Goal: Information Seeking & Learning: Learn about a topic

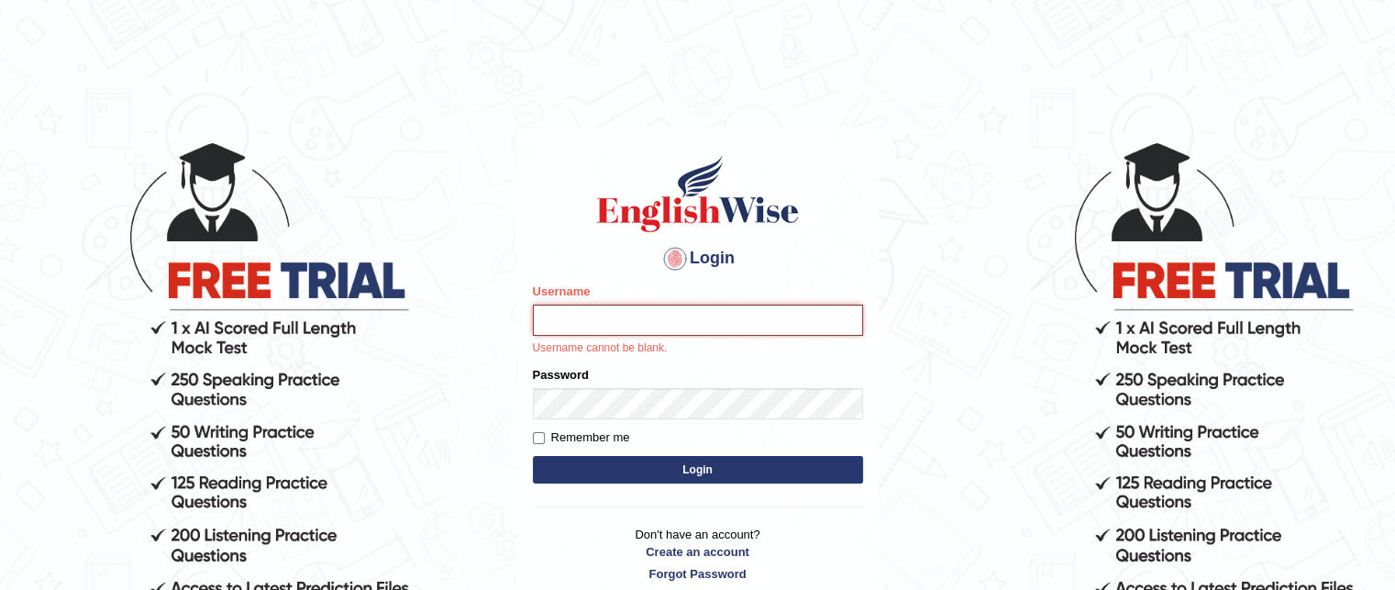
click at [558, 313] on input "Username" at bounding box center [698, 320] width 330 height 31
type input "GeeKaur"
click at [558, 387] on div "Password" at bounding box center [698, 392] width 330 height 53
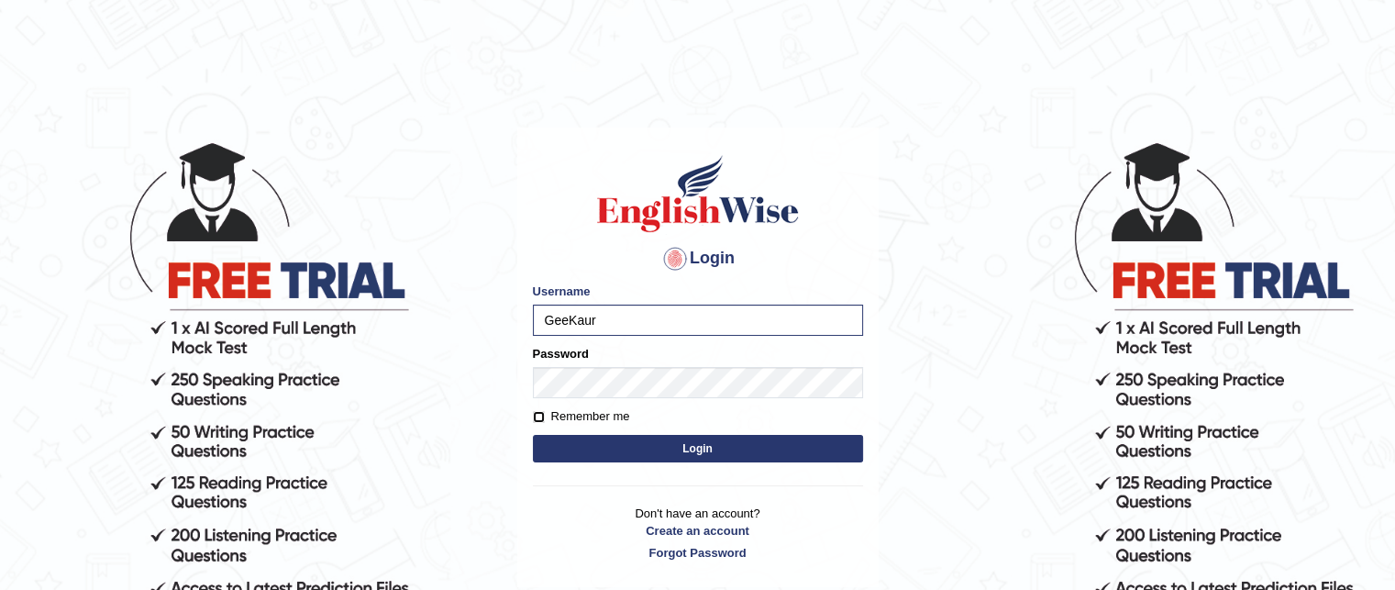
click at [536, 417] on input "Remember me" at bounding box center [539, 417] width 12 height 12
checkbox input "true"
click at [608, 439] on button "Login" at bounding box center [698, 449] width 330 height 28
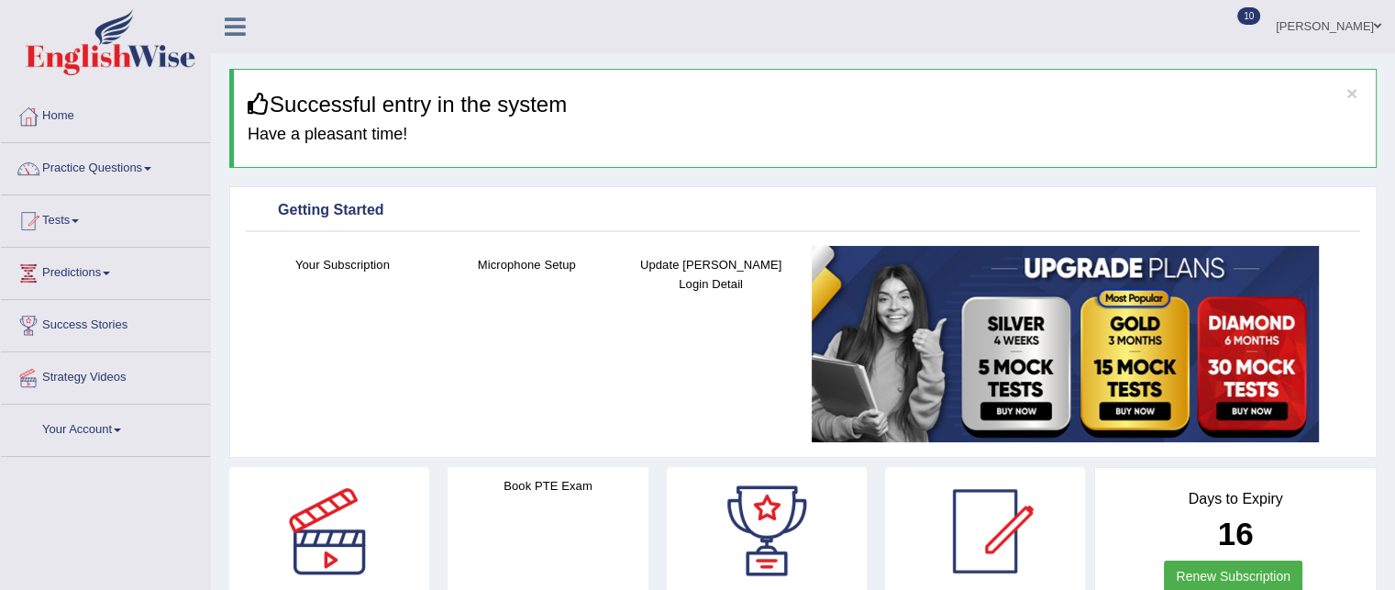
drag, startPoint x: 0, startPoint y: 0, endPoint x: 627, endPoint y: 427, distance: 758.0
click at [627, 427] on div "Your Subscription Microphone Setup Update Pearson Login Detail" at bounding box center [803, 347] width 1115 height 202
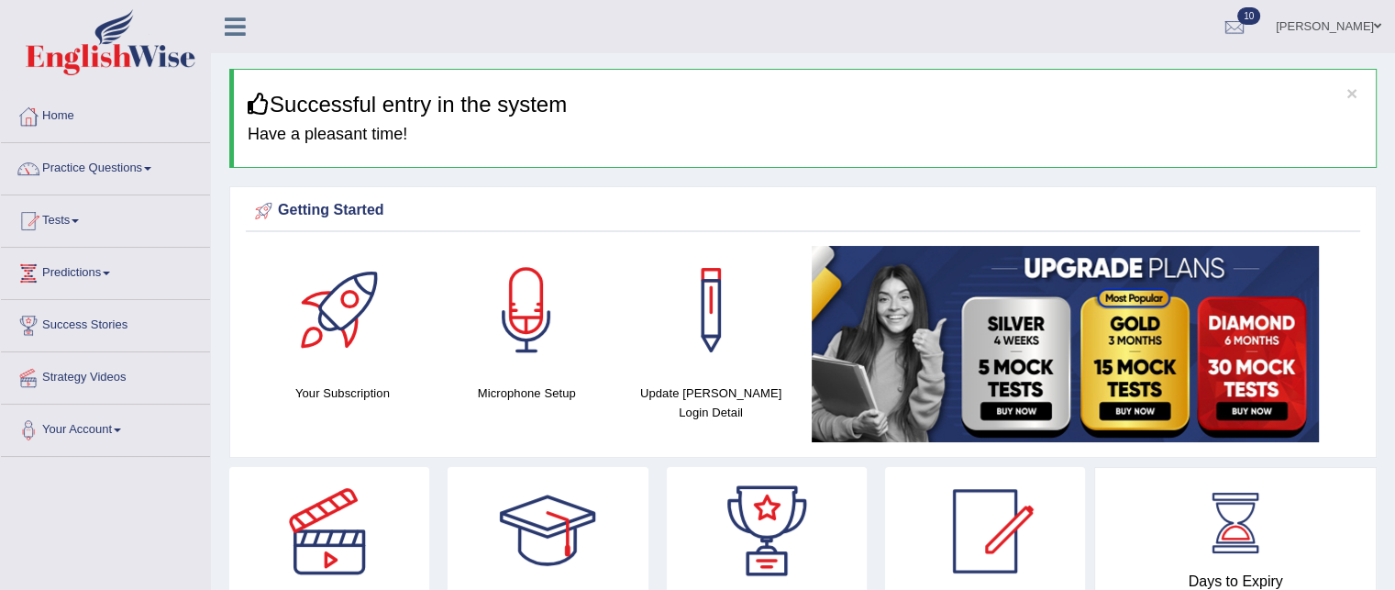
drag, startPoint x: 1120, startPoint y: 195, endPoint x: 775, endPoint y: -1, distance: 396.9
click at [775, 0] on html "Toggle navigation Home Practice Questions Speaking Practice Read Aloud Repeat S…" at bounding box center [697, 295] width 1395 height 590
click at [139, 164] on link "Practice Questions" at bounding box center [105, 166] width 209 height 46
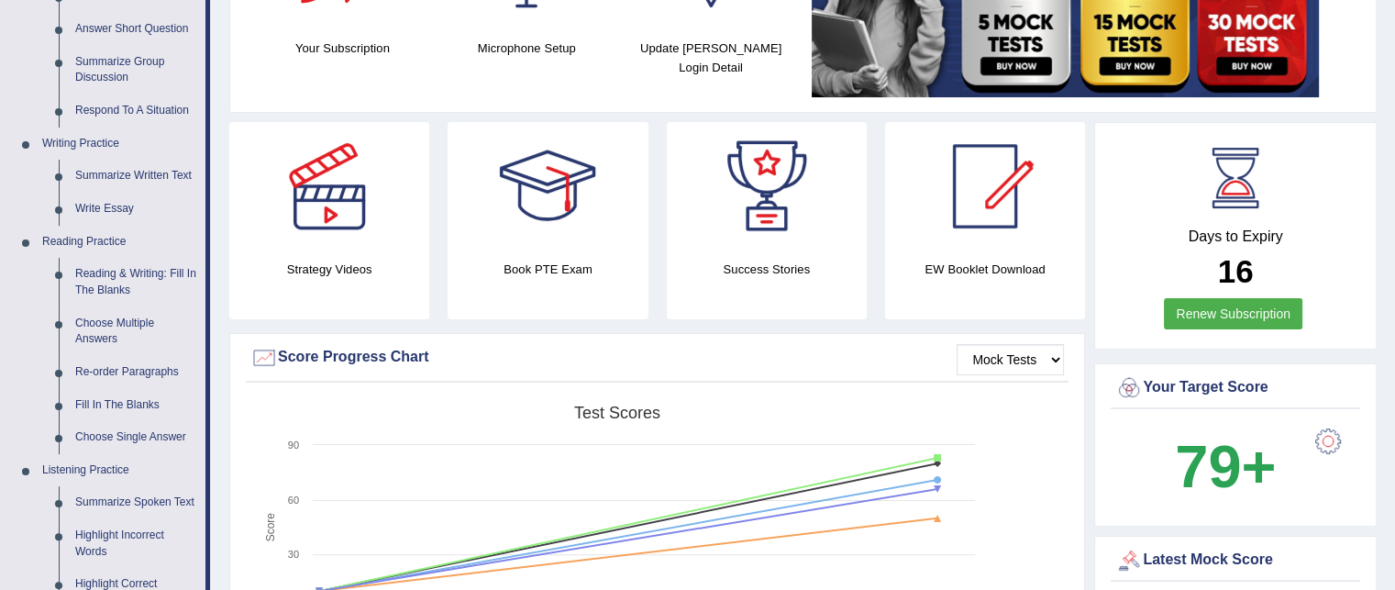
scroll to position [367, 0]
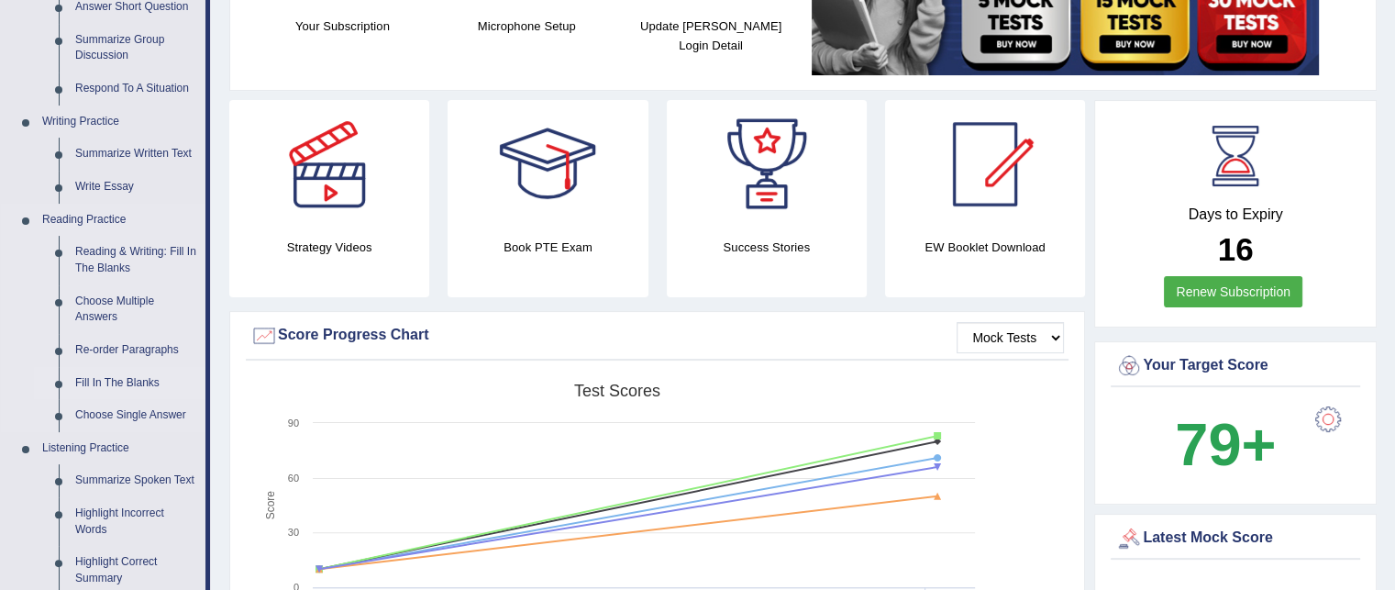
click at [91, 377] on link "Fill In The Blanks" at bounding box center [136, 383] width 139 height 33
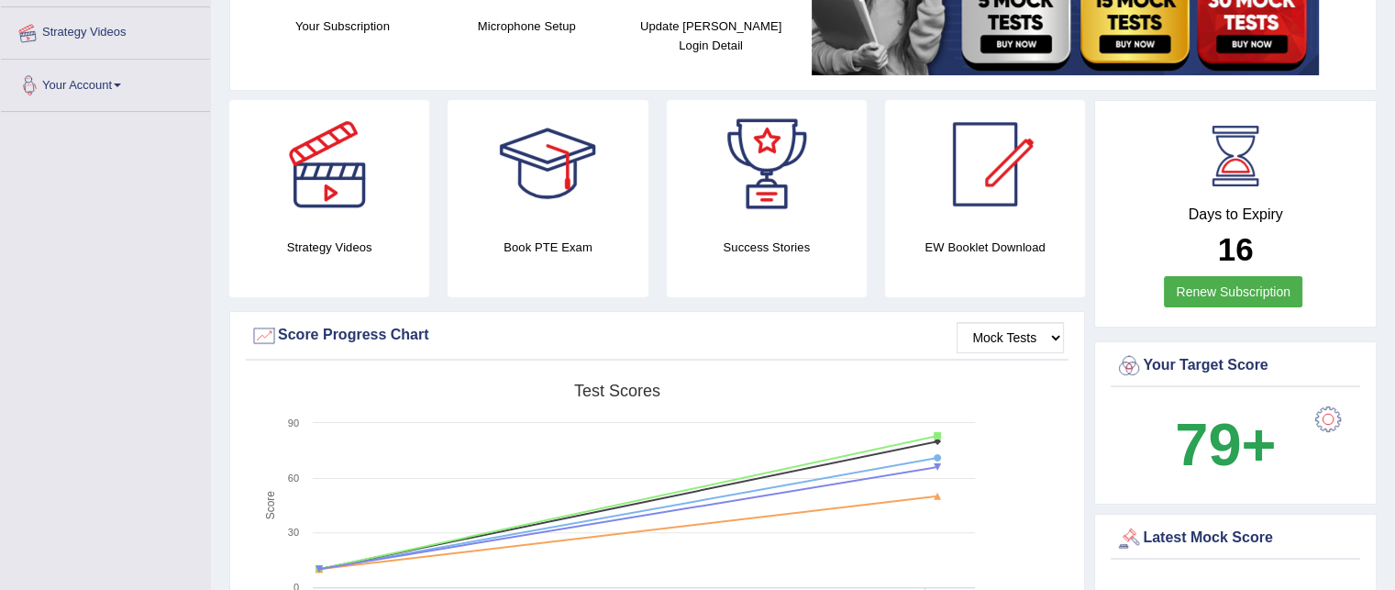
scroll to position [572, 0]
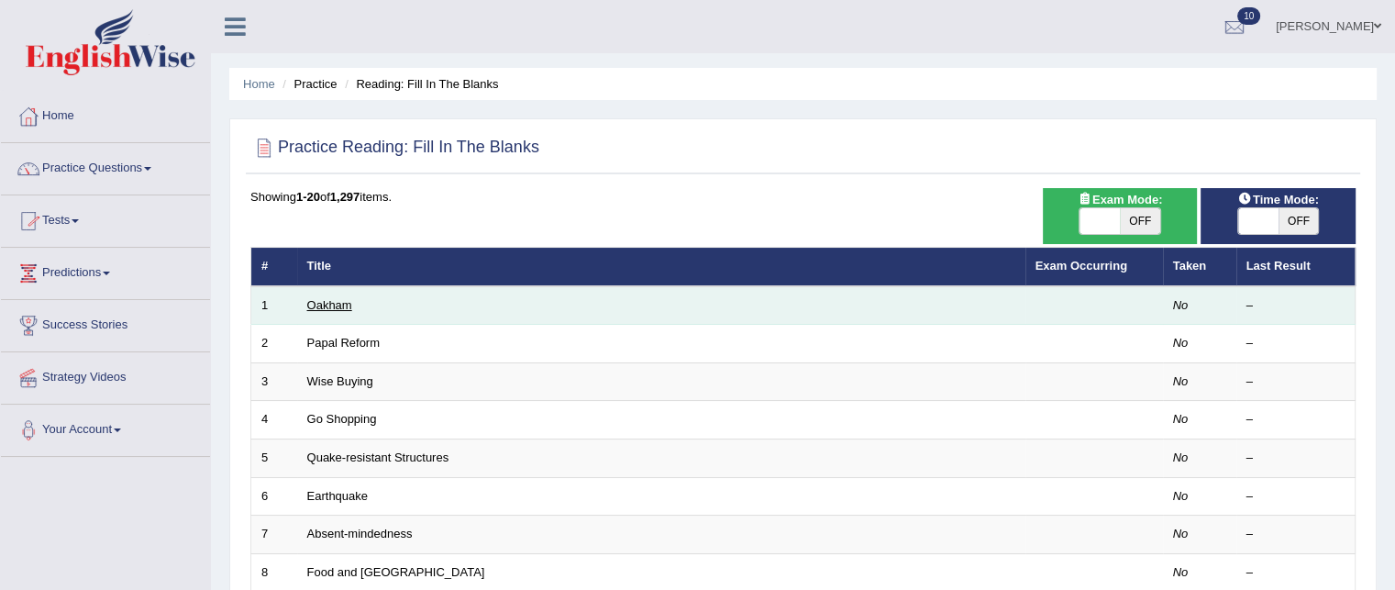
click at [307, 298] on link "Oakham" at bounding box center [329, 305] width 45 height 14
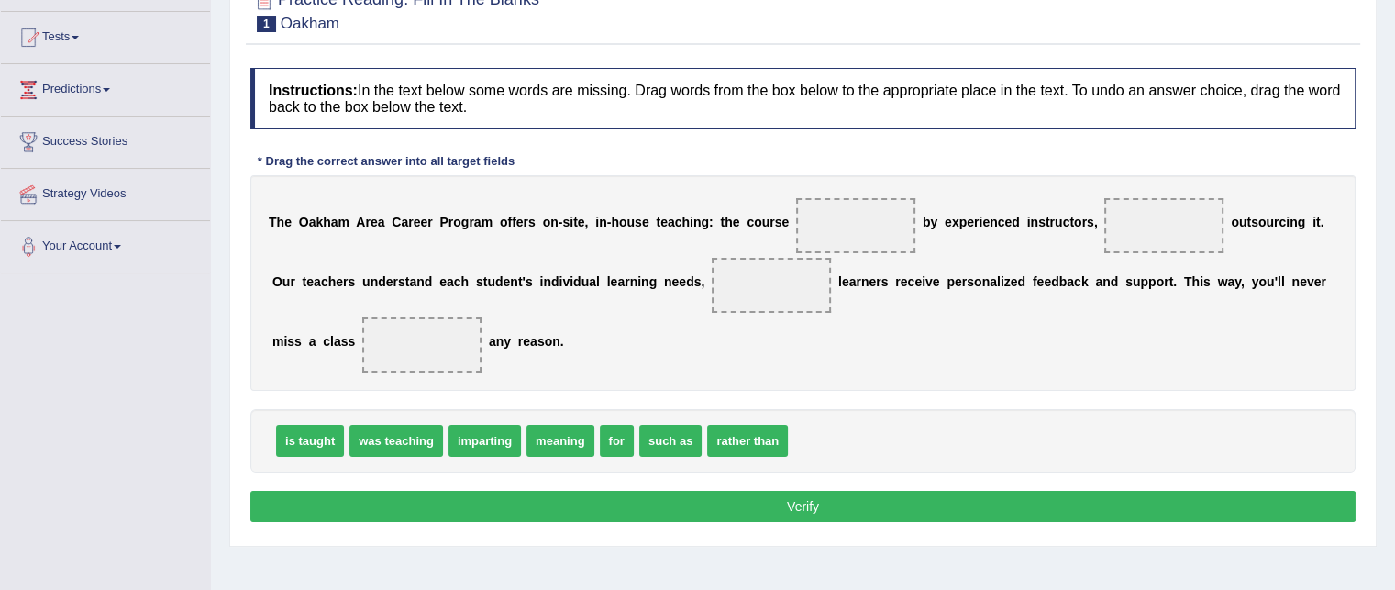
scroll to position [220, 0]
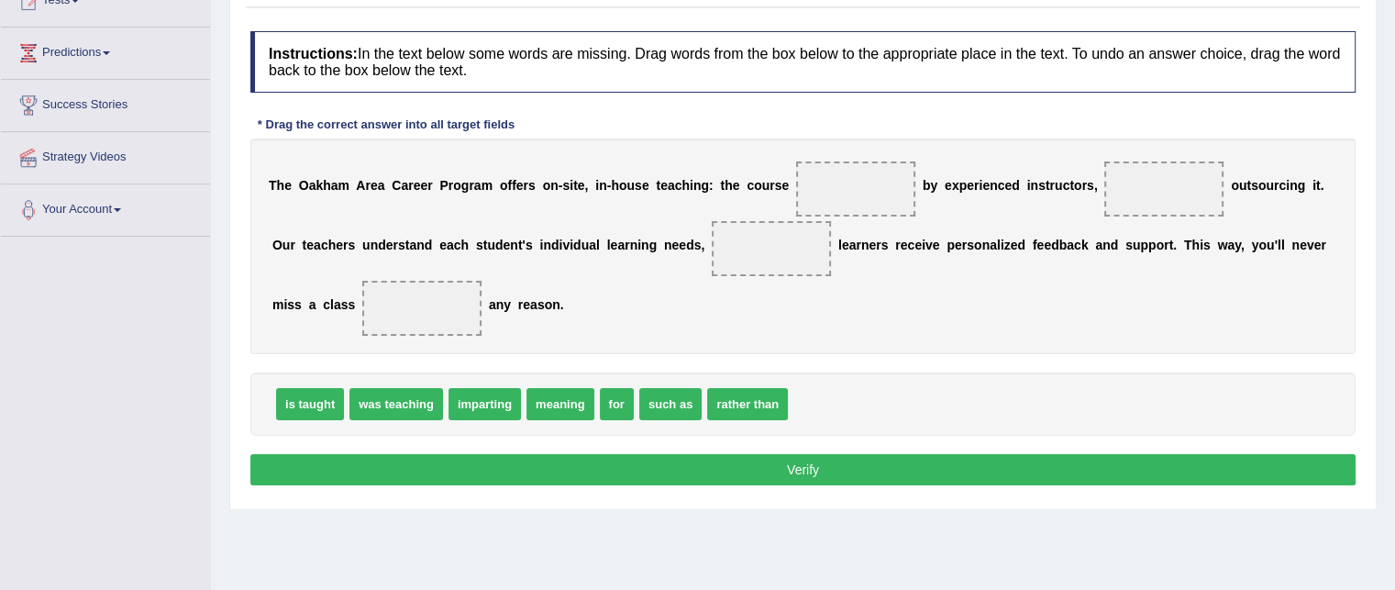
drag, startPoint x: 635, startPoint y: 464, endPoint x: 640, endPoint y: 451, distance: 14.0
click at [640, 454] on button "Verify" at bounding box center [802, 469] width 1105 height 31
drag, startPoint x: 613, startPoint y: 400, endPoint x: 449, endPoint y: 314, distance: 185.5
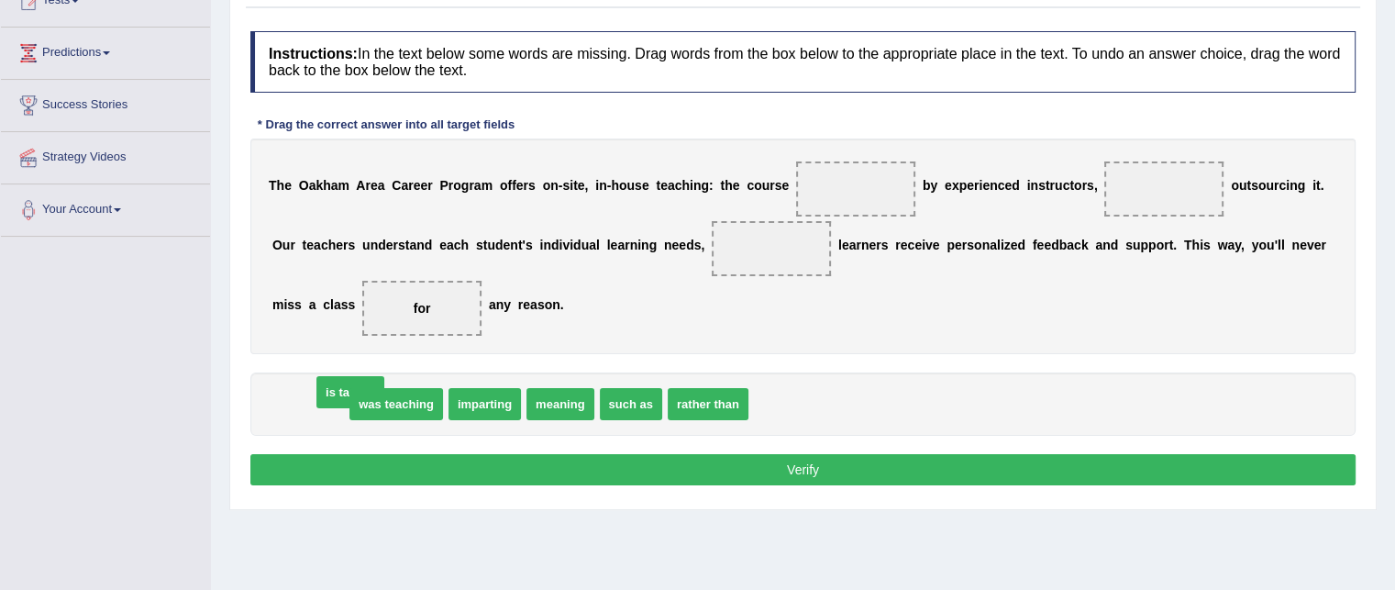
drag, startPoint x: 300, startPoint y: 401, endPoint x: 387, endPoint y: 358, distance: 97.2
drag, startPoint x: 716, startPoint y: 403, endPoint x: 751, endPoint y: 350, distance: 63.6
click at [749, 388] on span "is taught" at bounding box center [715, 404] width 68 height 32
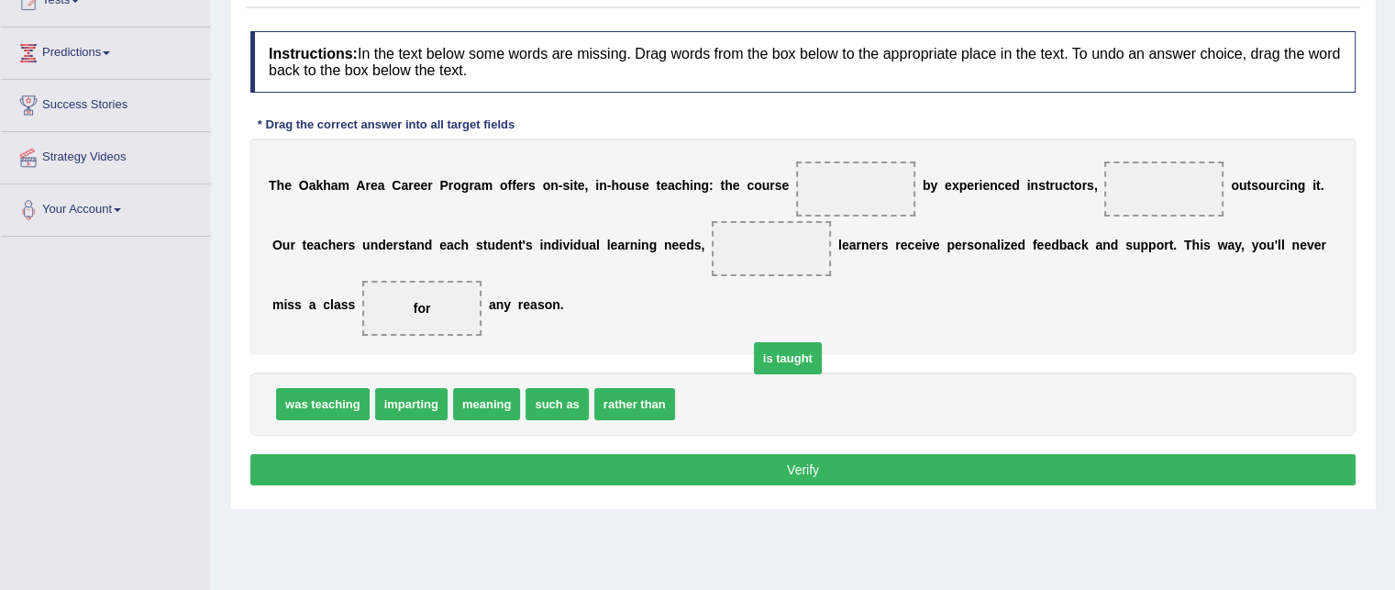
drag, startPoint x: 708, startPoint y: 397, endPoint x: 804, endPoint y: 320, distance: 122.6
click at [797, 342] on span "is taught" at bounding box center [788, 358] width 68 height 32
drag, startPoint x: 700, startPoint y: 401, endPoint x: 789, endPoint y: 285, distance: 145.9
drag, startPoint x: 767, startPoint y: 247, endPoint x: 807, endPoint y: 211, distance: 53.9
drag, startPoint x: 796, startPoint y: 231, endPoint x: 811, endPoint y: 216, distance: 21.4
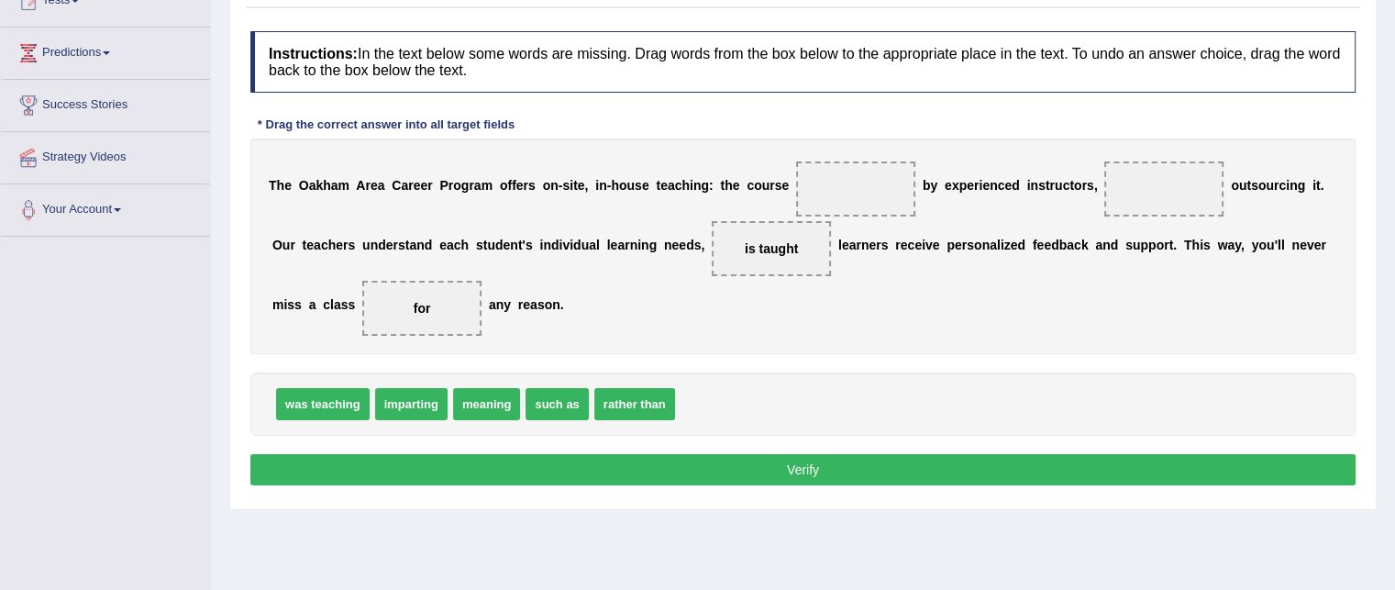
click at [811, 216] on div "T h e O a k h a m A r e a C a r e e r P r o g r a m o f f e r s o n - s i t e ,…" at bounding box center [802, 247] width 1105 height 216
drag, startPoint x: 752, startPoint y: 247, endPoint x: 851, endPoint y: 187, distance: 115.6
click at [528, 399] on span "such as" at bounding box center [557, 404] width 62 height 32
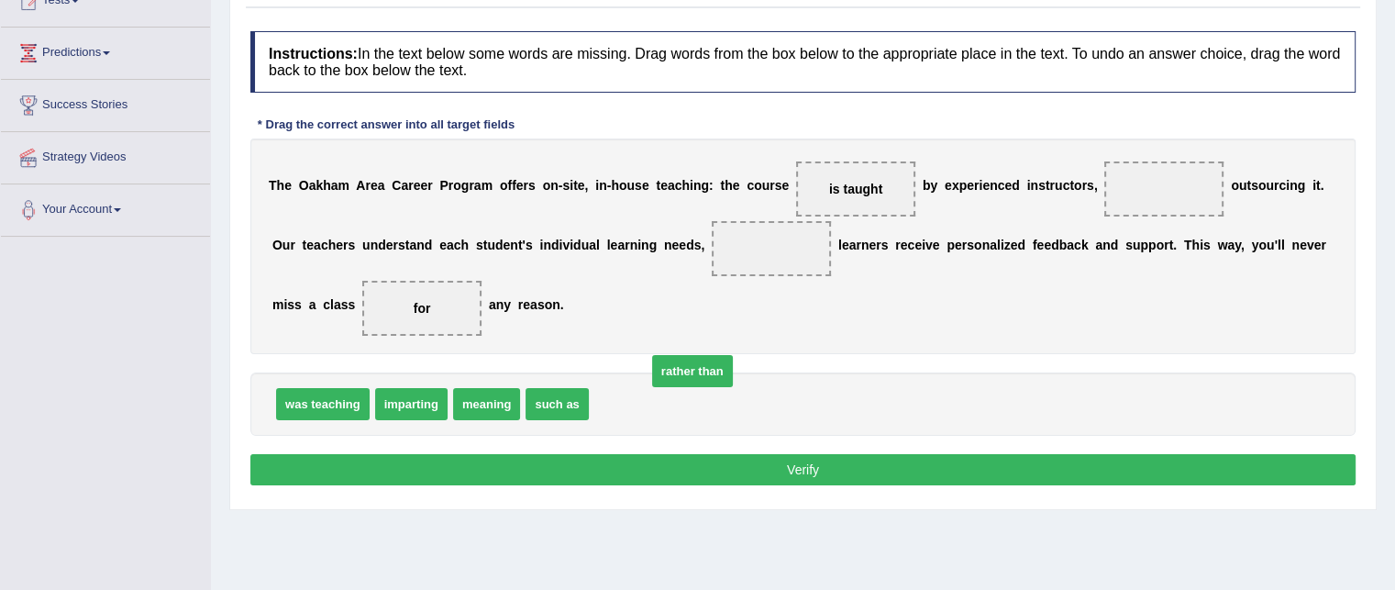
drag, startPoint x: 617, startPoint y: 395, endPoint x: 700, endPoint y: 351, distance: 93.6
drag, startPoint x: 617, startPoint y: 395, endPoint x: 688, endPoint y: 340, distance: 89.6
click at [675, 388] on span "rather than" at bounding box center [634, 404] width 81 height 32
drag, startPoint x: 618, startPoint y: 394, endPoint x: 733, endPoint y: 345, distance: 124.6
click at [683, 383] on span "rather than" at bounding box center [643, 399] width 81 height 32
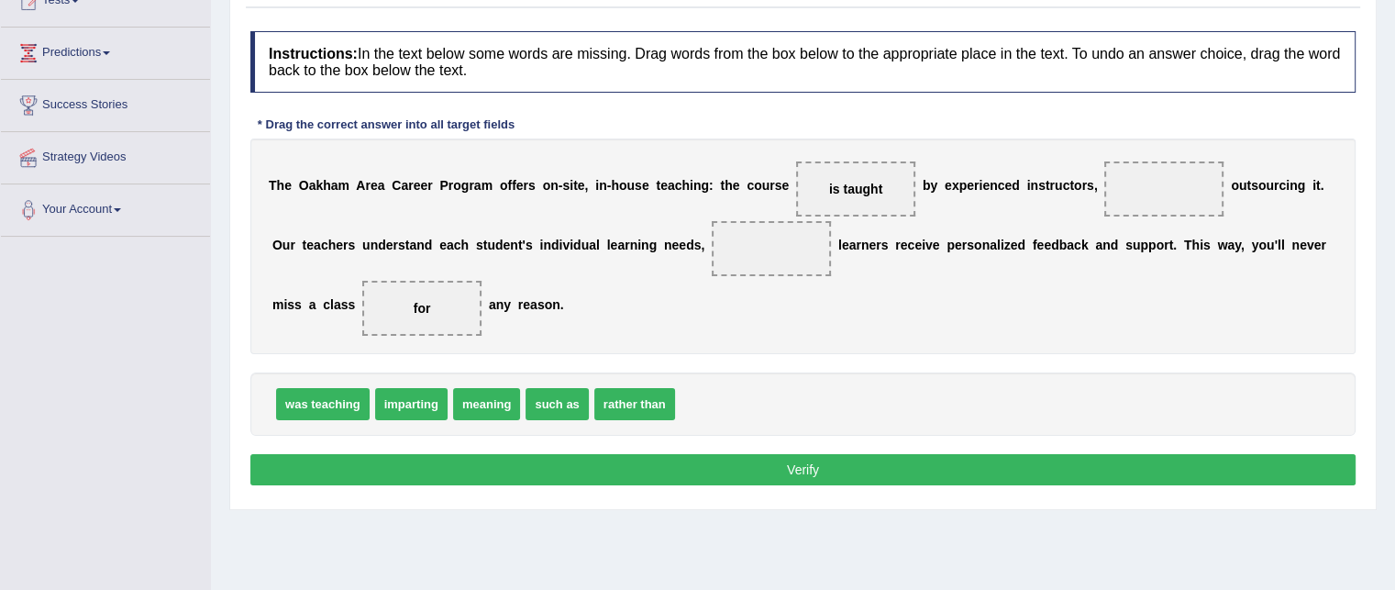
drag, startPoint x: 621, startPoint y: 391, endPoint x: 684, endPoint y: 358, distance: 71.4
drag, startPoint x: 651, startPoint y: 397, endPoint x: 734, endPoint y: 329, distance: 106.9
click at [675, 388] on span "rather than" at bounding box center [634, 404] width 81 height 32
drag, startPoint x: 635, startPoint y: 392, endPoint x: 824, endPoint y: 290, distance: 214.7
click at [686, 388] on span "rather than" at bounding box center [645, 404] width 81 height 32
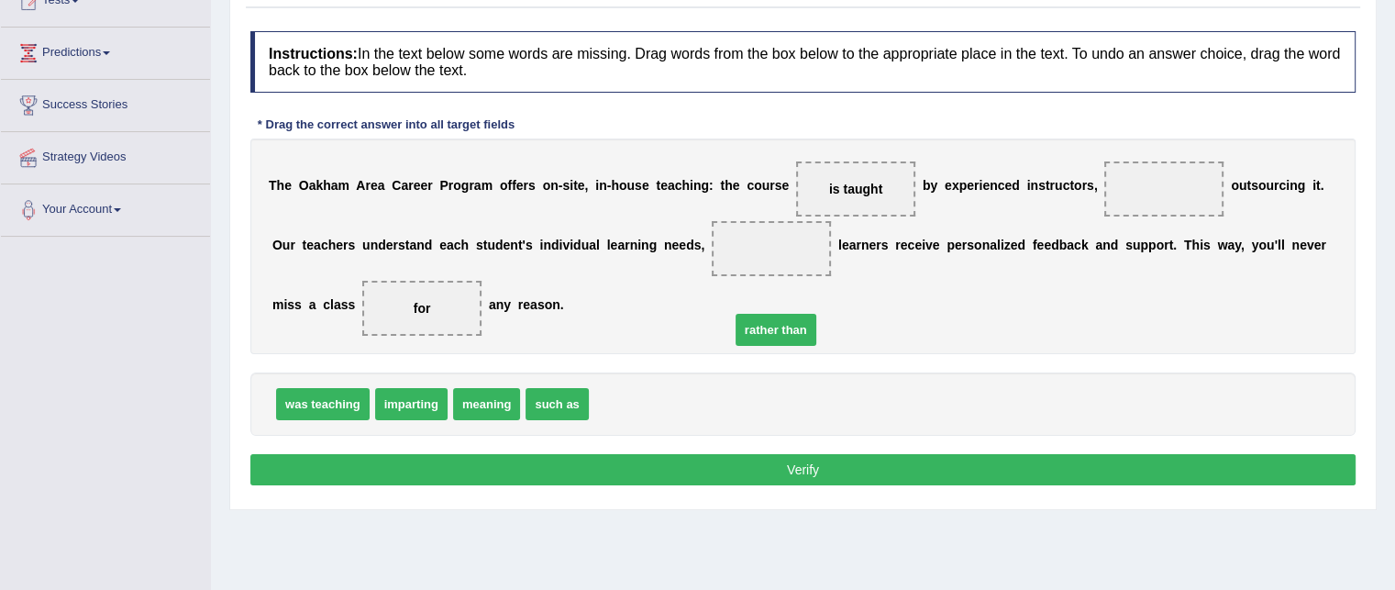
drag, startPoint x: 629, startPoint y: 390, endPoint x: 771, endPoint y: 316, distance: 159.6
click at [771, 316] on span "rather than" at bounding box center [776, 330] width 81 height 32
drag, startPoint x: 631, startPoint y: 399, endPoint x: 694, endPoint y: 361, distance: 72.8
drag, startPoint x: 644, startPoint y: 387, endPoint x: 880, endPoint y: 232, distance: 282.2
drag, startPoint x: 796, startPoint y: 241, endPoint x: 1195, endPoint y: 183, distance: 403.2
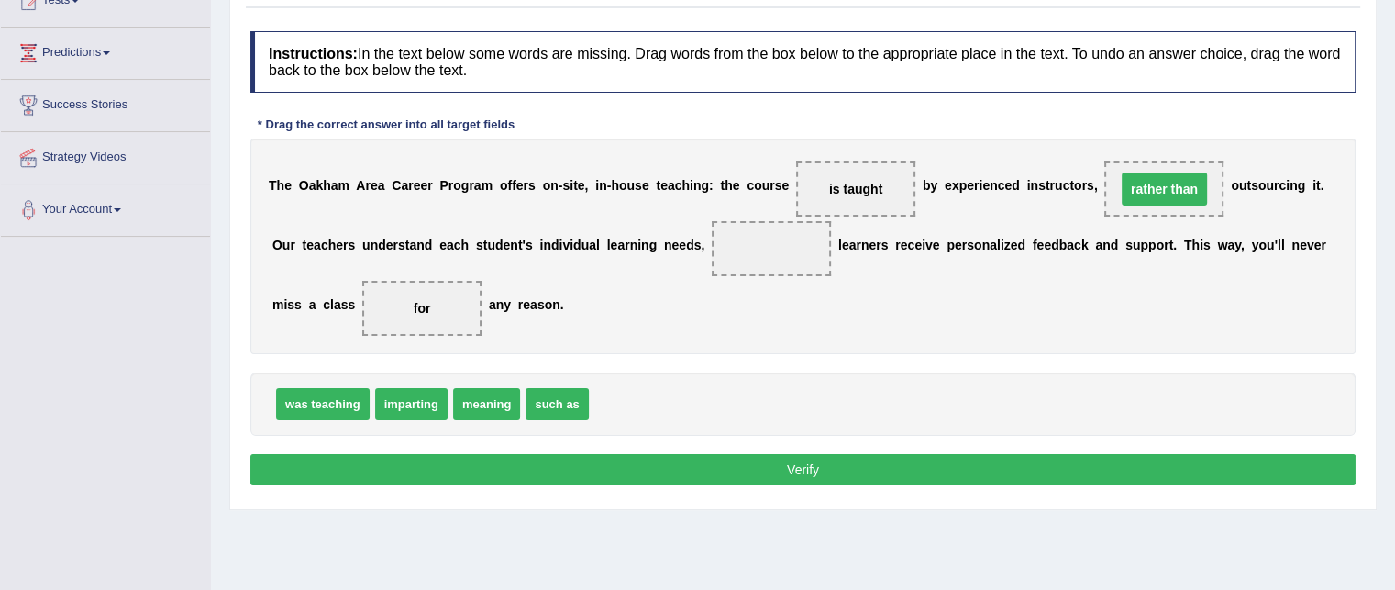
click at [1189, 186] on span "rather than" at bounding box center [1164, 188] width 85 height 33
click at [620, 186] on b "o" at bounding box center [623, 185] width 8 height 15
drag, startPoint x: 487, startPoint y: 395, endPoint x: 514, endPoint y: 375, distance: 33.4
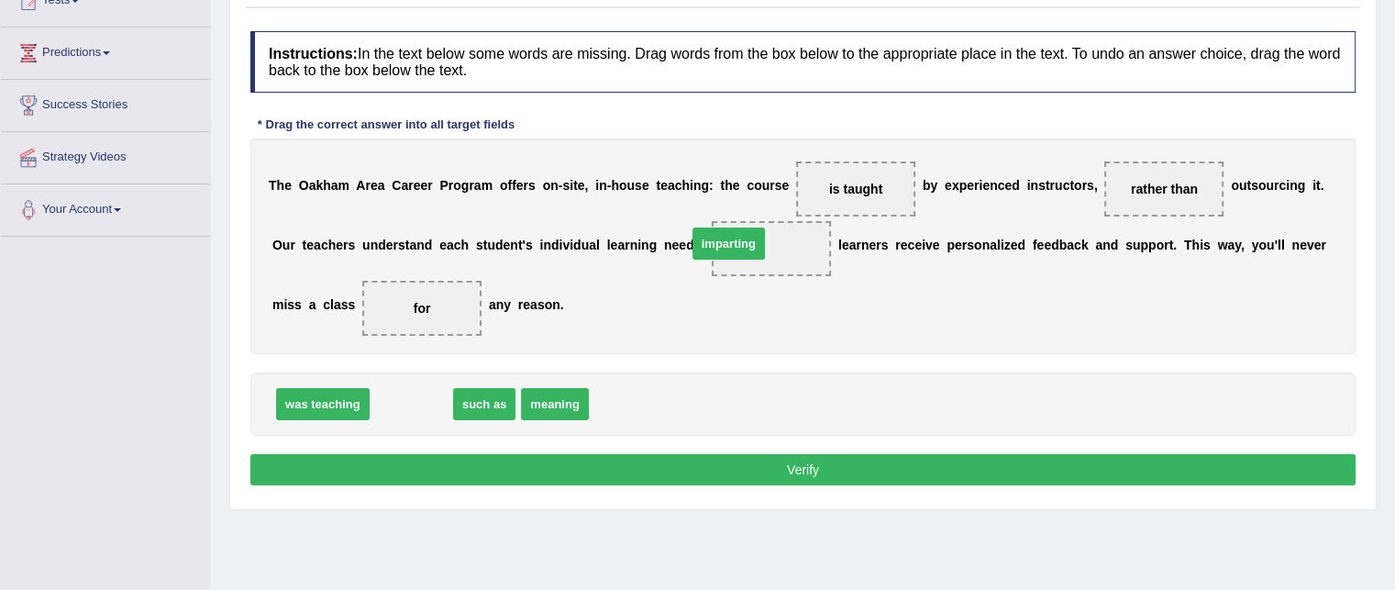
drag, startPoint x: 403, startPoint y: 401, endPoint x: 756, endPoint y: 245, distance: 386.1
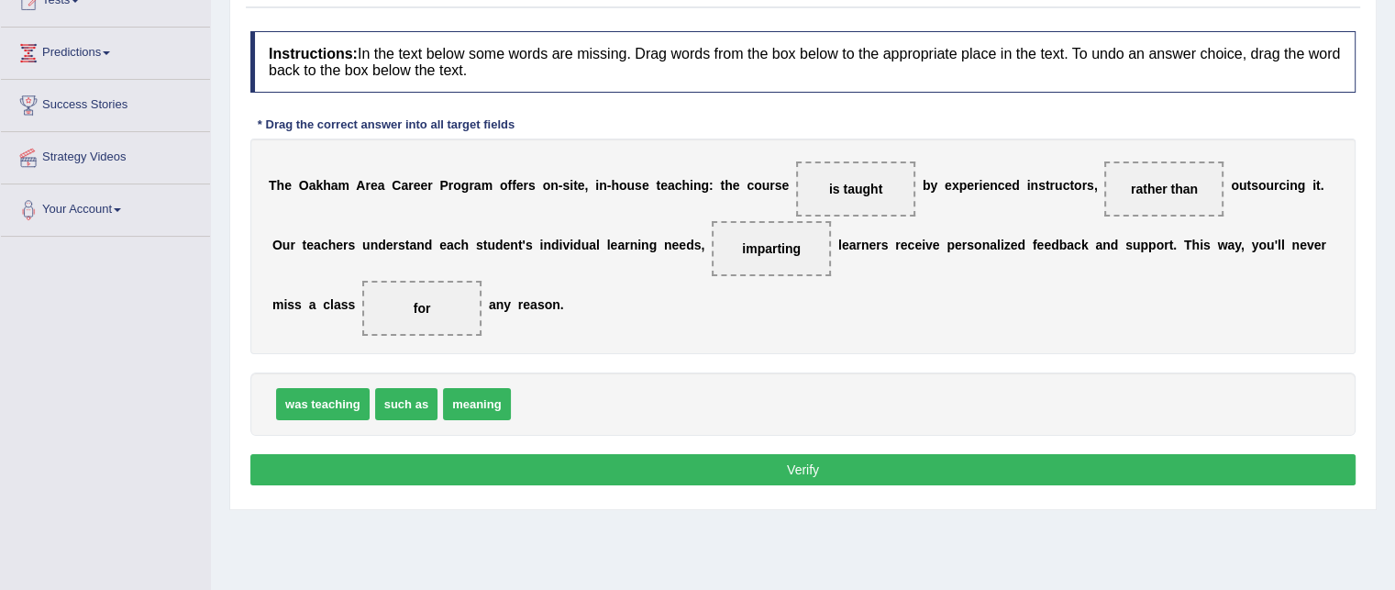
click at [807, 461] on button "Verify" at bounding box center [802, 469] width 1105 height 31
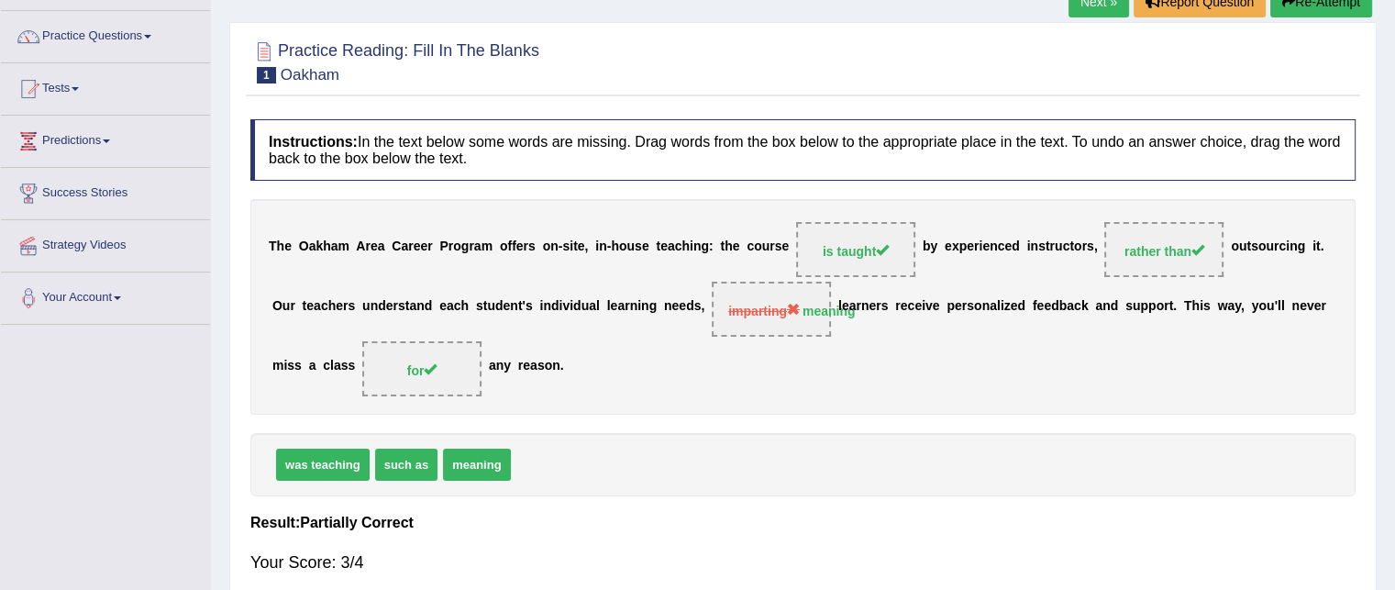
scroll to position [117, 0]
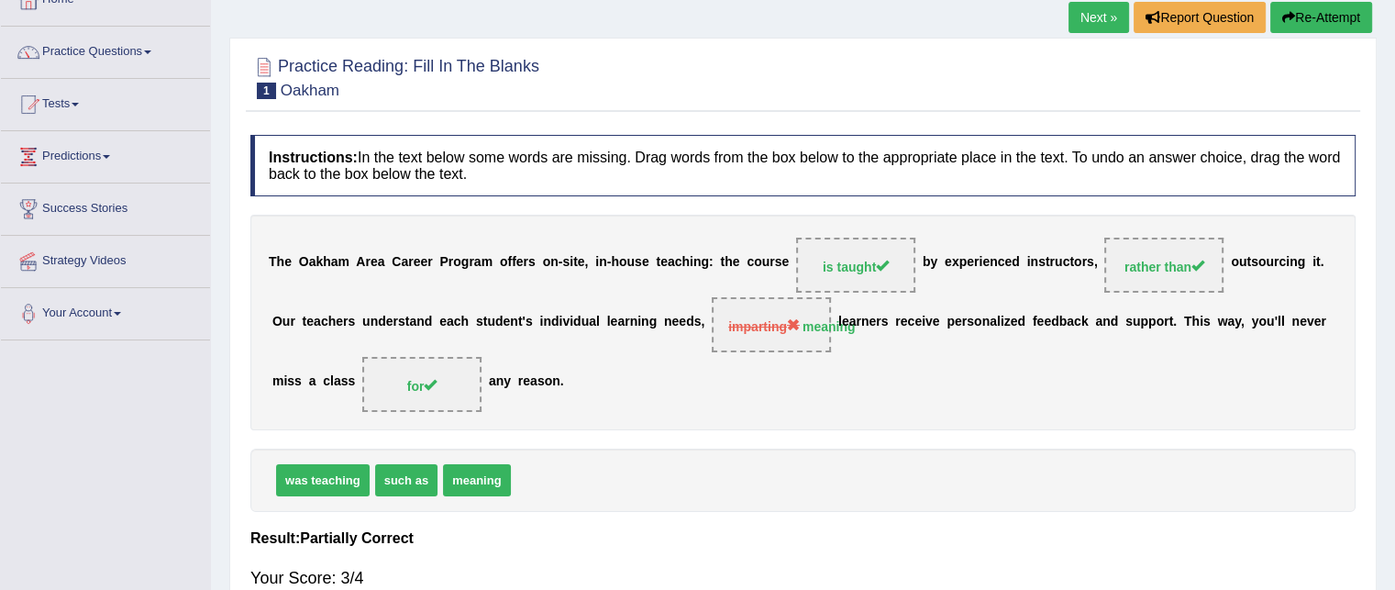
click at [1105, 13] on link "Next »" at bounding box center [1099, 17] width 61 height 31
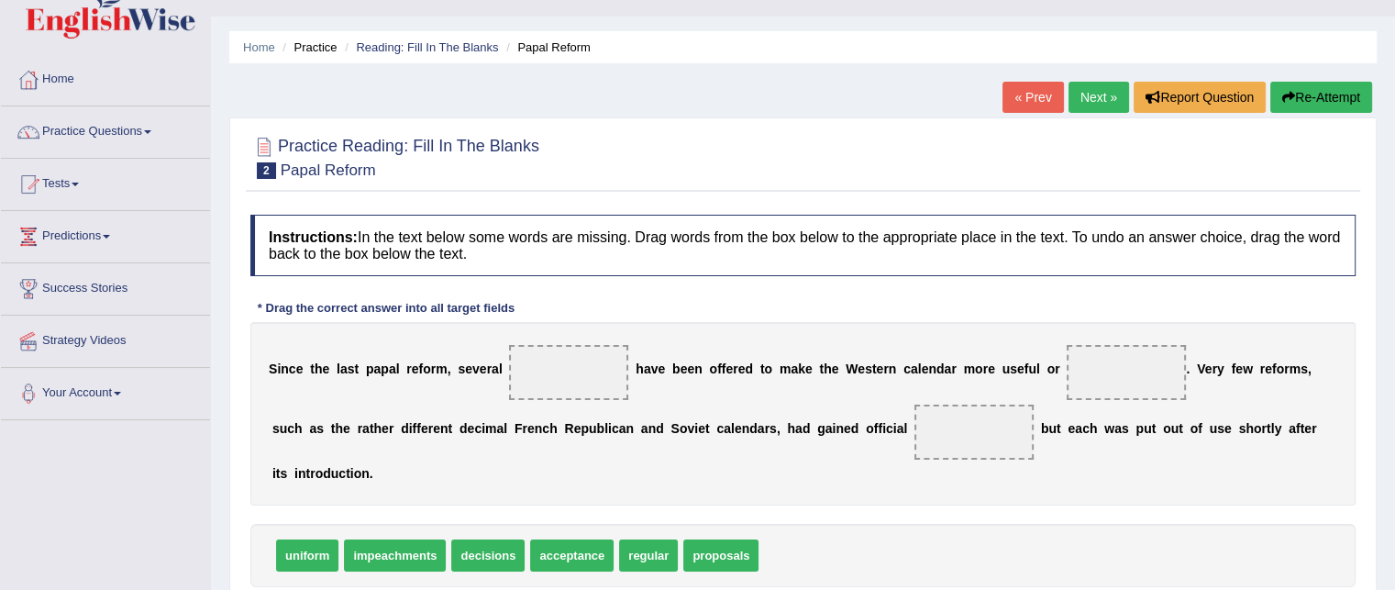
scroll to position [73, 0]
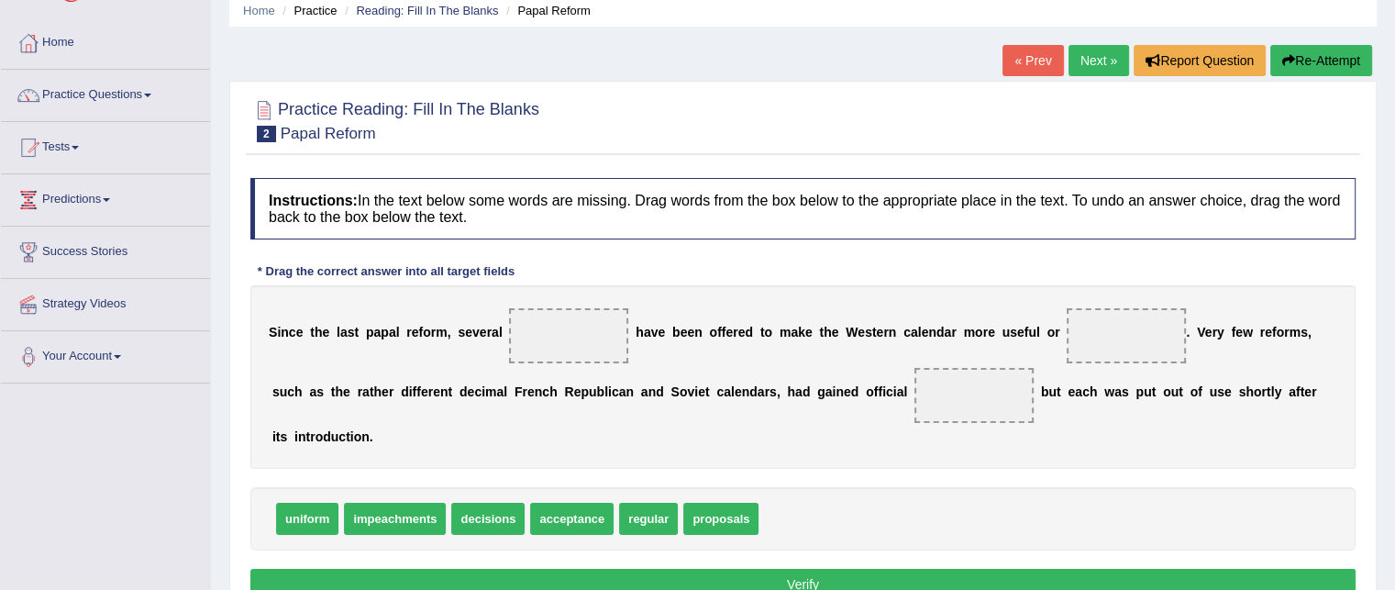
click at [396, 334] on b "l" at bounding box center [398, 332] width 4 height 15
drag, startPoint x: 723, startPoint y: 513, endPoint x: 617, endPoint y: 394, distance: 158.5
click at [617, 422] on span "proposals" at bounding box center [648, 438] width 75 height 32
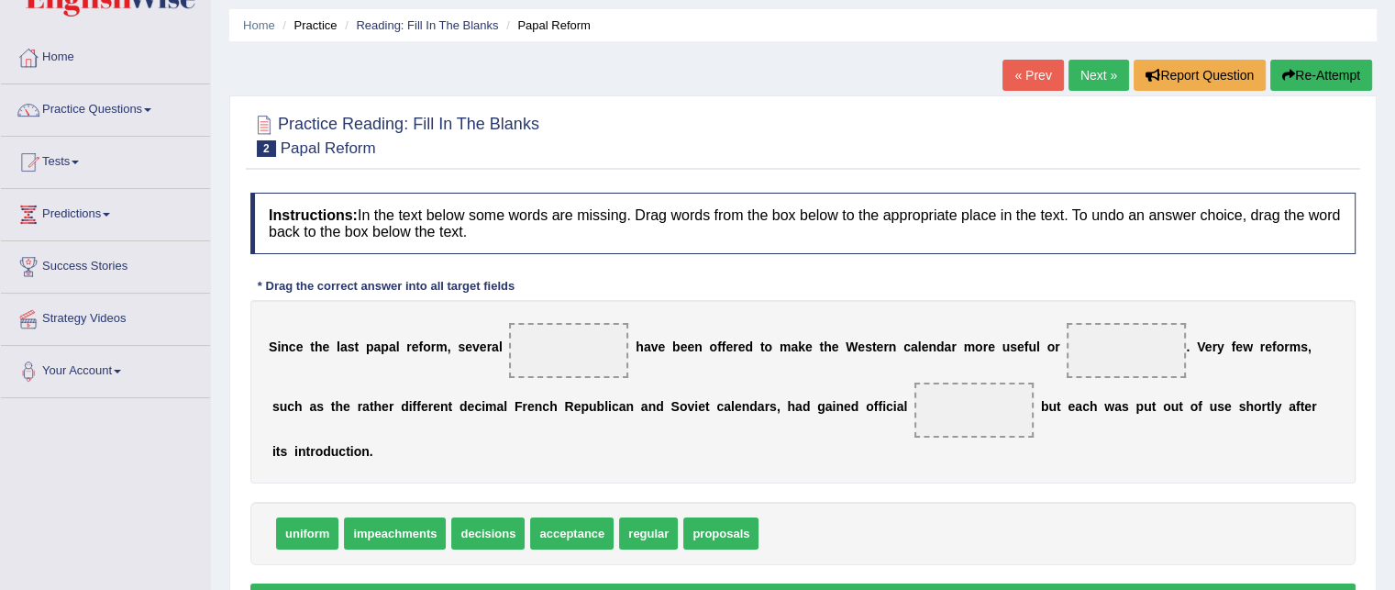
scroll to position [57, 0]
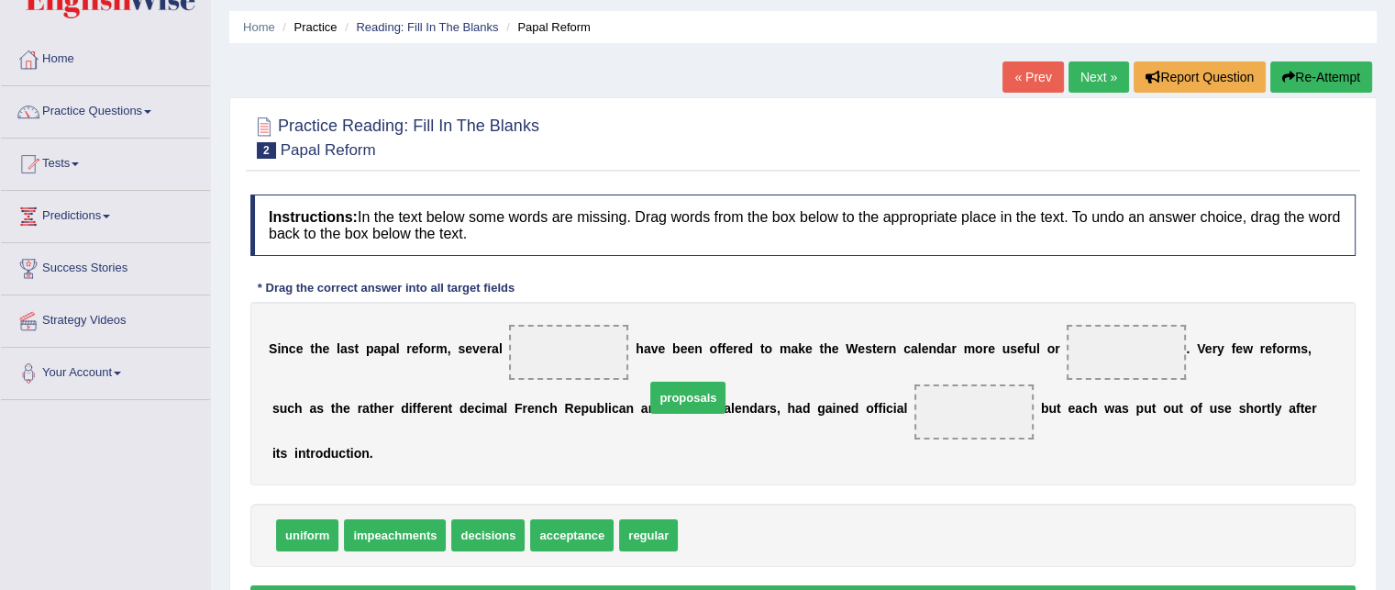
drag, startPoint x: 712, startPoint y: 538, endPoint x: 640, endPoint y: 341, distance: 209.0
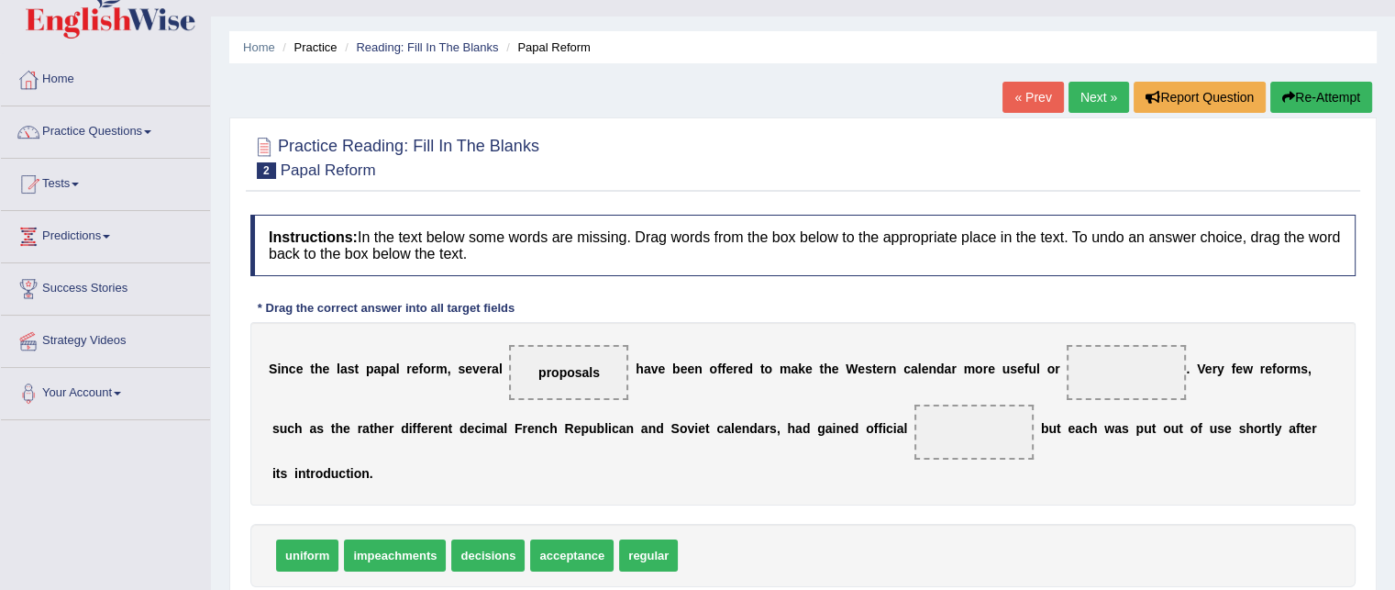
scroll to position [39, 0]
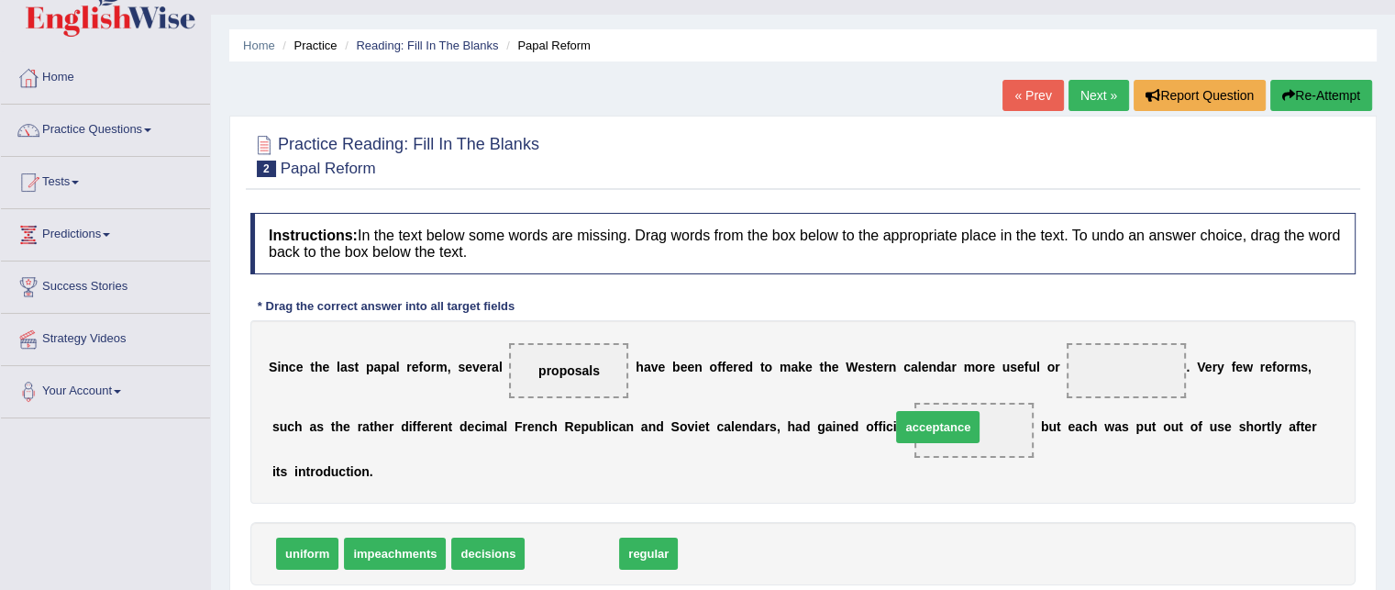
drag, startPoint x: 580, startPoint y: 551, endPoint x: 963, endPoint y: 416, distance: 406.8
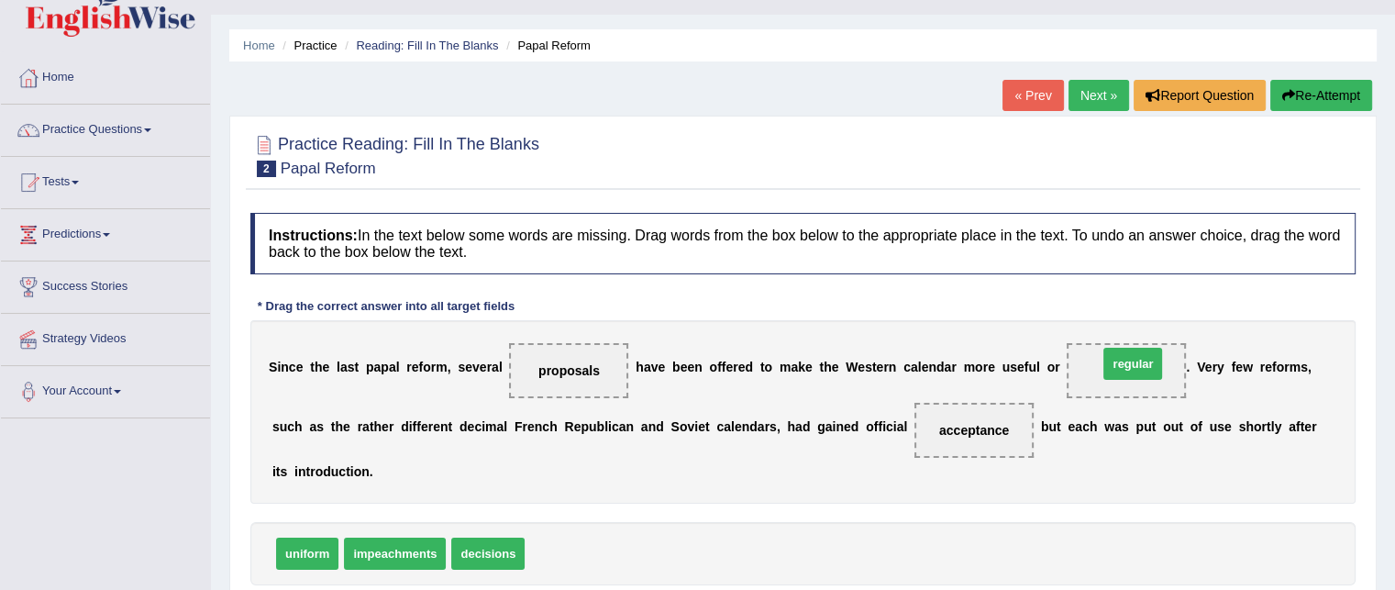
drag, startPoint x: 564, startPoint y: 553, endPoint x: 1131, endPoint y: 364, distance: 597.6
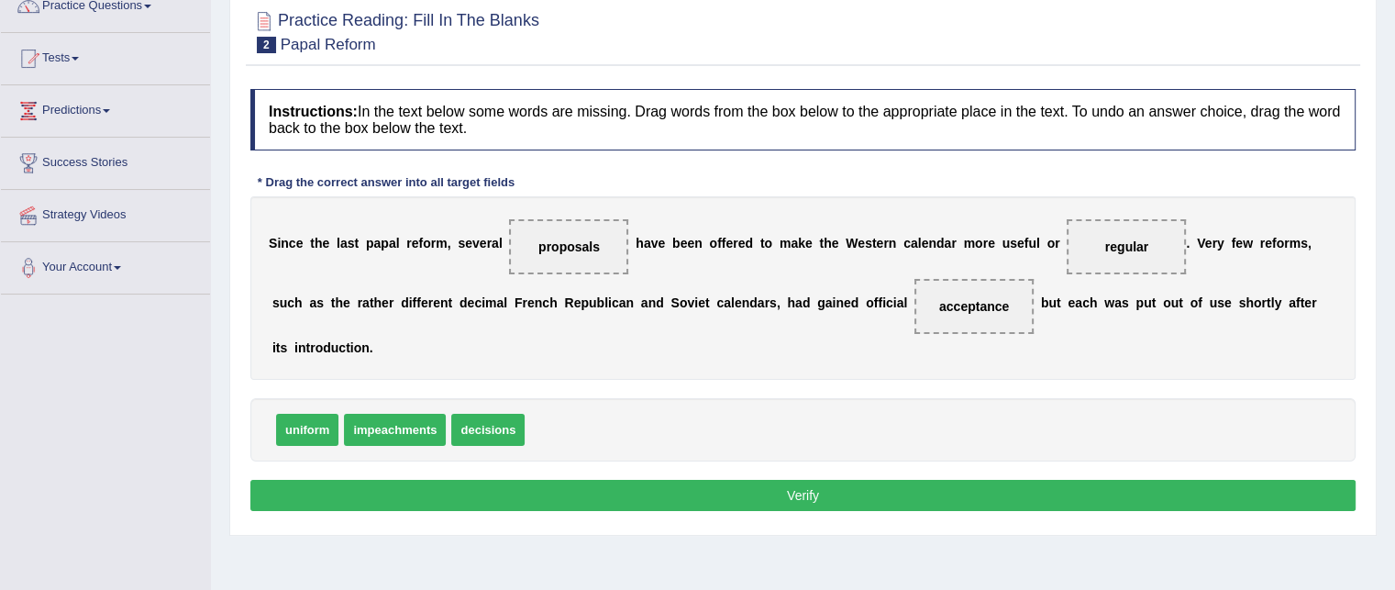
scroll to position [185, 0]
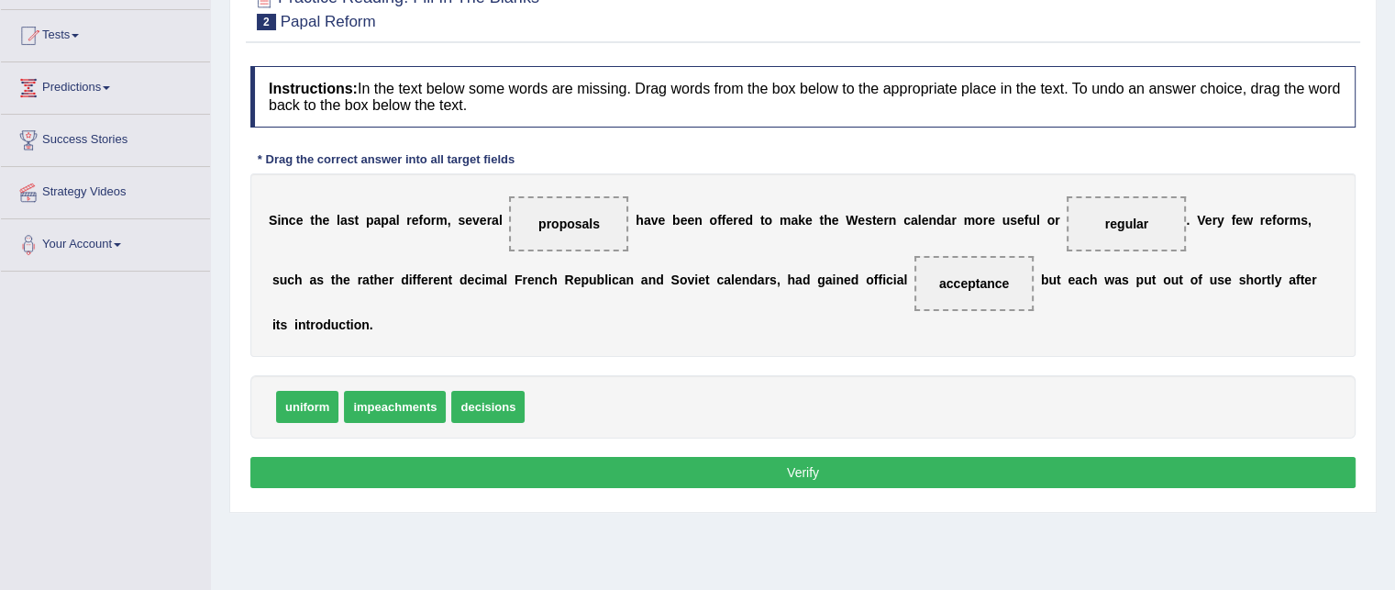
click at [801, 469] on button "Verify" at bounding box center [802, 472] width 1105 height 31
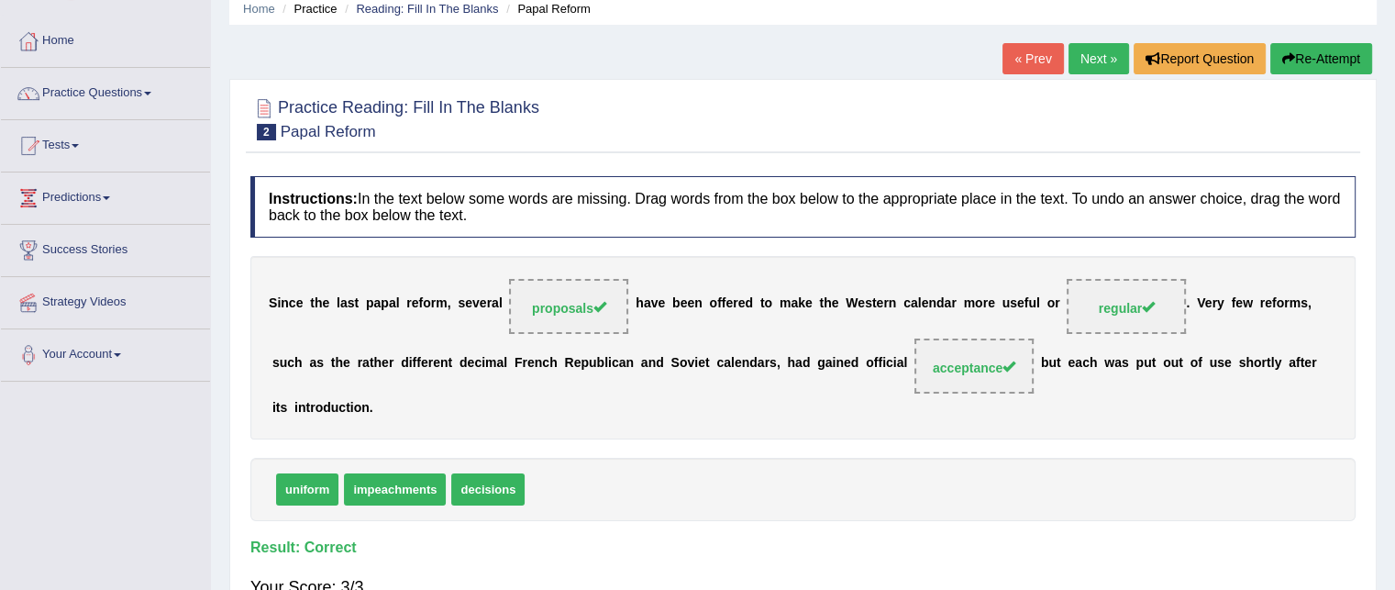
scroll to position [39, 0]
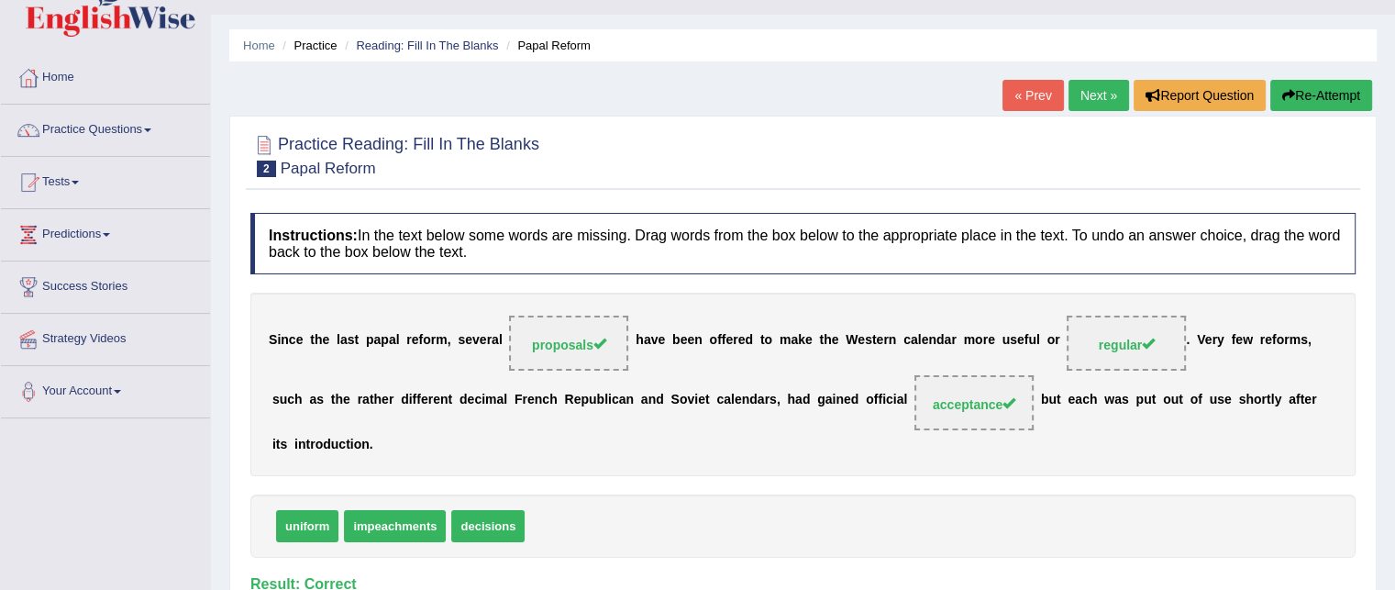
click at [1083, 85] on link "Next »" at bounding box center [1099, 95] width 61 height 31
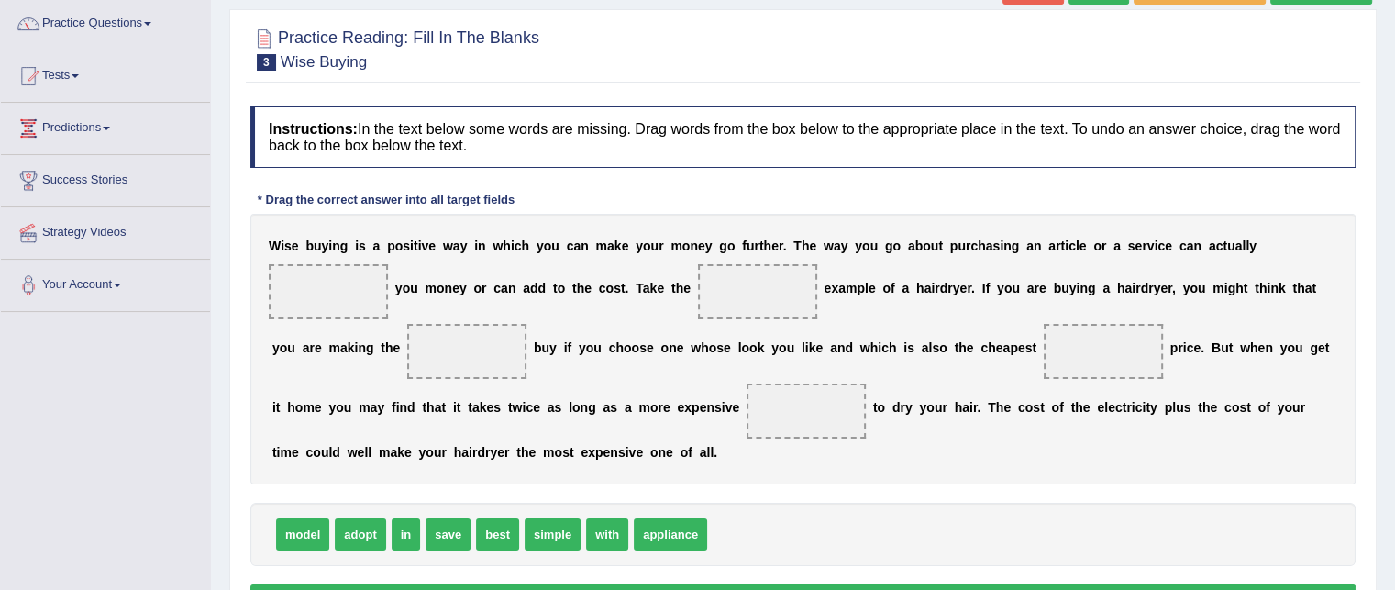
scroll to position [147, 0]
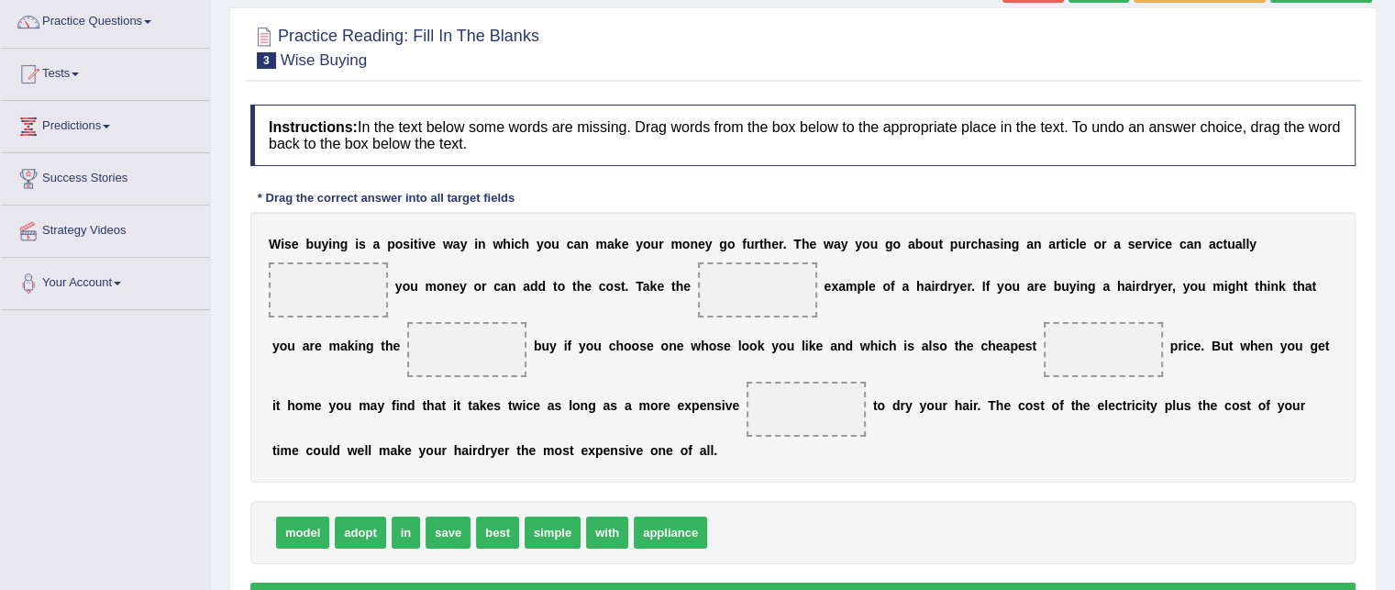
drag, startPoint x: 1398, startPoint y: 577, endPoint x: 749, endPoint y: 321, distance: 698.1
click at [749, 321] on div "W i s e b u y i n g i s a p o s i t i v e w a y i n w h i c h y o u c a n m a k…" at bounding box center [802, 347] width 1105 height 271
drag, startPoint x: 312, startPoint y: 535, endPoint x: 418, endPoint y: 530, distance: 106.5
drag, startPoint x: 595, startPoint y: 505, endPoint x: 628, endPoint y: 531, distance: 41.1
click at [628, 531] on div "adopt in save best simple with appliance model" at bounding box center [802, 532] width 1105 height 63
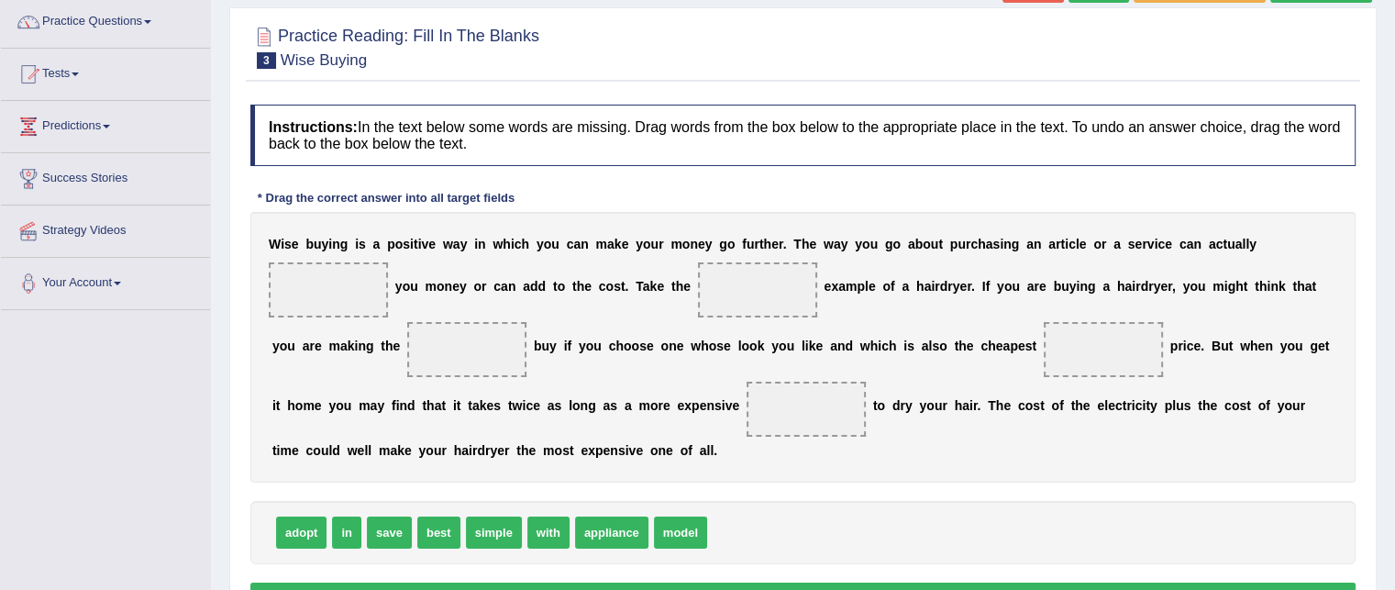
click at [569, 300] on div "W i s e b u y i n g i s a p o s i t i v e w a y i n w h i c h y o u c a n m a k…" at bounding box center [802, 347] width 1105 height 271
click at [381, 528] on span "save" at bounding box center [389, 533] width 45 height 32
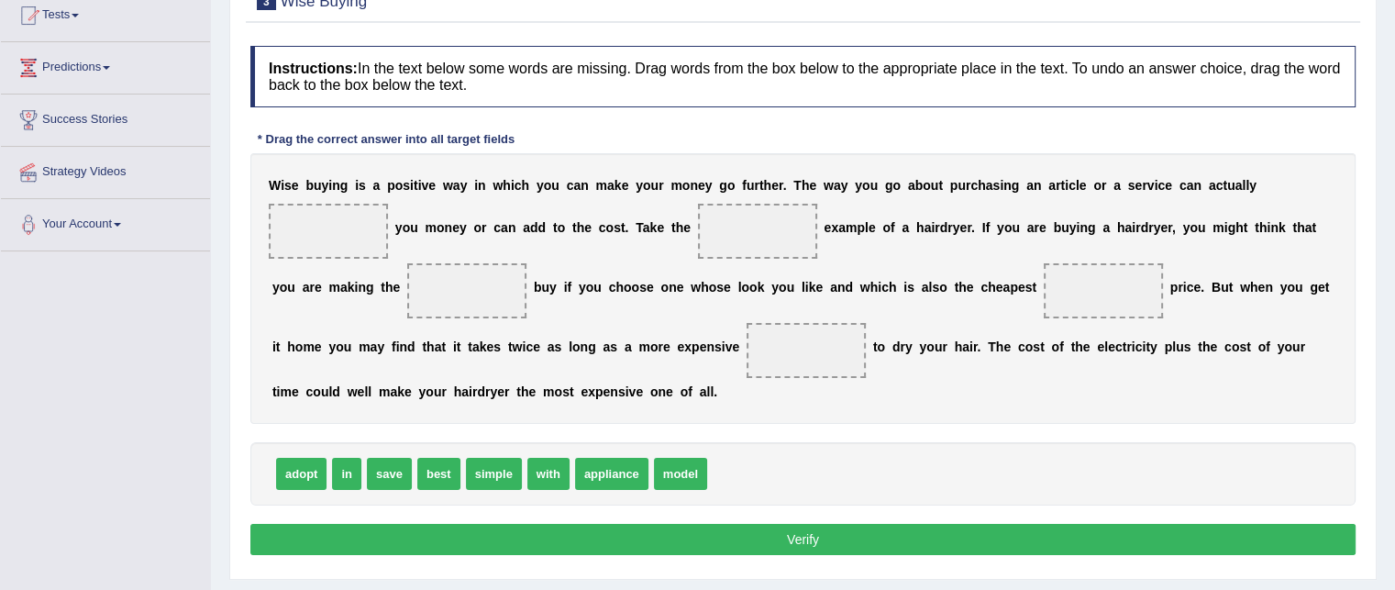
scroll to position [217, 0]
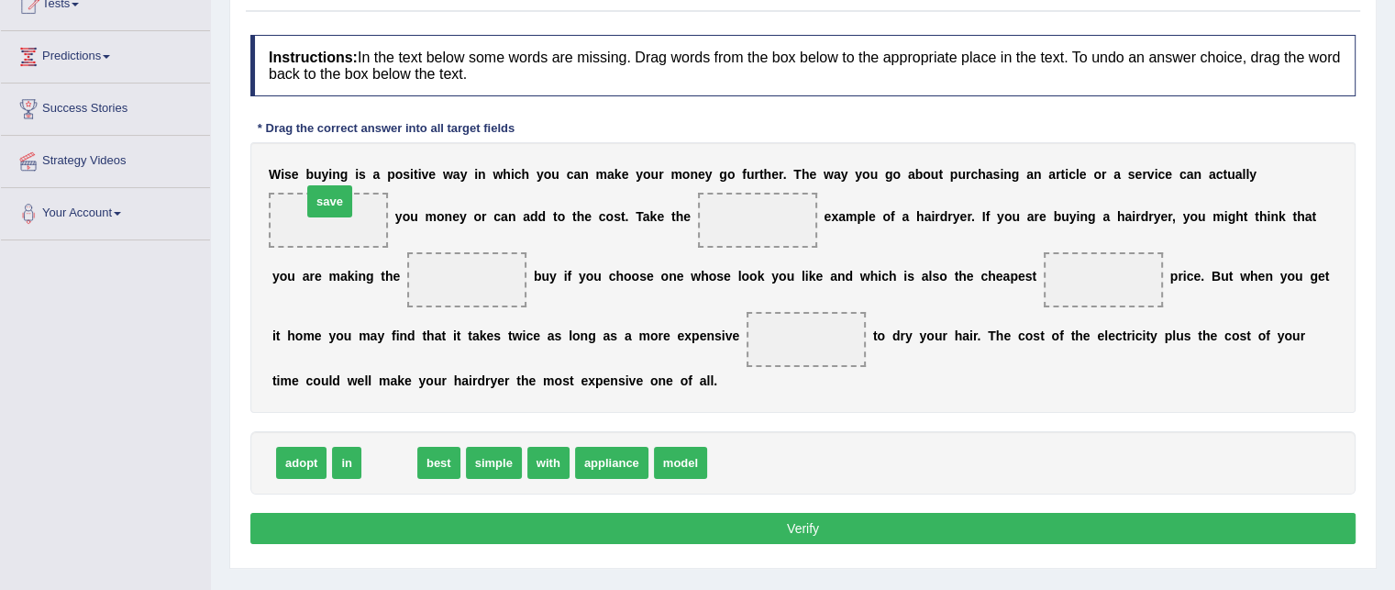
drag, startPoint x: 383, startPoint y: 449, endPoint x: 323, endPoint y: 190, distance: 265.5
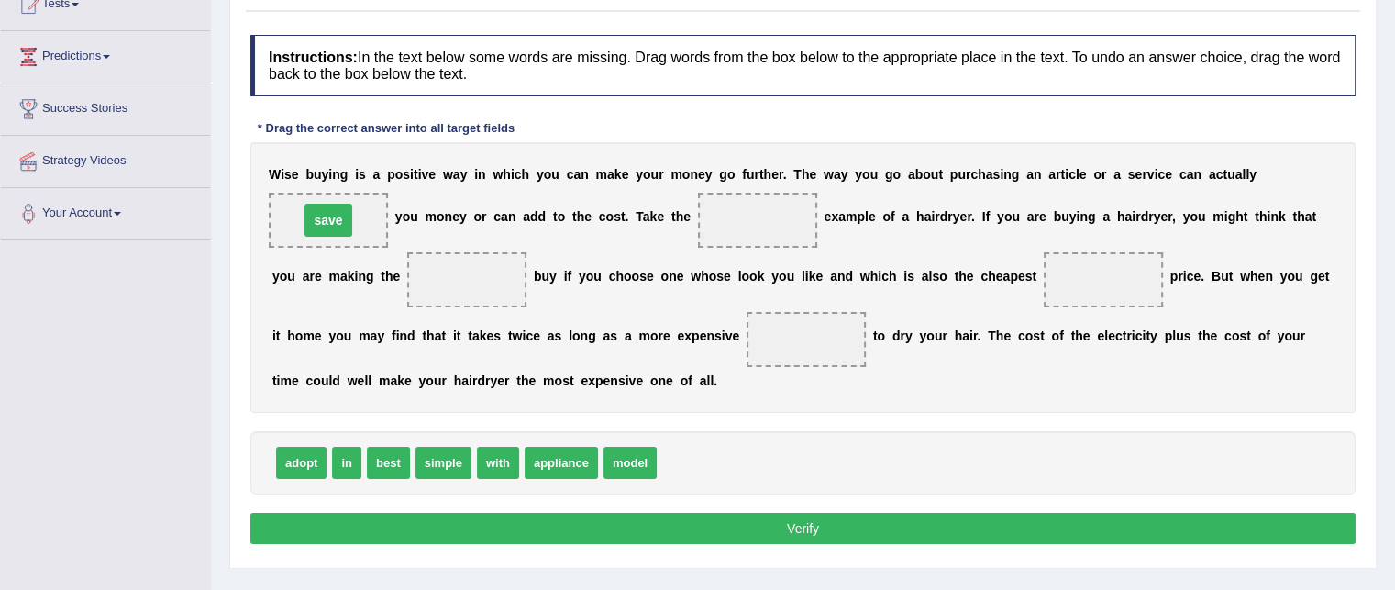
click at [323, 190] on div "W i s e b u y i n g i s a p o s i t i v e w a y i n w h i c h y o u c a n m a k…" at bounding box center [802, 277] width 1105 height 271
drag, startPoint x: 446, startPoint y: 458, endPoint x: 767, endPoint y: 210, distance: 405.5
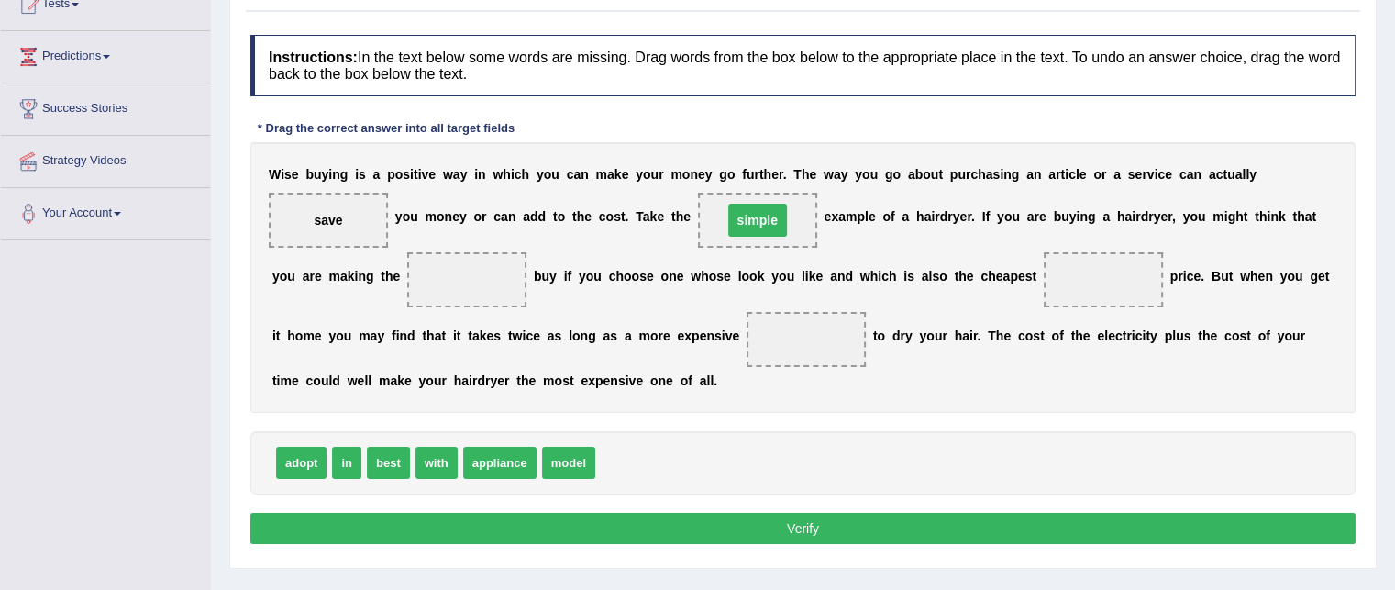
click at [767, 210] on span "simple" at bounding box center [757, 220] width 59 height 33
drag, startPoint x: 743, startPoint y: 208, endPoint x: 749, endPoint y: 251, distance: 43.5
click at [749, 251] on div "W i s e b u y i n g i s a p o s i t i v e w a y i n w h i c h y o u c a n m a k…" at bounding box center [802, 277] width 1105 height 271
drag, startPoint x: 756, startPoint y: 206, endPoint x: 762, endPoint y: 228, distance: 22.1
click at [762, 228] on span "simple" at bounding box center [757, 220] width 119 height 55
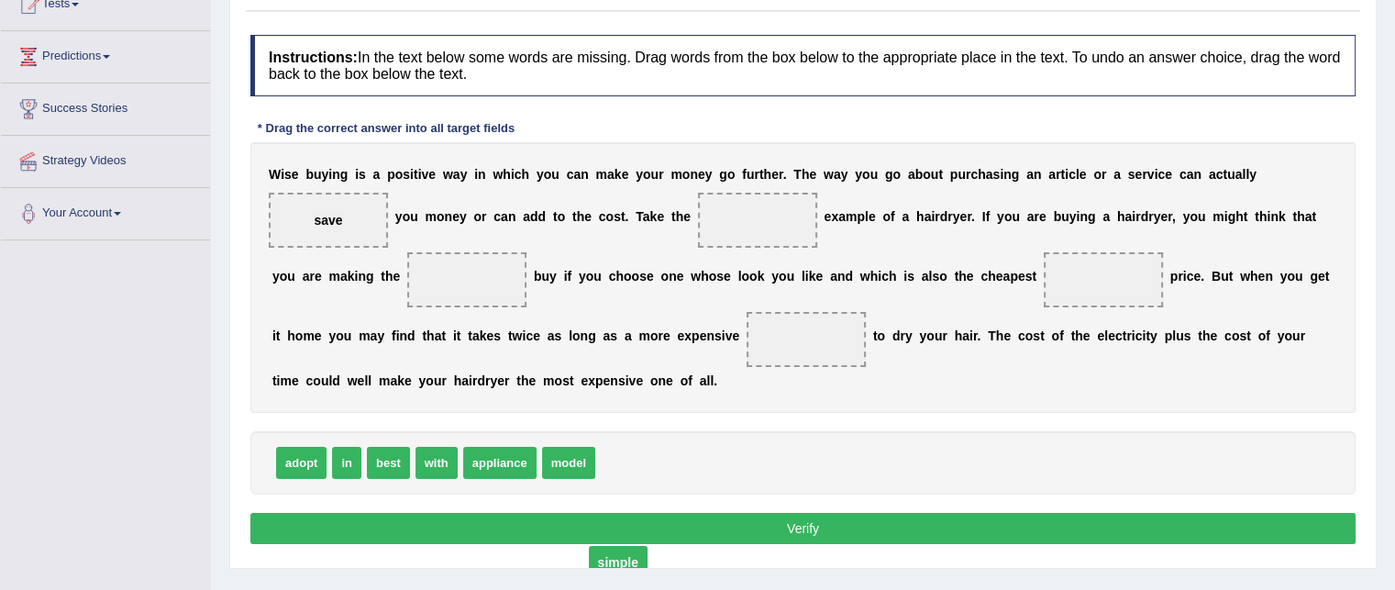
drag, startPoint x: 762, startPoint y: 219, endPoint x: 623, endPoint y: 561, distance: 368.7
click at [623, 561] on span "simple" at bounding box center [618, 562] width 59 height 33
drag, startPoint x: 767, startPoint y: 217, endPoint x: 653, endPoint y: 462, distance: 270.1
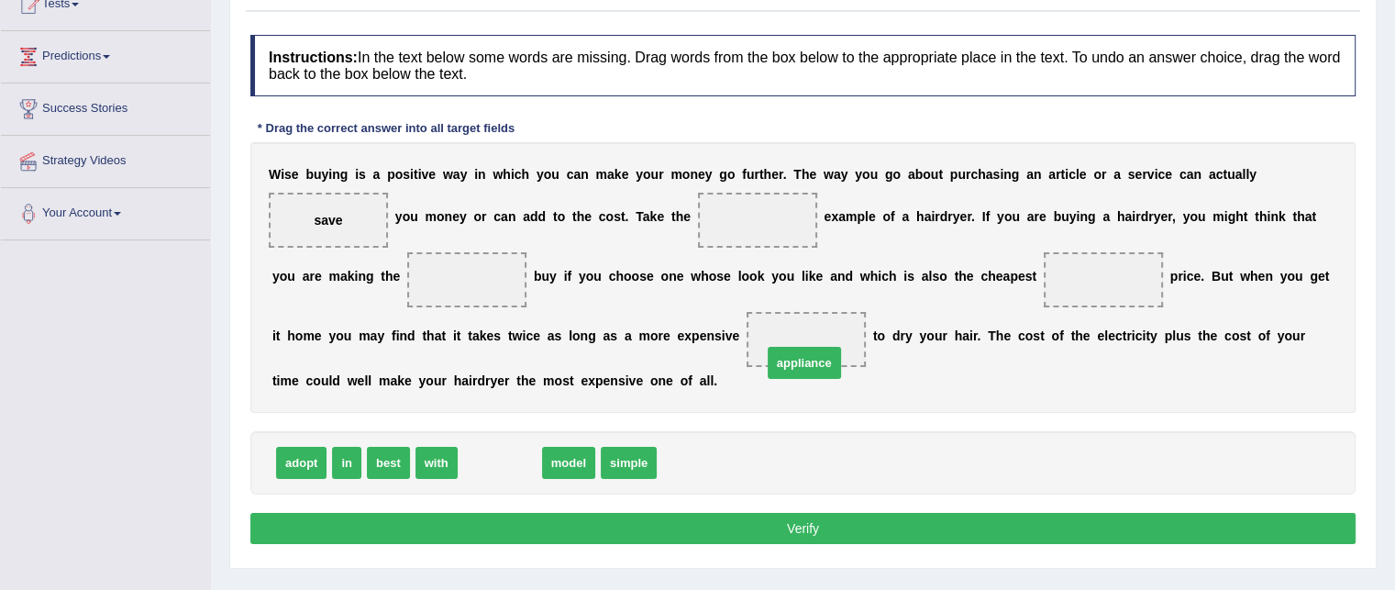
drag, startPoint x: 499, startPoint y: 460, endPoint x: 803, endPoint y: 358, distance: 320.3
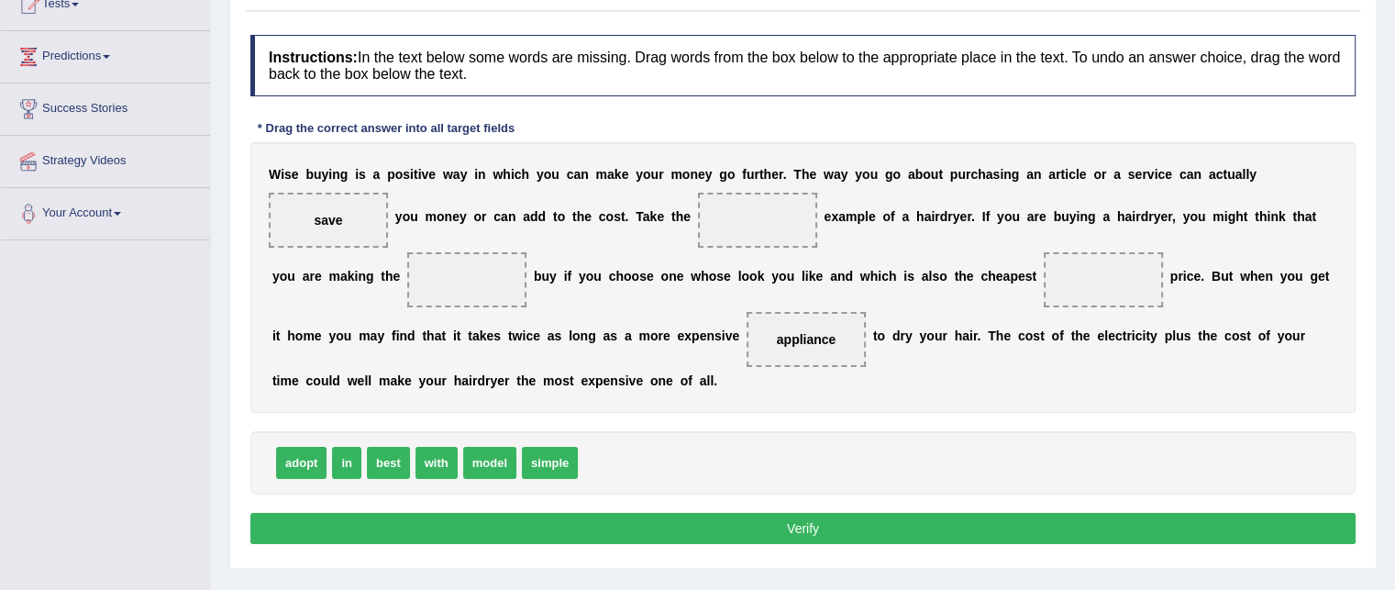
click at [539, 456] on span "simple" at bounding box center [550, 463] width 56 height 32
drag, startPoint x: 570, startPoint y: 472, endPoint x: 650, endPoint y: 334, distance: 159.1
click at [648, 402] on span "simple" at bounding box center [620, 418] width 56 height 32
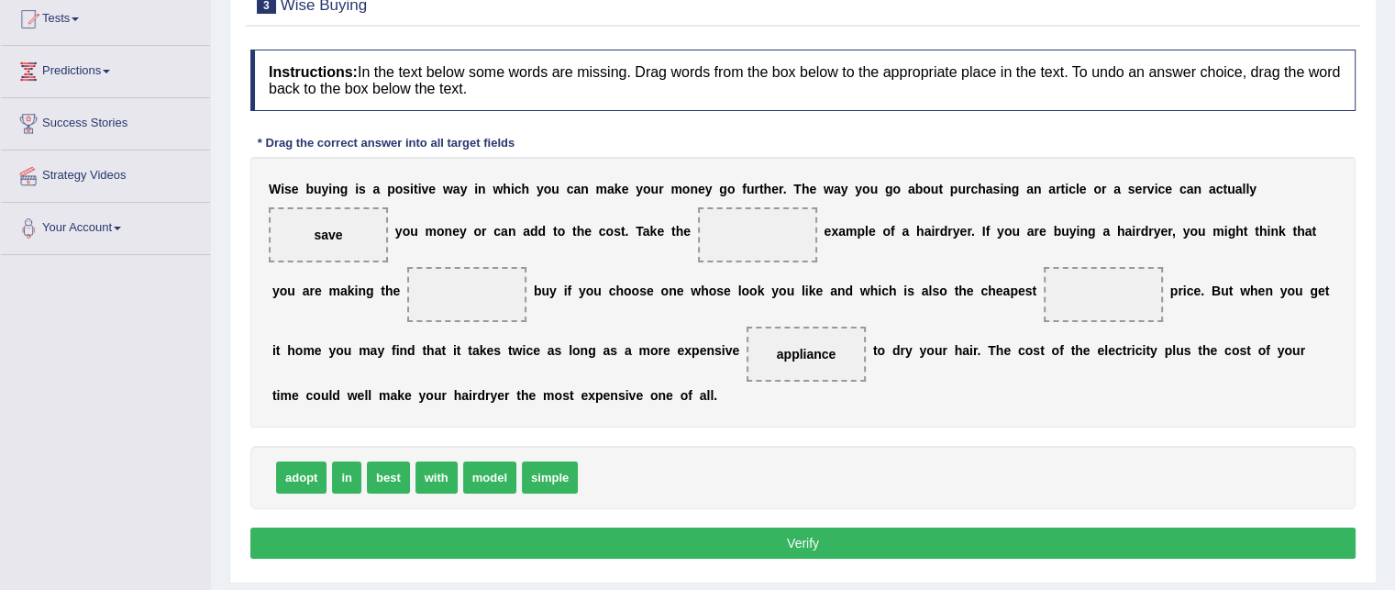
scroll to position [194, 0]
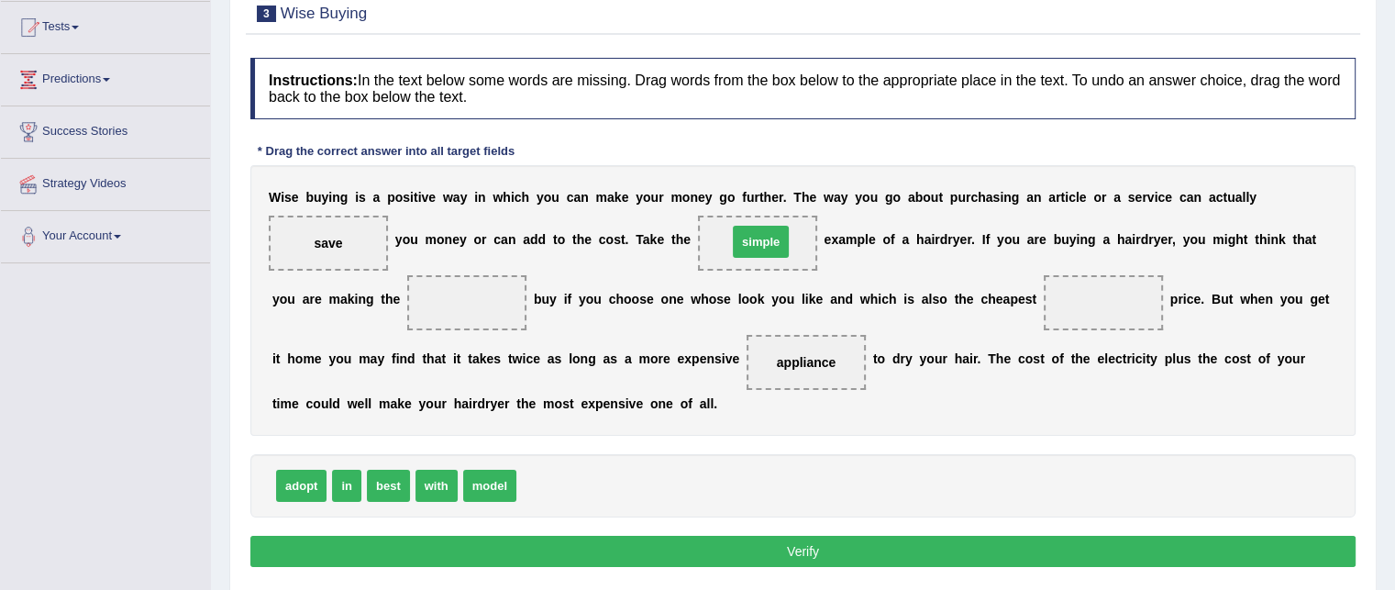
drag, startPoint x: 542, startPoint y: 485, endPoint x: 752, endPoint y: 241, distance: 322.0
drag, startPoint x: 484, startPoint y: 483, endPoint x: 473, endPoint y: 277, distance: 206.7
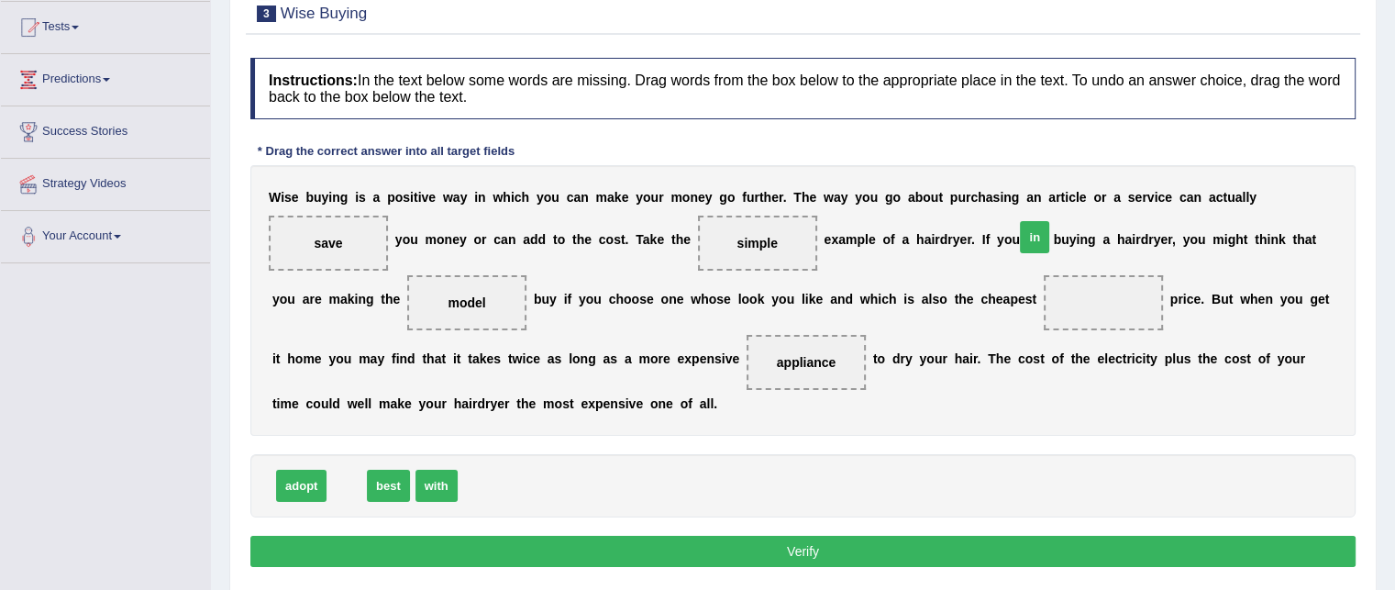
drag, startPoint x: 343, startPoint y: 484, endPoint x: 1053, endPoint y: 247, distance: 748.8
click at [1050, 247] on span "in" at bounding box center [1034, 237] width 29 height 32
click at [341, 486] on span "in" at bounding box center [346, 486] width 29 height 32
drag, startPoint x: 341, startPoint y: 483, endPoint x: 1069, endPoint y: 296, distance: 751.2
click at [807, 543] on button "Verify" at bounding box center [802, 551] width 1105 height 31
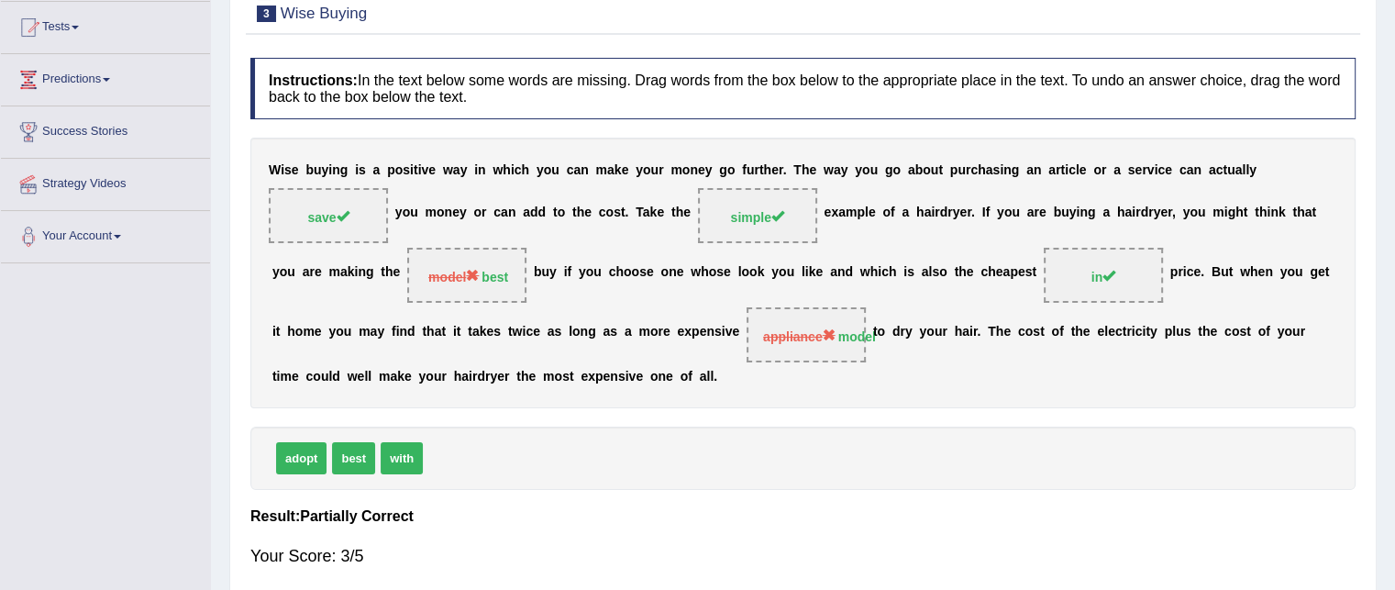
click at [793, 330] on span "appliance" at bounding box center [799, 336] width 72 height 15
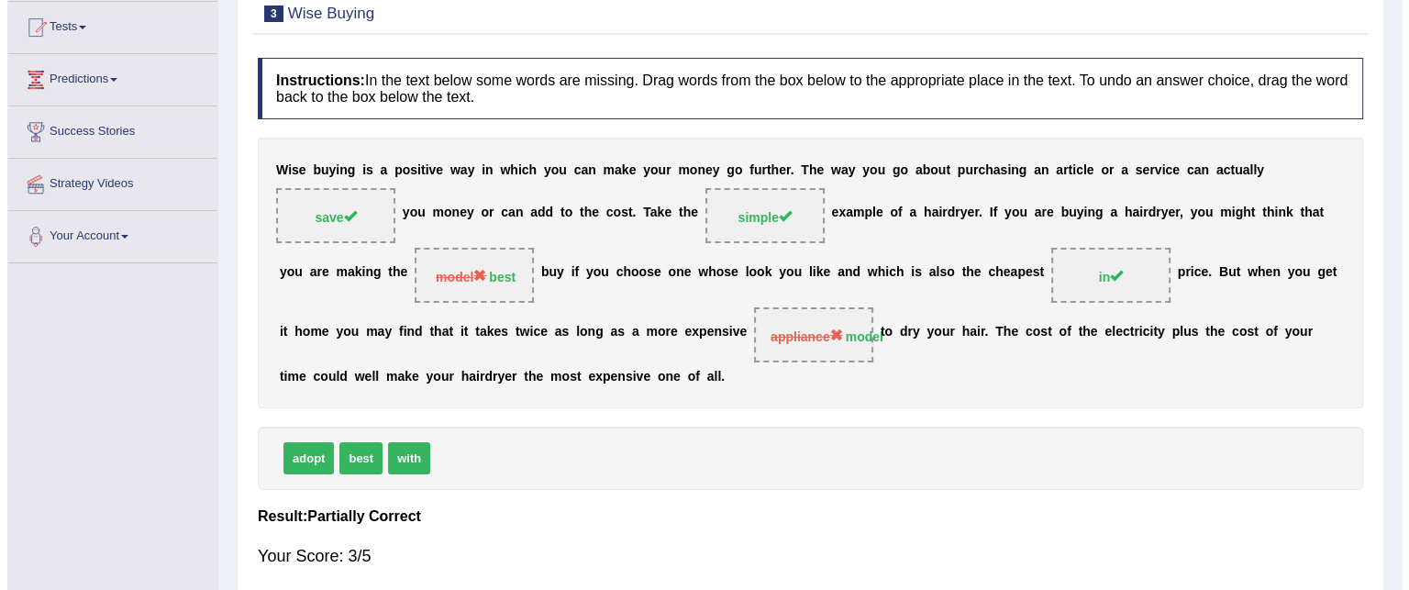
scroll to position [92, 0]
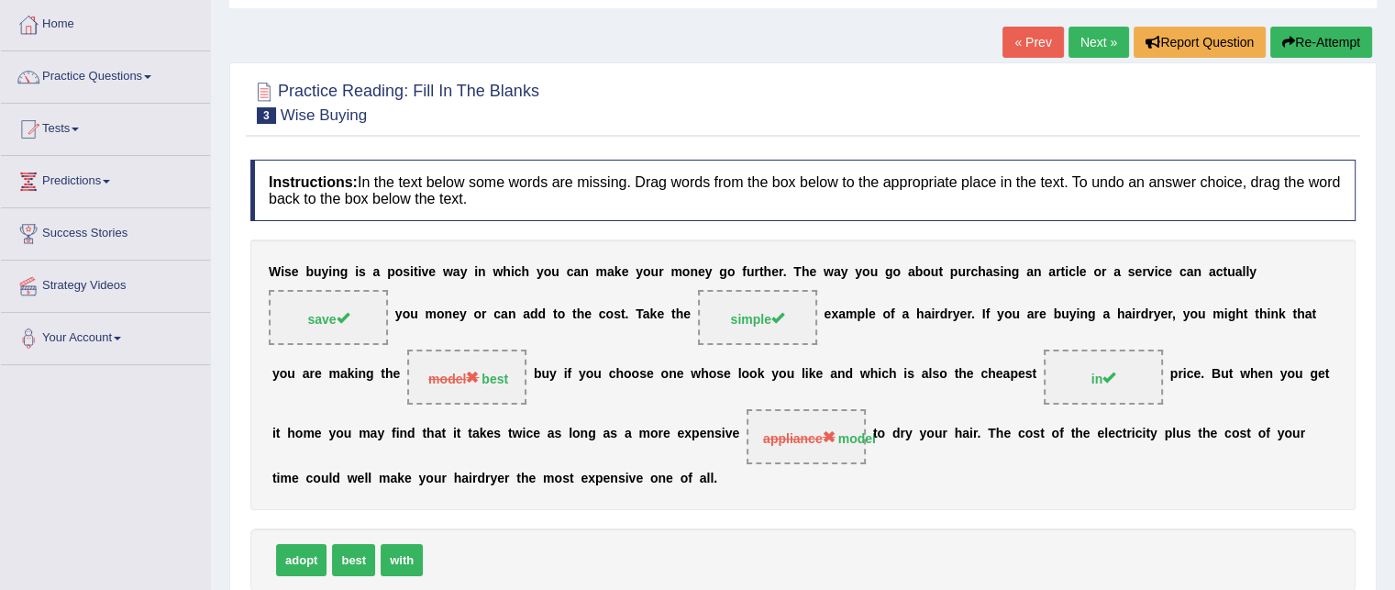
click at [802, 313] on span "simple" at bounding box center [757, 317] width 119 height 55
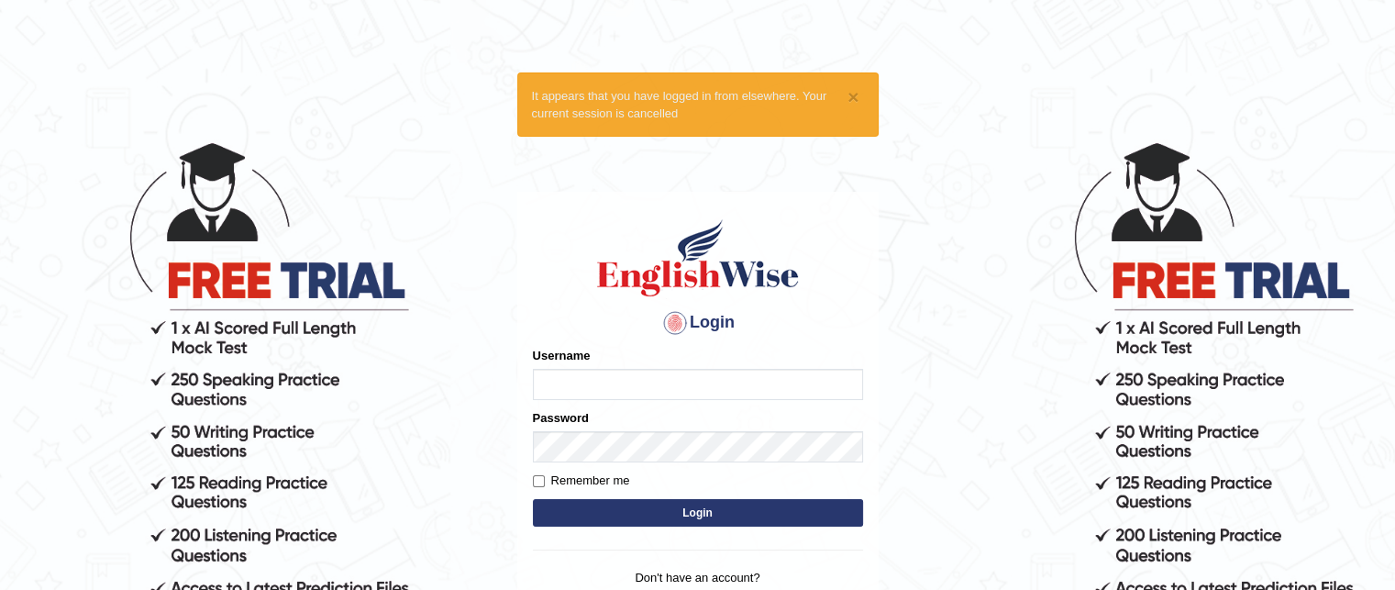
type input "GeeKaur"
click at [695, 508] on button "Login" at bounding box center [698, 513] width 330 height 28
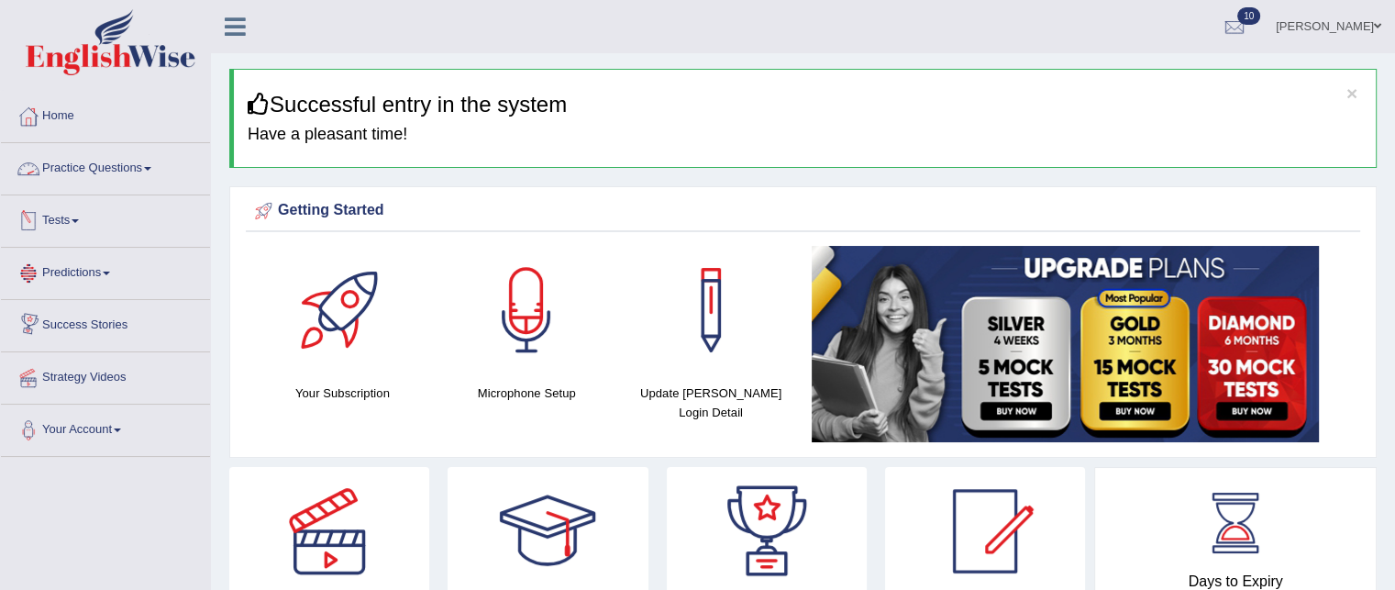
click at [104, 169] on link "Practice Questions" at bounding box center [105, 166] width 209 height 46
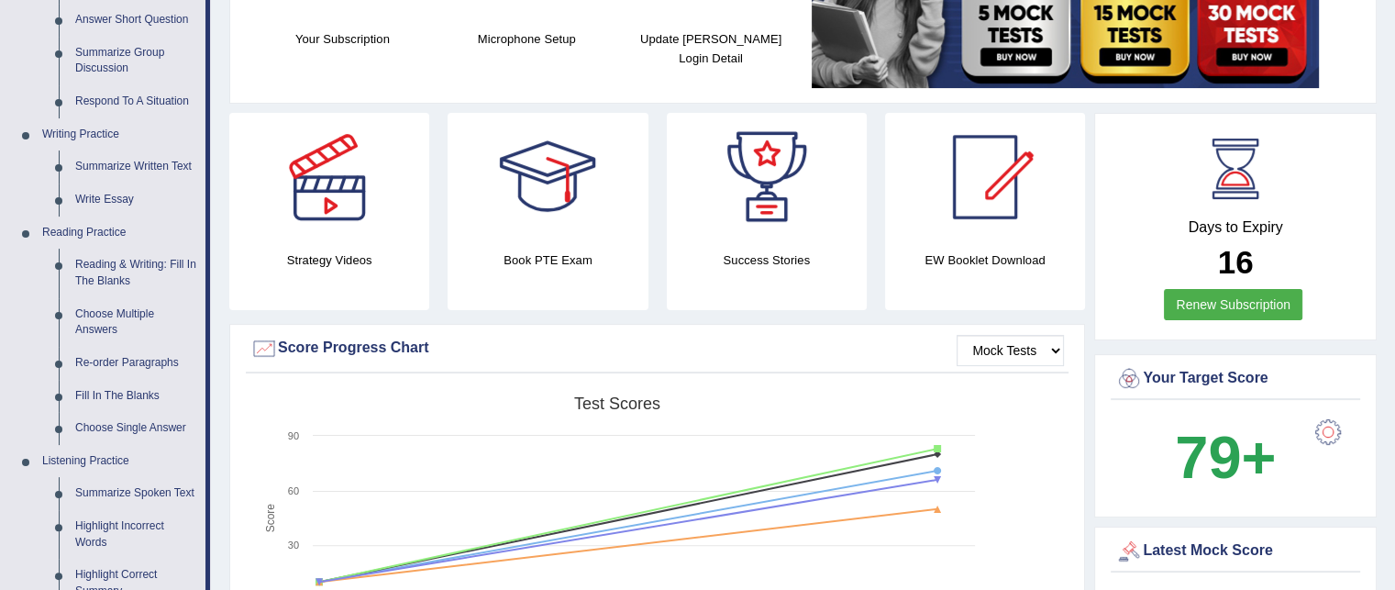
scroll to position [391, 0]
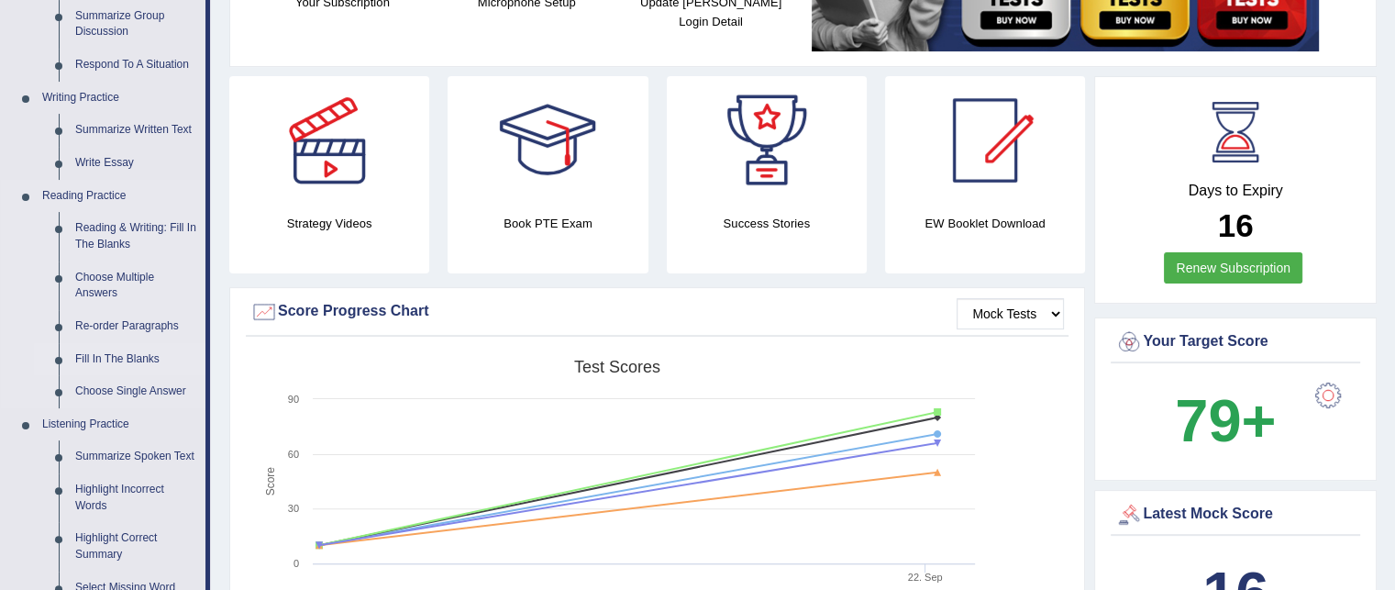
click at [103, 351] on link "Fill In The Blanks" at bounding box center [136, 359] width 139 height 33
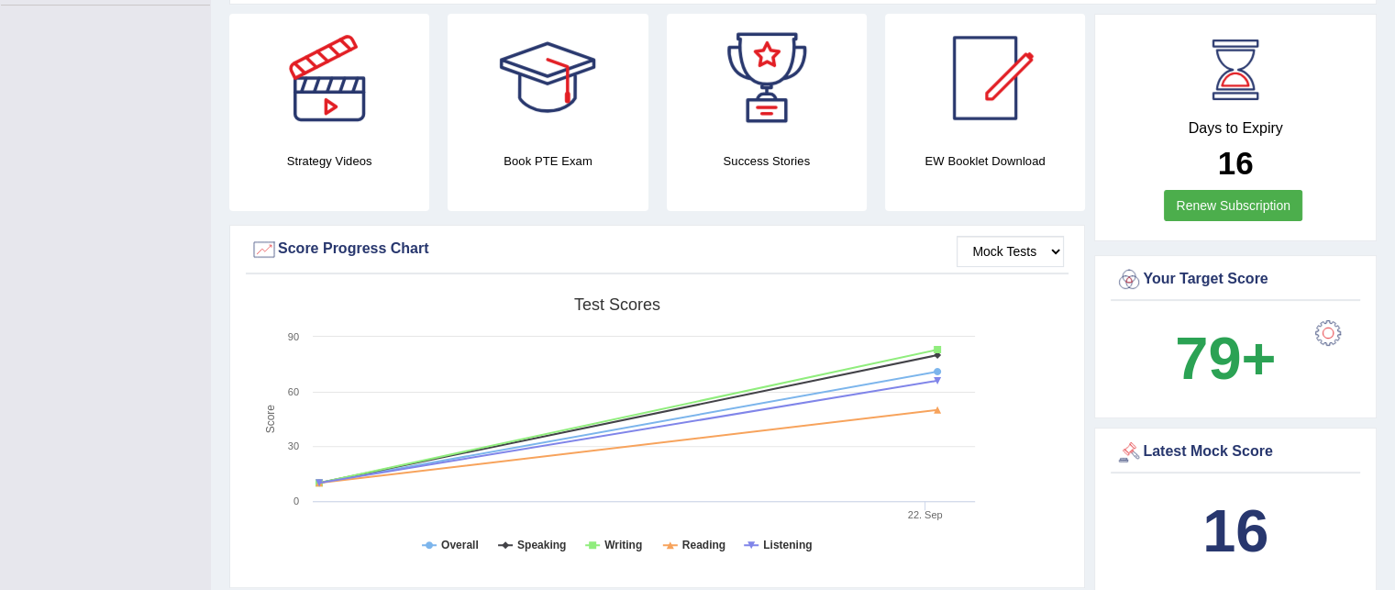
scroll to position [595, 0]
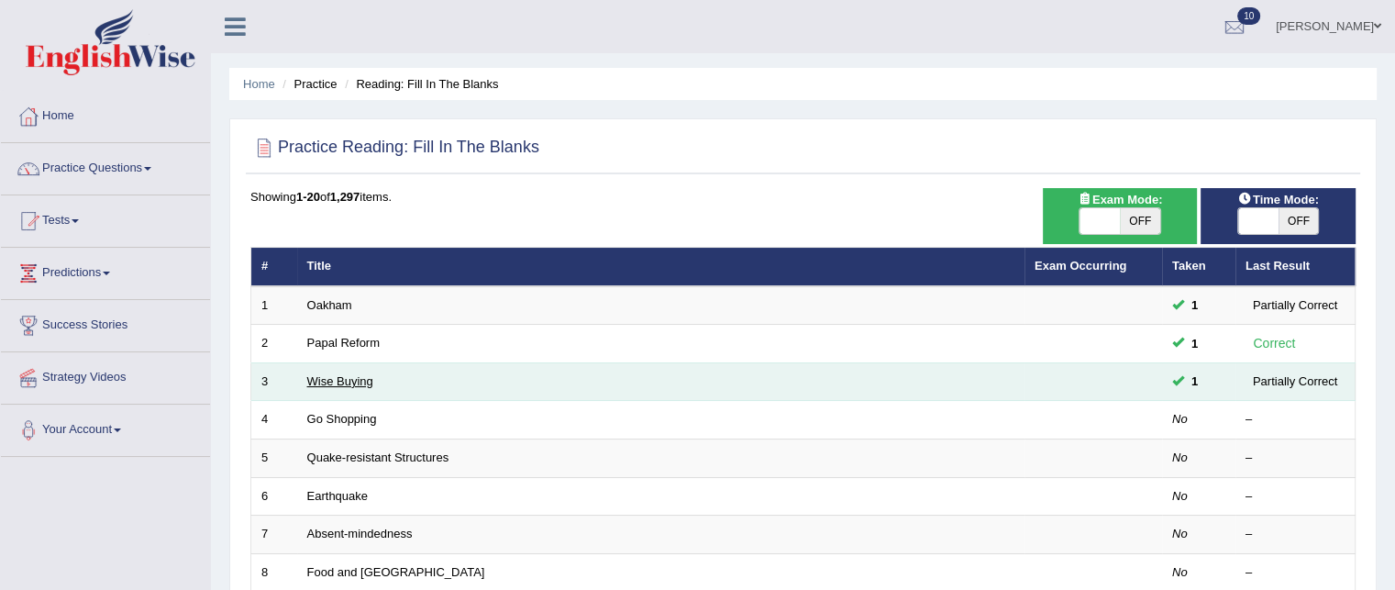
click at [352, 383] on link "Wise Buying" at bounding box center [340, 381] width 66 height 14
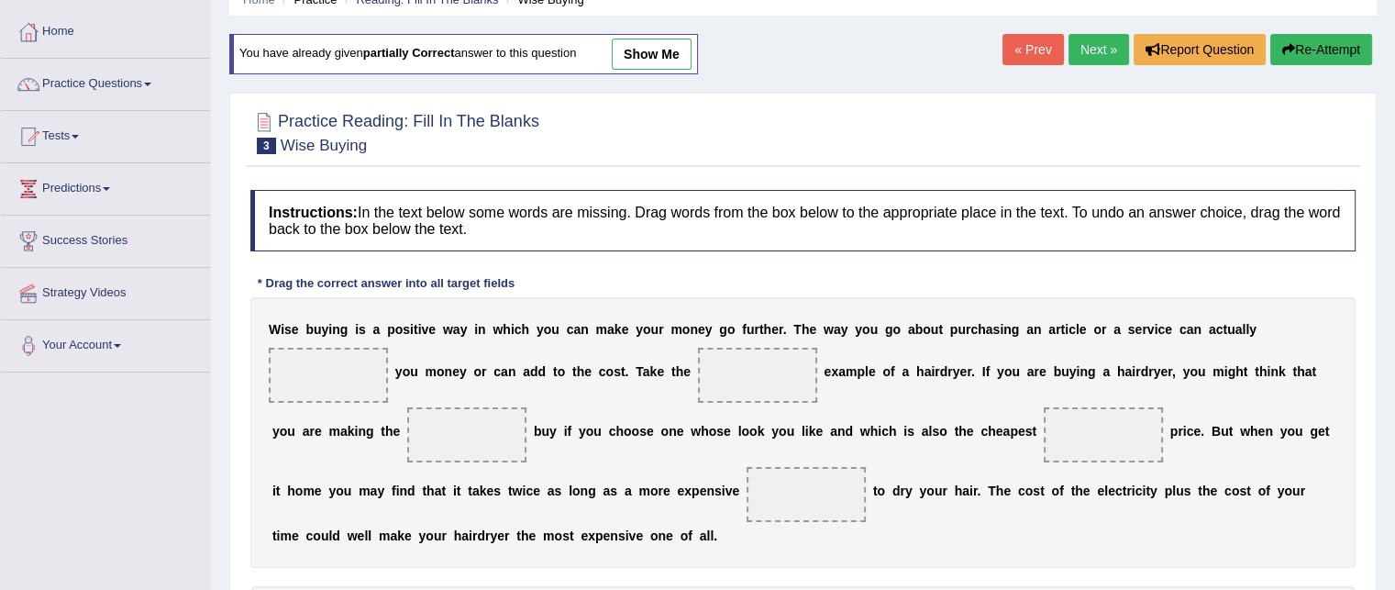
scroll to position [73, 0]
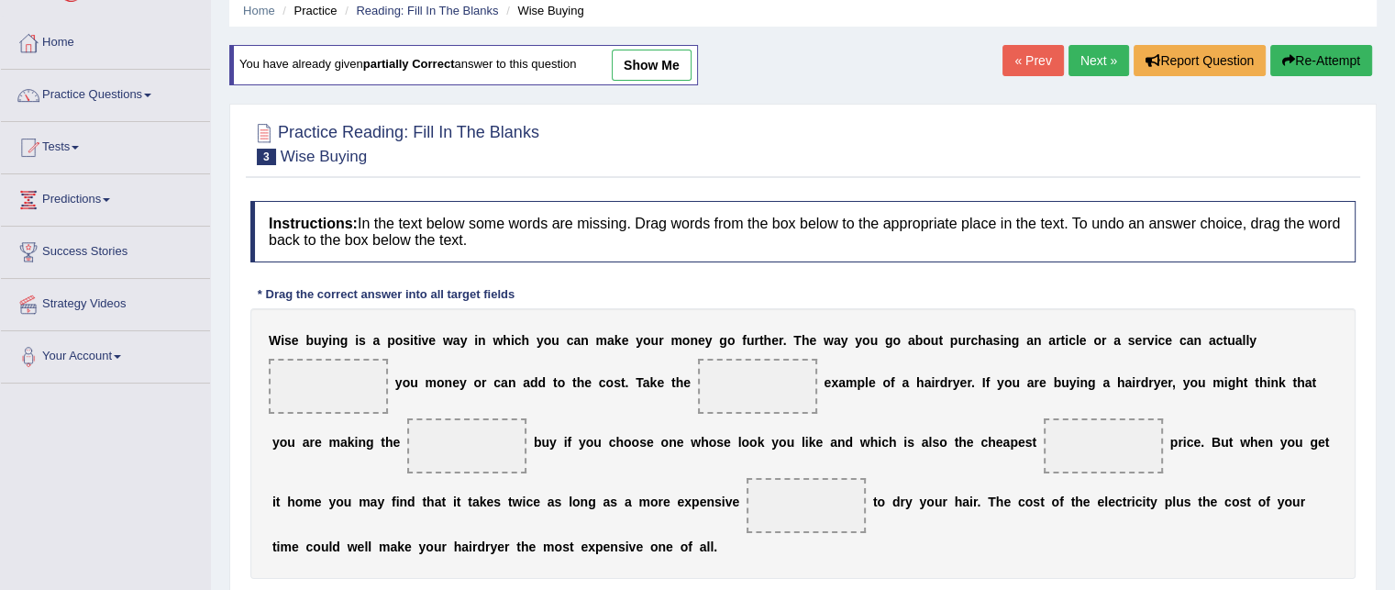
click at [1098, 66] on link "Next »" at bounding box center [1099, 60] width 61 height 31
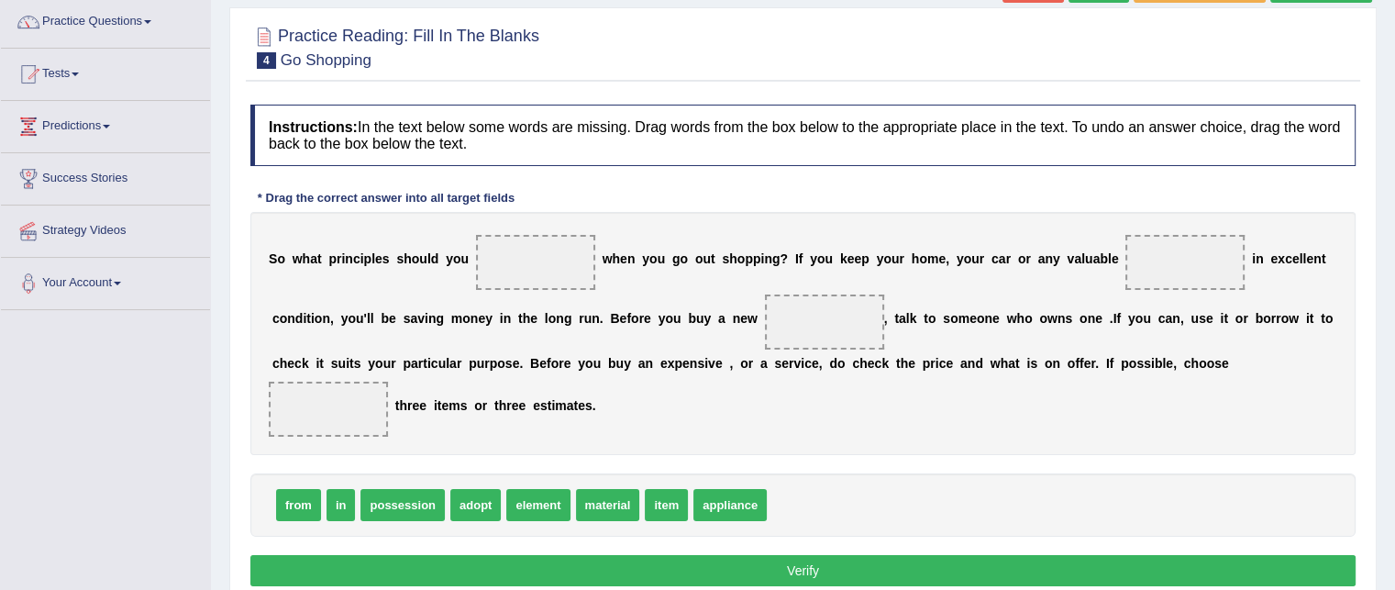
scroll to position [183, 0]
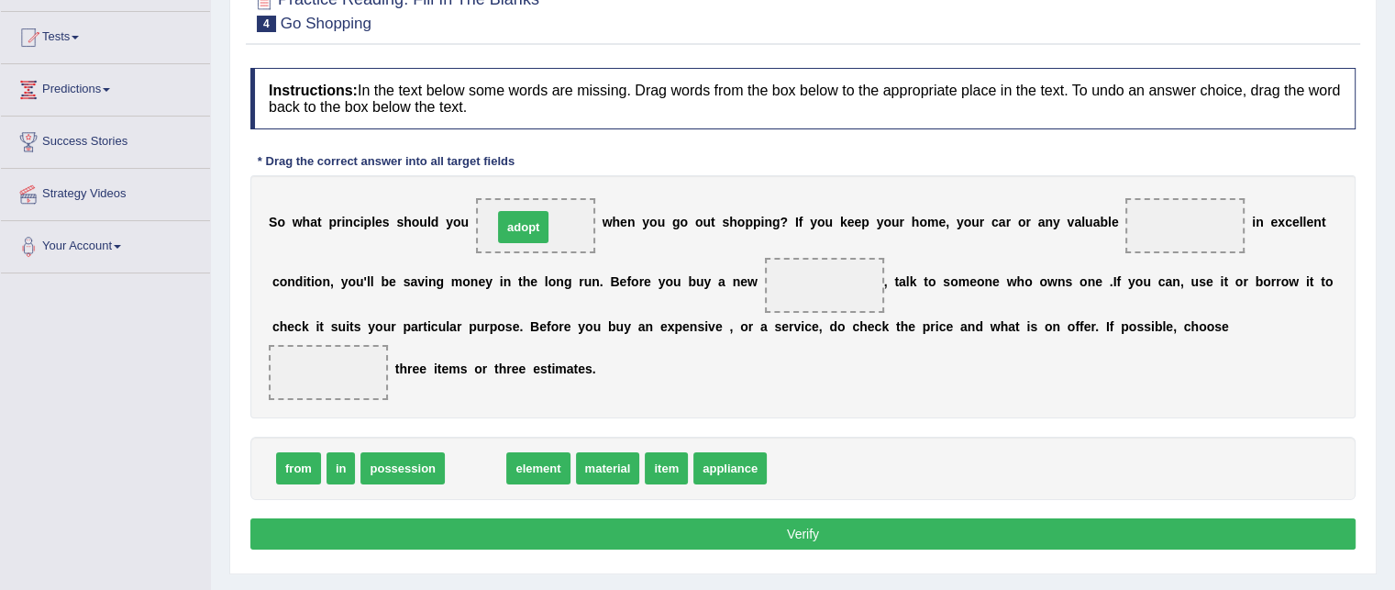
drag, startPoint x: 492, startPoint y: 460, endPoint x: 538, endPoint y: 217, distance: 246.5
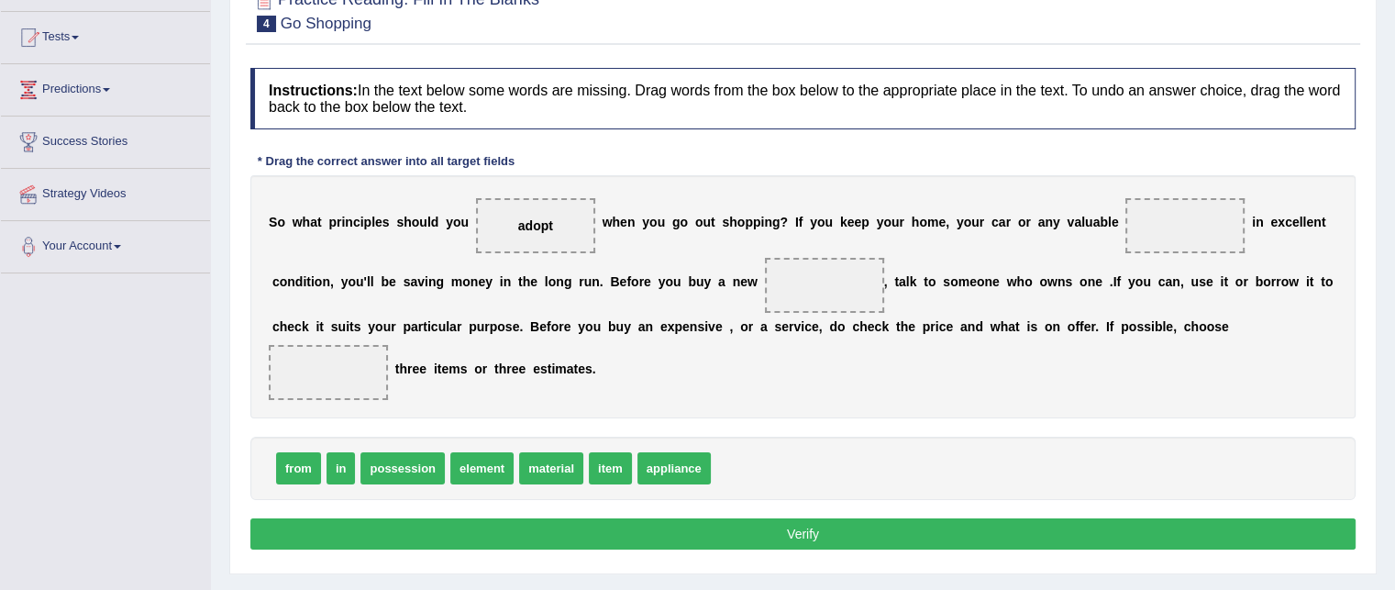
drag, startPoint x: 574, startPoint y: 264, endPoint x: 486, endPoint y: 309, distance: 98.9
click at [486, 309] on div "S o w h a t p r i n c i p l e s s h o u l d y o u adopt w h e n y o u g o o u t…" at bounding box center [802, 296] width 1105 height 243
drag, startPoint x: 613, startPoint y: 471, endPoint x: 1189, endPoint y: 221, distance: 627.9
click at [1184, 214] on span "item" at bounding box center [1185, 225] width 119 height 55
drag, startPoint x: 1187, startPoint y: 219, endPoint x: 812, endPoint y: 287, distance: 381.3
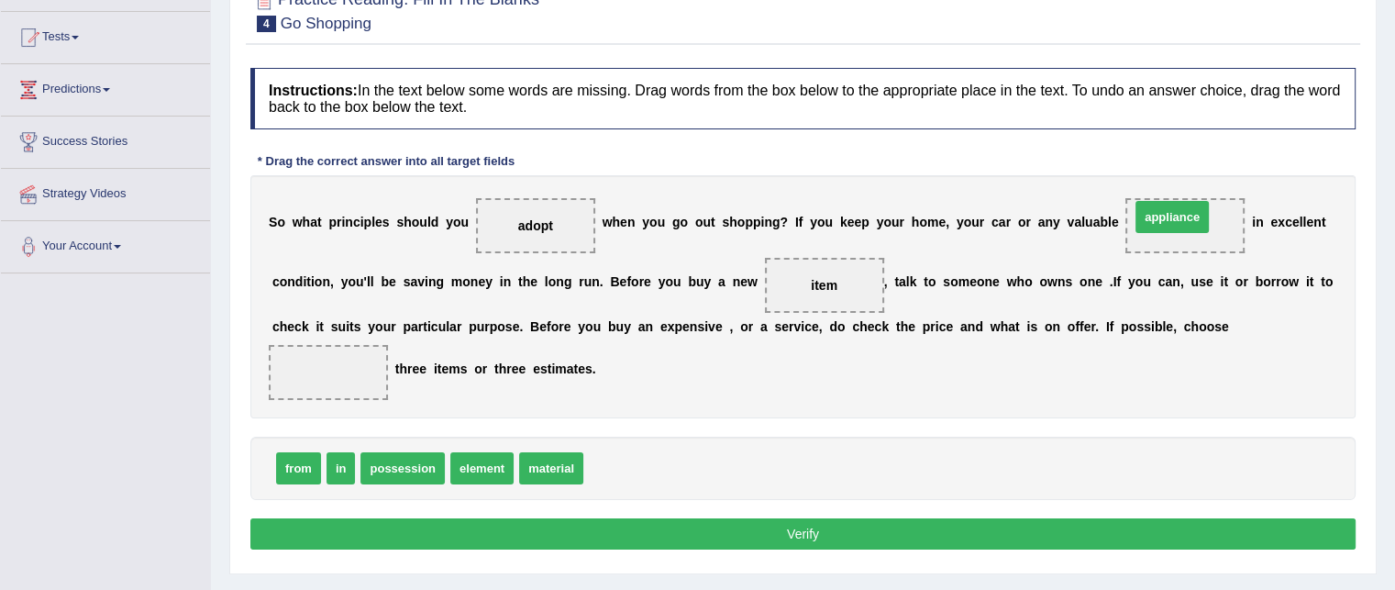
drag, startPoint x: 624, startPoint y: 461, endPoint x: 1171, endPoint y: 210, distance: 601.8
drag, startPoint x: 298, startPoint y: 472, endPoint x: 334, endPoint y: 379, distance: 99.3
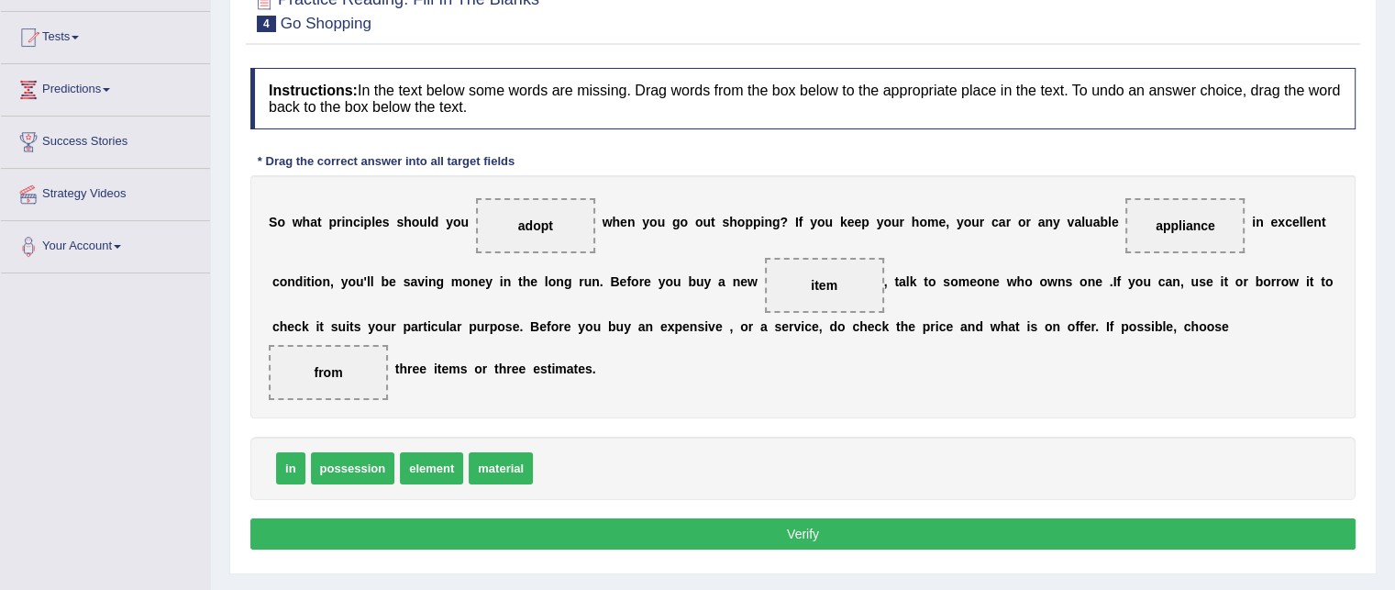
click at [774, 520] on button "Verify" at bounding box center [802, 533] width 1105 height 31
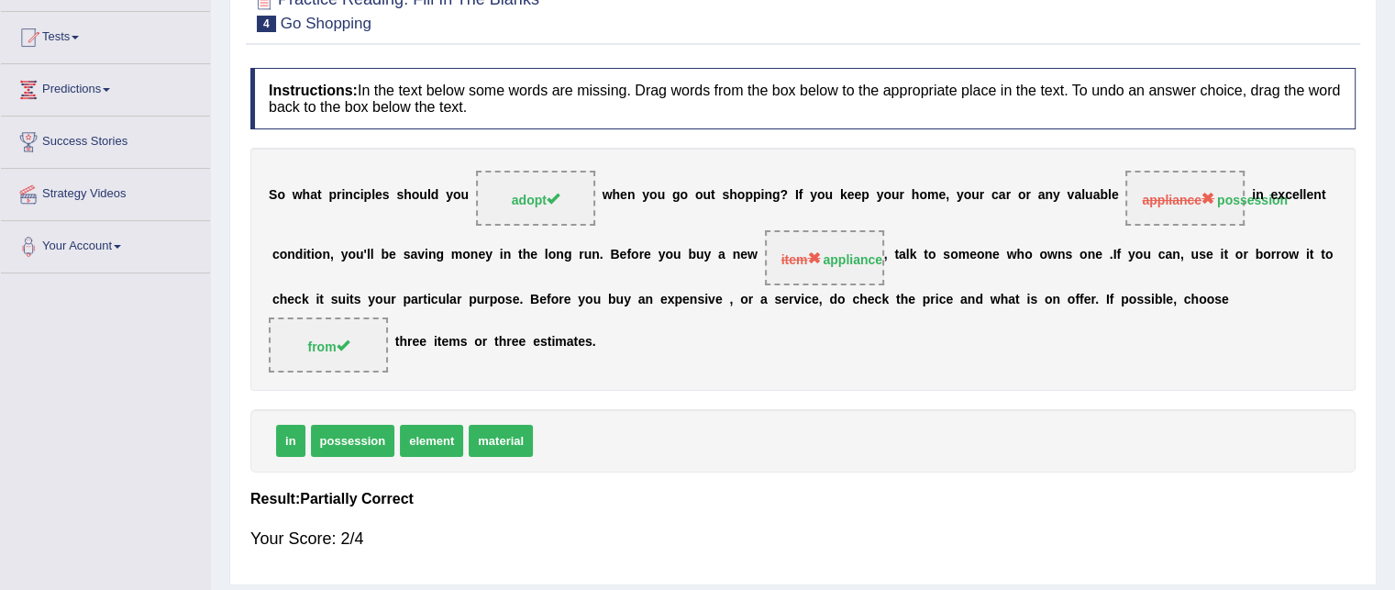
click at [815, 263] on span "item" at bounding box center [801, 259] width 39 height 15
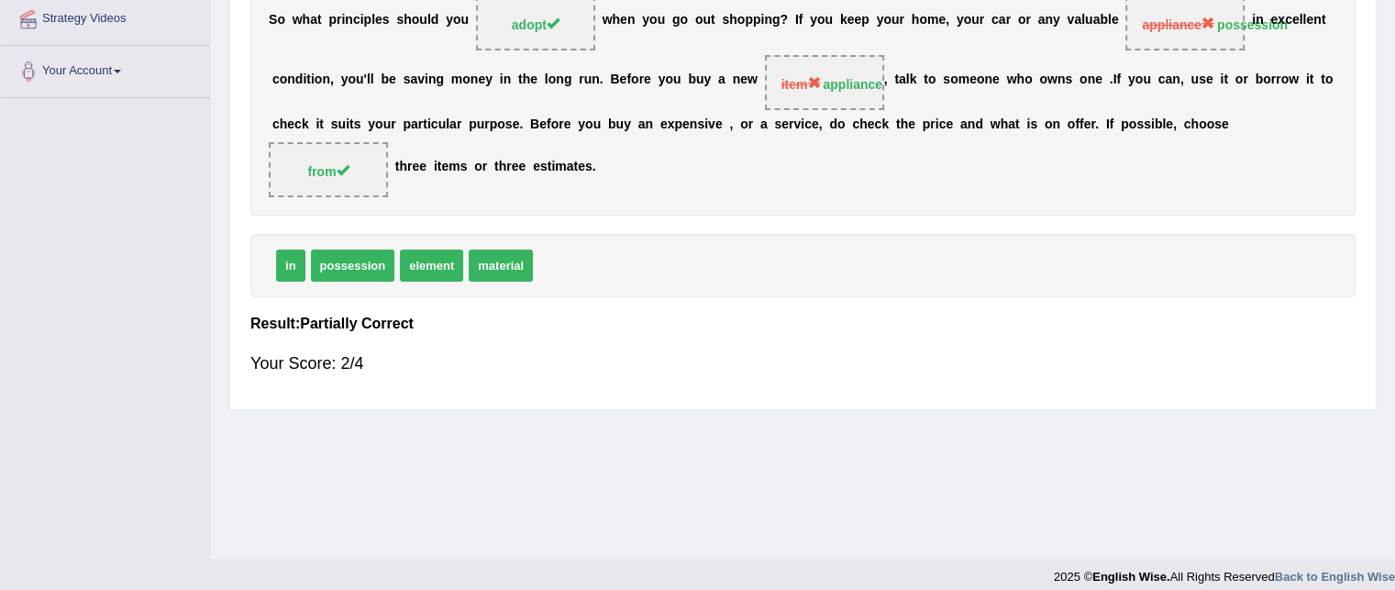
scroll to position [373, 0]
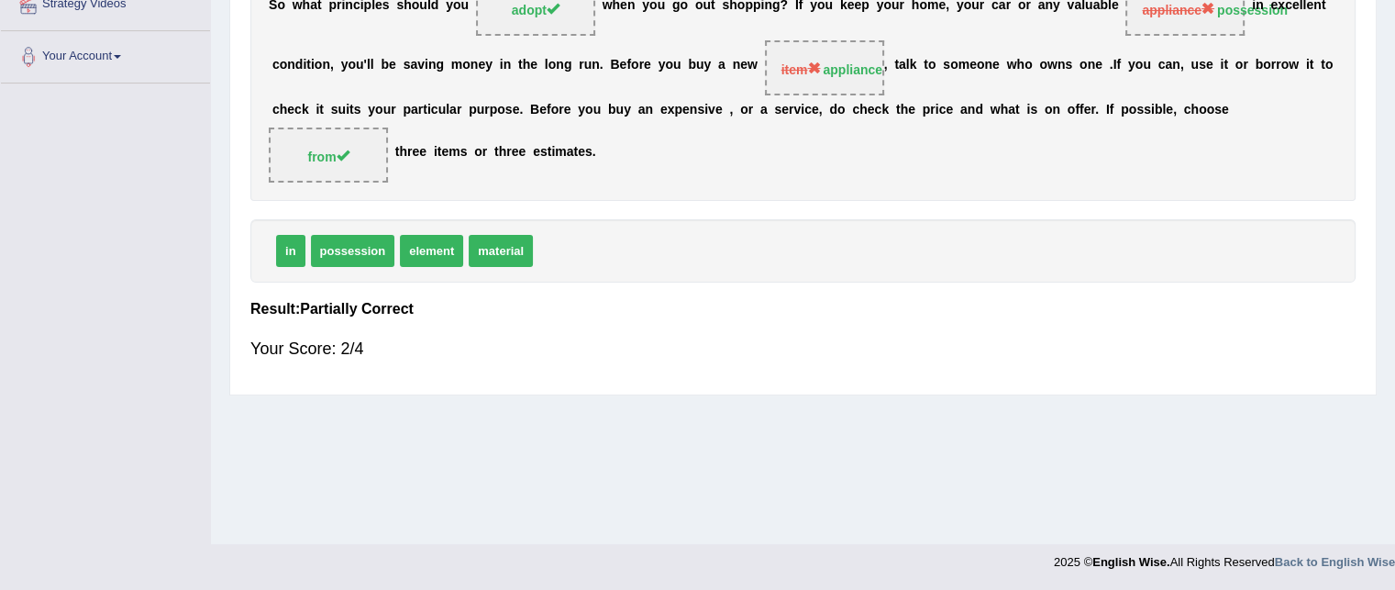
click at [796, 320] on div "Instructions: In the text below some words are missing. Drag words from the box…" at bounding box center [803, 127] width 1115 height 517
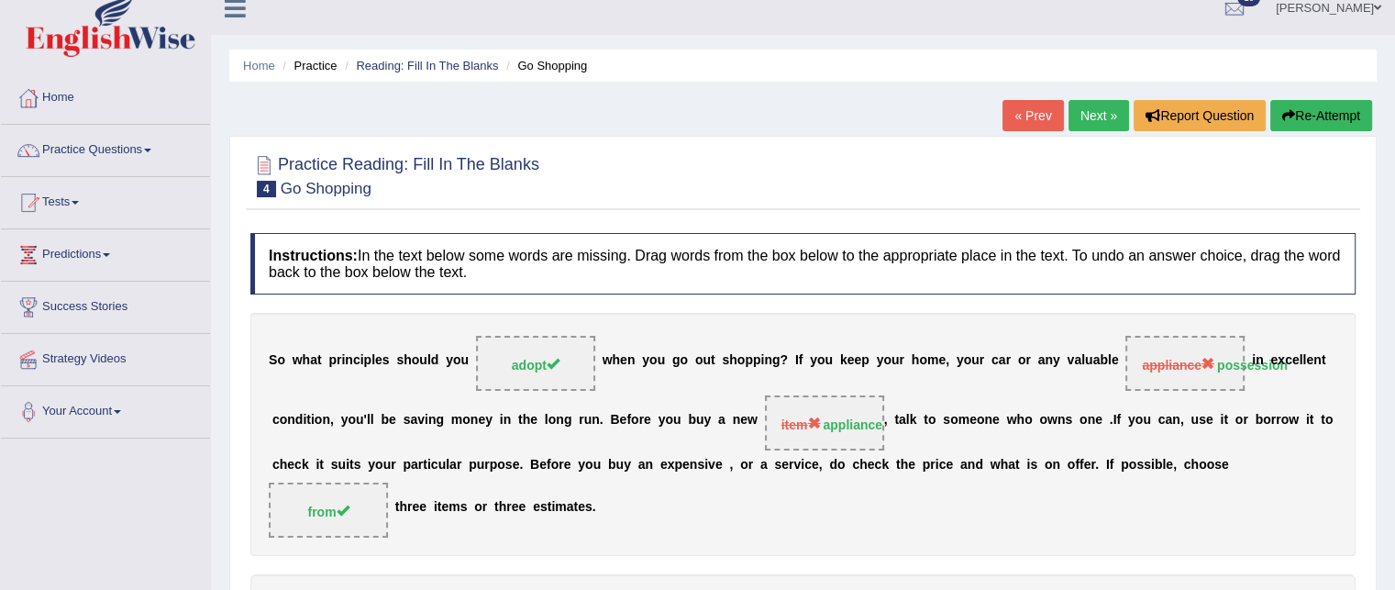
scroll to position [6, 0]
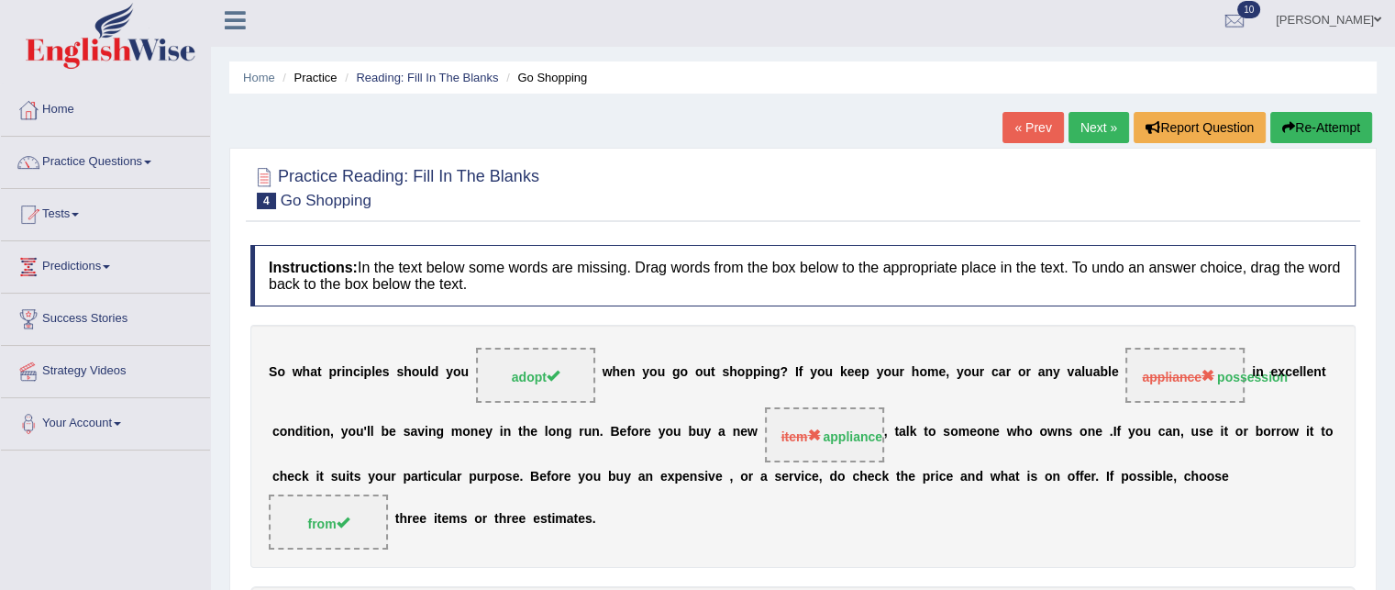
click at [1090, 128] on link "Next »" at bounding box center [1099, 127] width 61 height 31
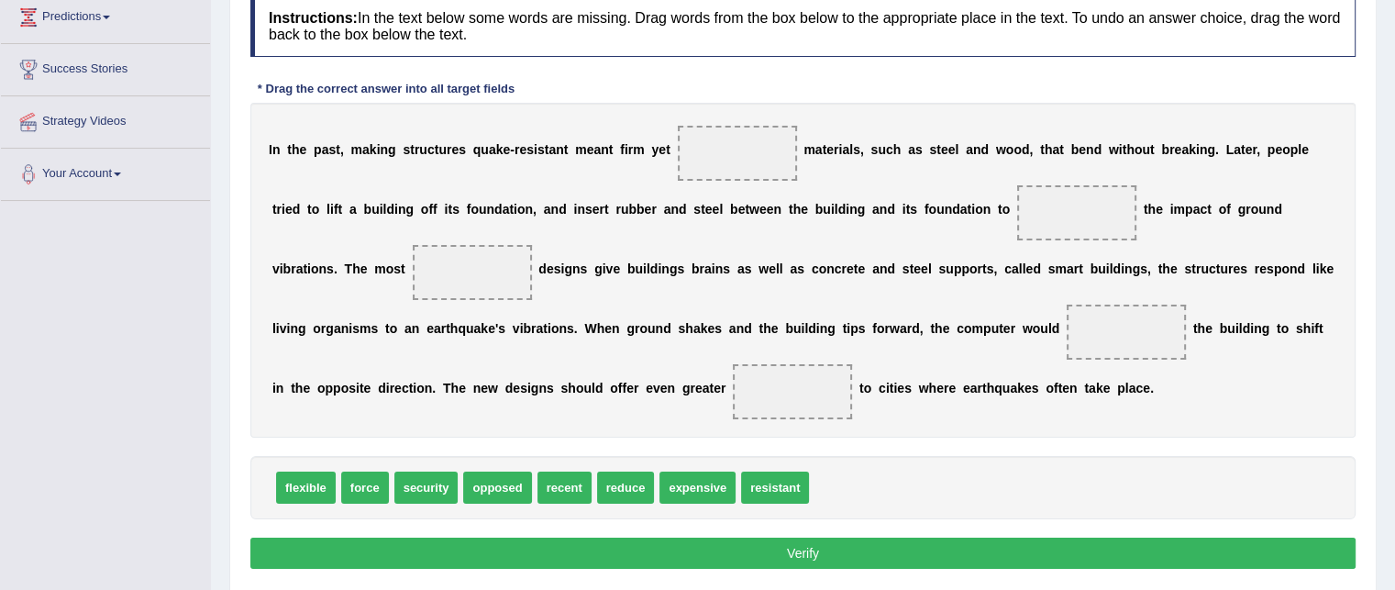
scroll to position [257, 0]
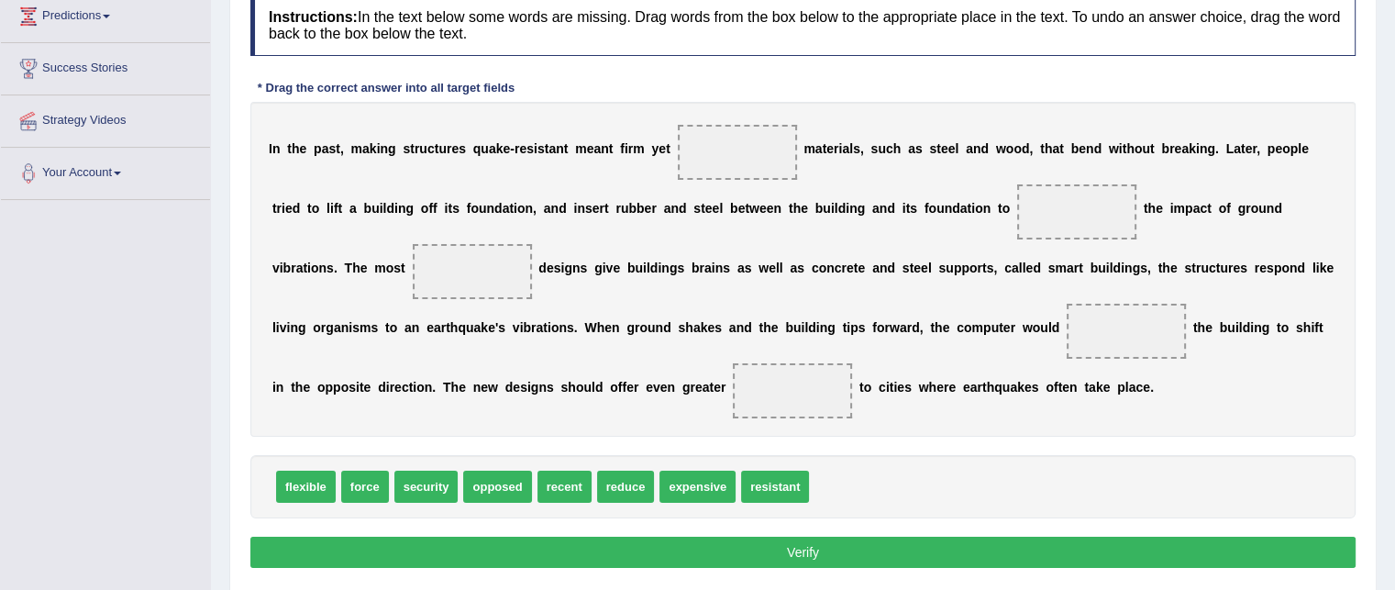
drag, startPoint x: 765, startPoint y: 485, endPoint x: 728, endPoint y: 419, distance: 75.6
drag, startPoint x: 803, startPoint y: 391, endPoint x: 752, endPoint y: 157, distance: 239.3
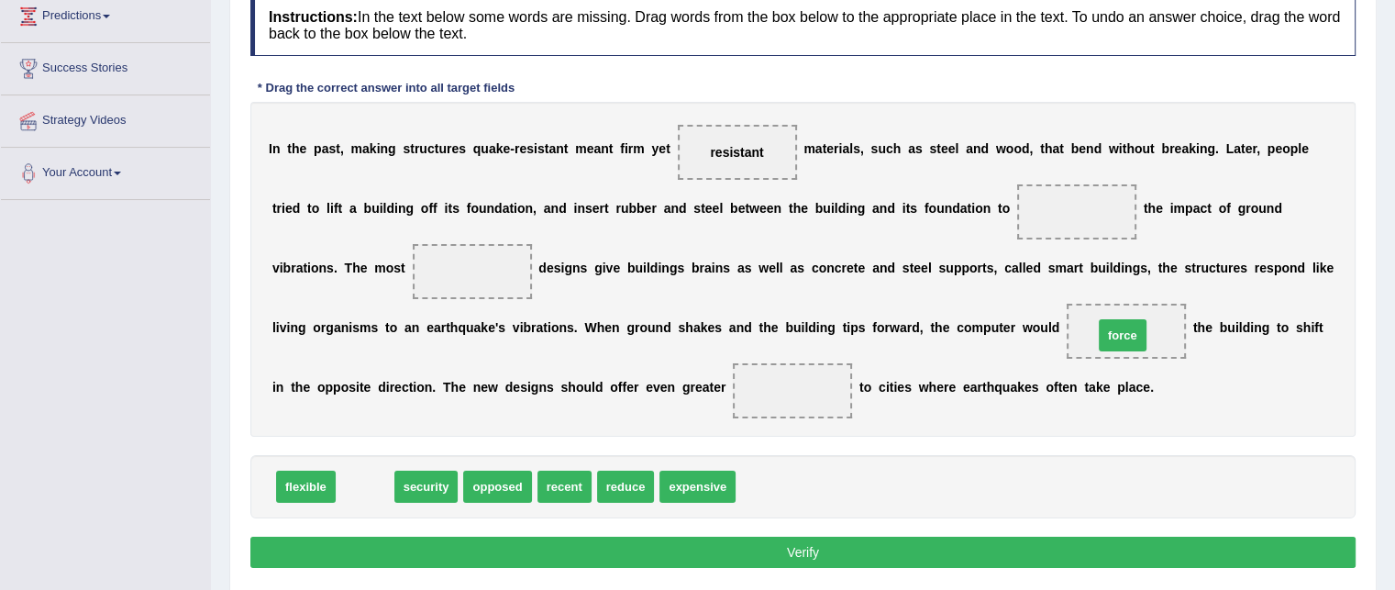
drag, startPoint x: 362, startPoint y: 492, endPoint x: 1120, endPoint y: 340, distance: 772.8
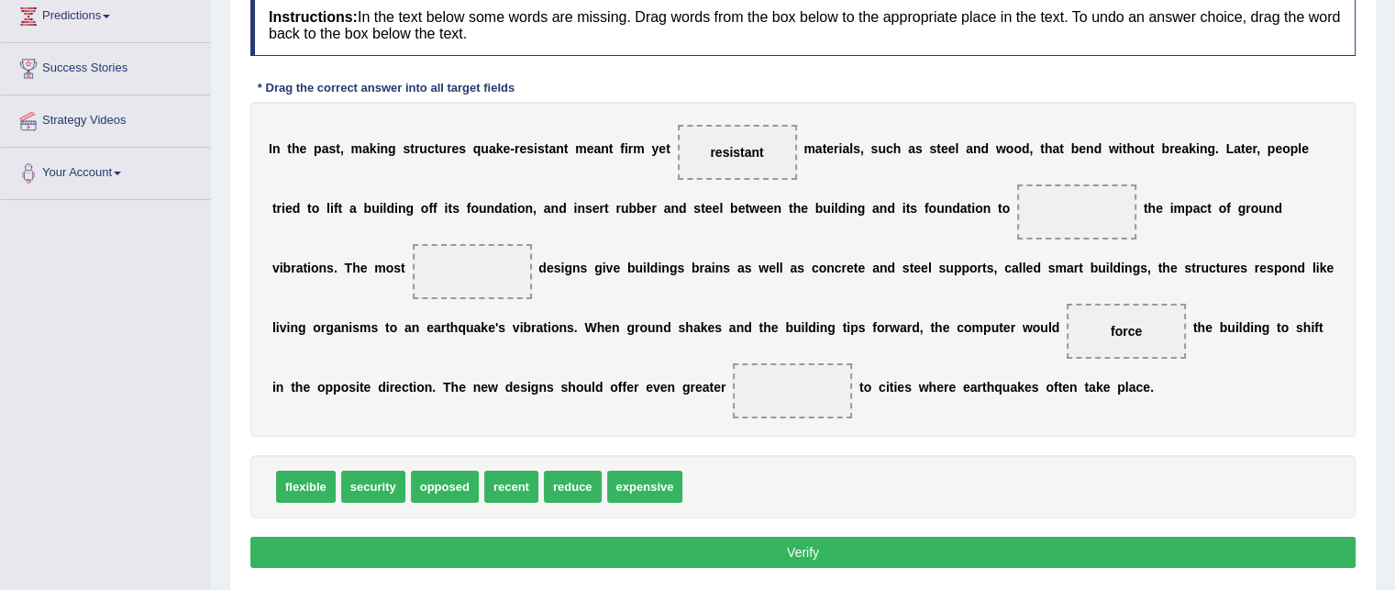
click at [350, 495] on span "security" at bounding box center [373, 487] width 64 height 32
click at [382, 483] on span "security" at bounding box center [373, 487] width 64 height 32
drag, startPoint x: 382, startPoint y: 483, endPoint x: 799, endPoint y: 388, distance: 428.0
click at [491, 488] on span "reduce" at bounding box center [503, 487] width 58 height 32
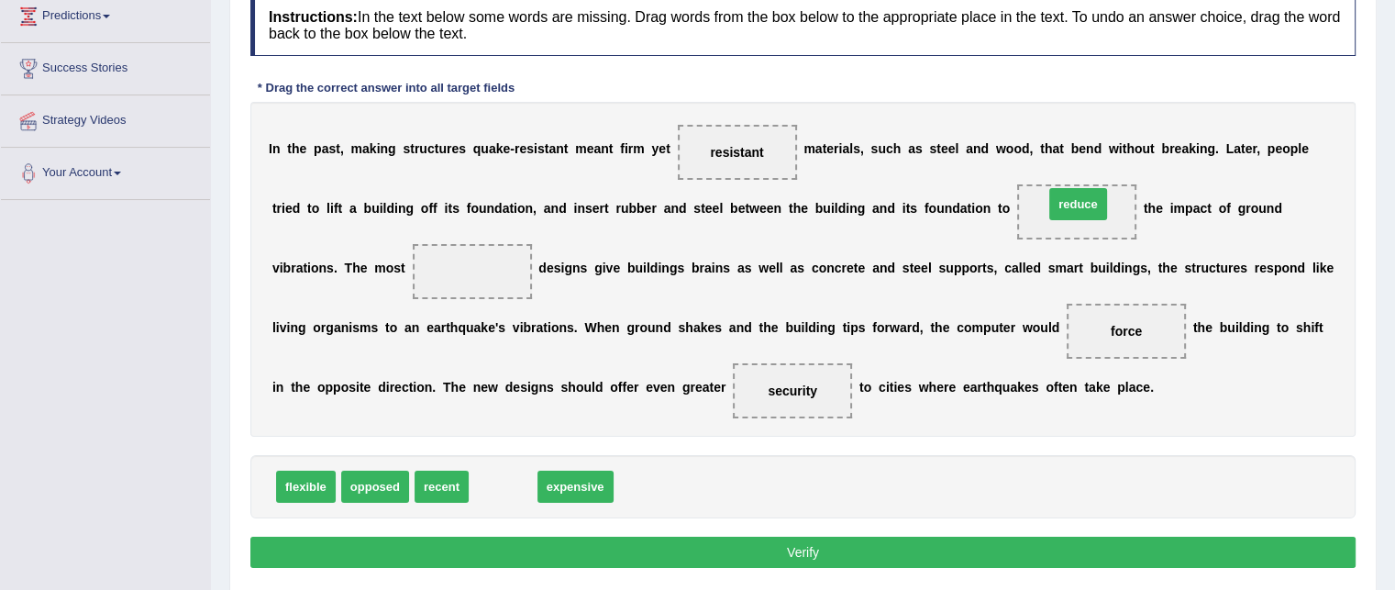
drag, startPoint x: 503, startPoint y: 484, endPoint x: 1076, endPoint y: 201, distance: 639.6
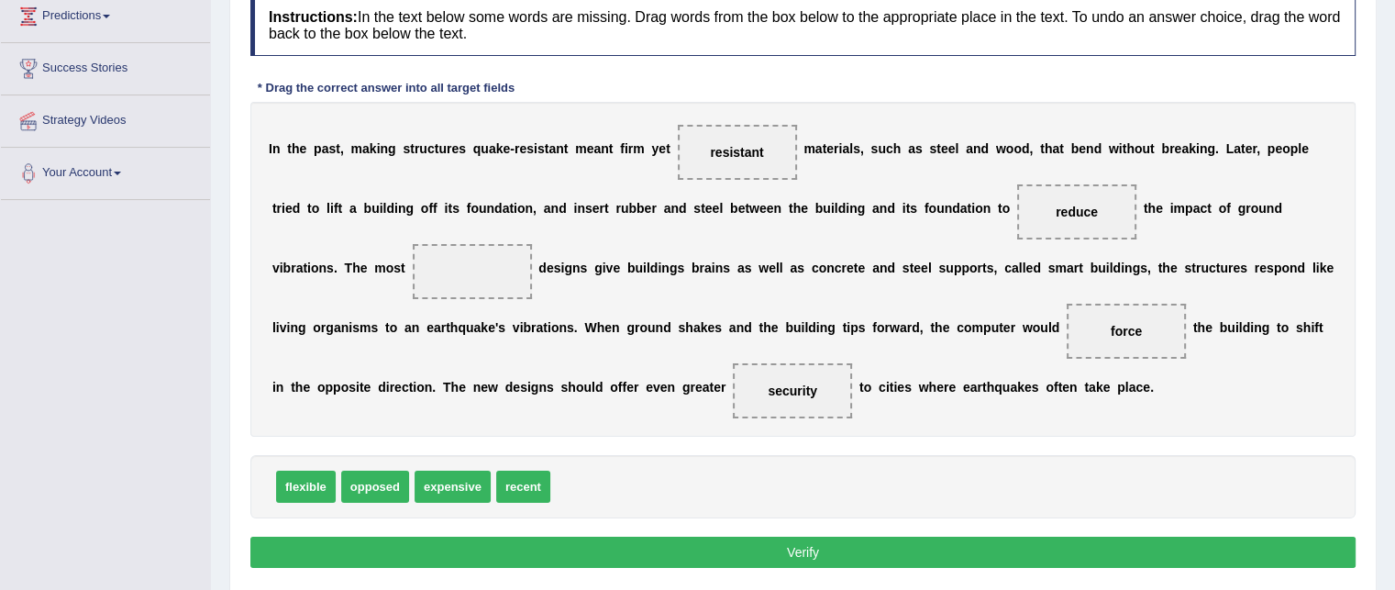
drag, startPoint x: 403, startPoint y: 279, endPoint x: 508, endPoint y: 412, distance: 169.8
click at [508, 412] on div "I n t h e p a s t , m a k i n g s t r u c t u r e s q u a k e - r e s i s t a n…" at bounding box center [802, 269] width 1105 height 335
drag, startPoint x: 517, startPoint y: 476, endPoint x: 451, endPoint y: 274, distance: 212.1
click at [775, 542] on button "Verify" at bounding box center [802, 552] width 1105 height 31
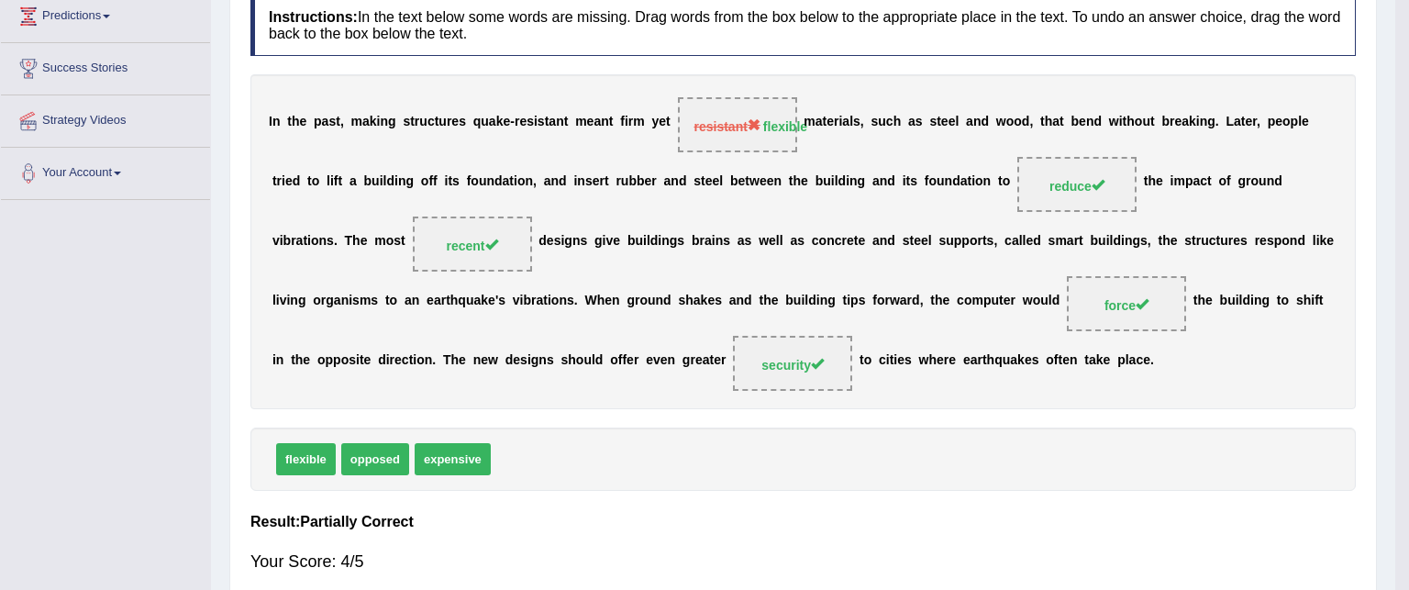
click at [775, 333] on body "Toggle navigation Home Practice Questions Speaking Practice Read Aloud Repeat S…" at bounding box center [704, 38] width 1409 height 590
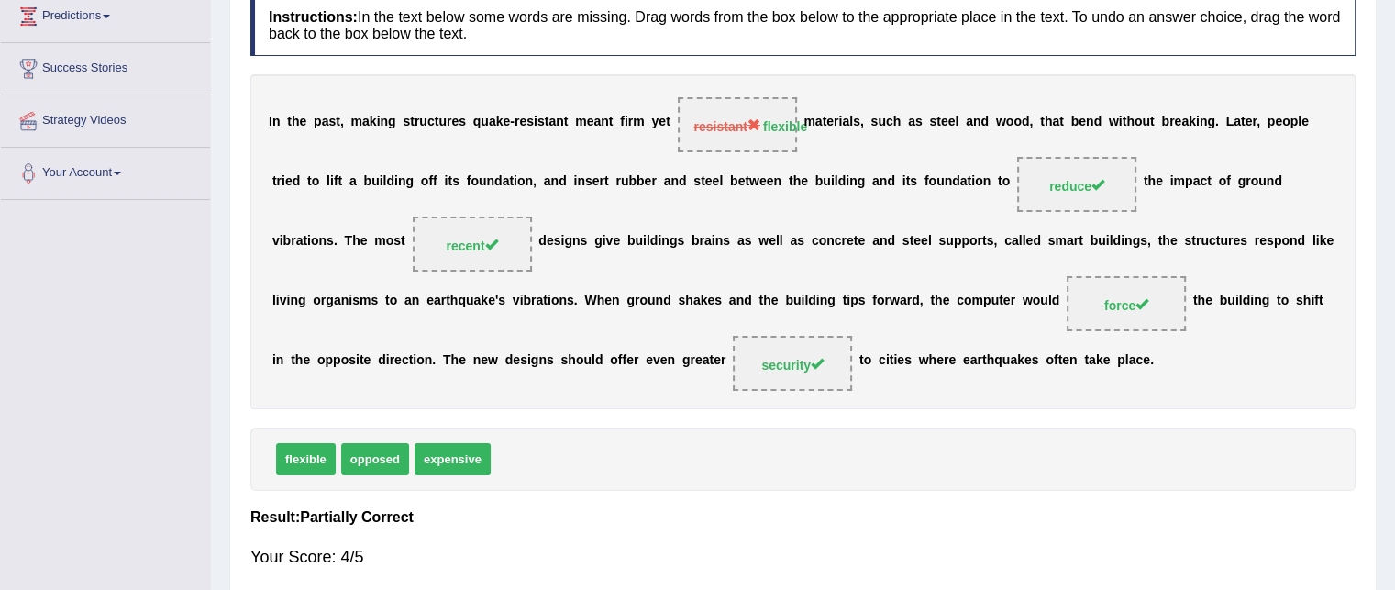
drag, startPoint x: 647, startPoint y: 135, endPoint x: 752, endPoint y: 161, distance: 108.8
click at [752, 161] on div "I n t h e p a s t , m a k i n g s t r u c t u r e s q u a k e - r e s i s t a n…" at bounding box center [802, 241] width 1105 height 335
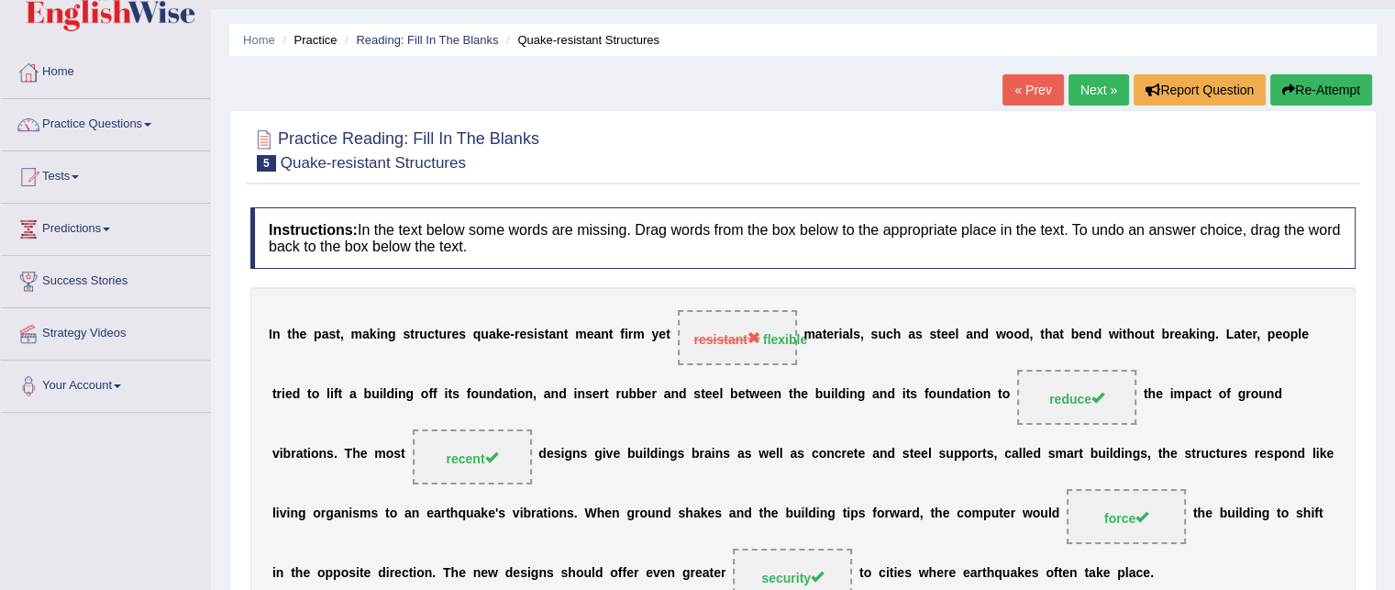
scroll to position [43, 0]
click at [1102, 87] on link "Next »" at bounding box center [1099, 90] width 61 height 31
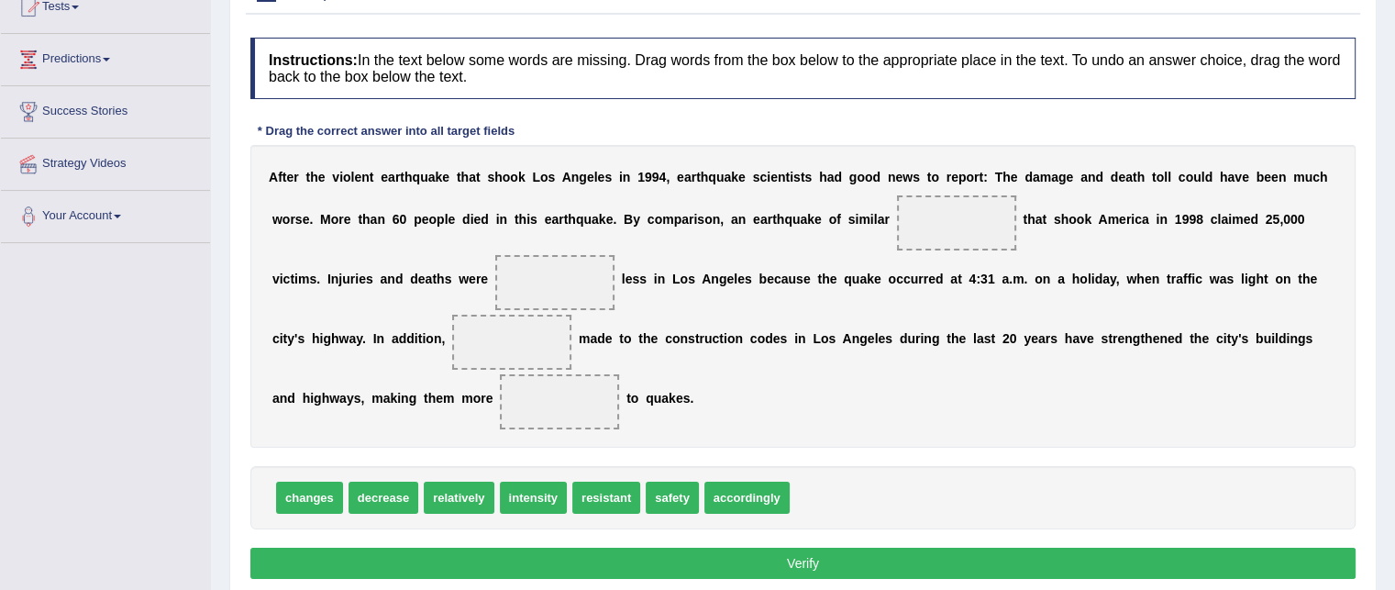
scroll to position [220, 0]
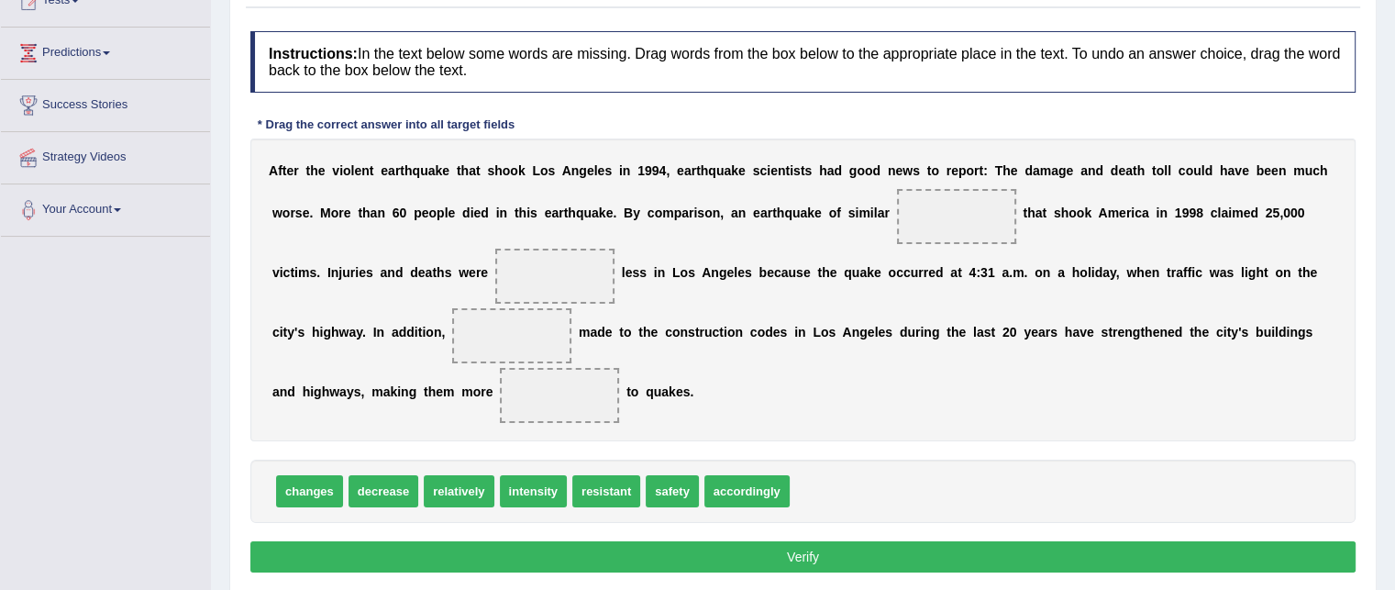
click at [321, 487] on span "changes" at bounding box center [309, 491] width 67 height 32
click at [546, 483] on span "intensity" at bounding box center [533, 491] width 67 height 32
drag, startPoint x: 539, startPoint y: 489, endPoint x: 940, endPoint y: 212, distance: 487.3
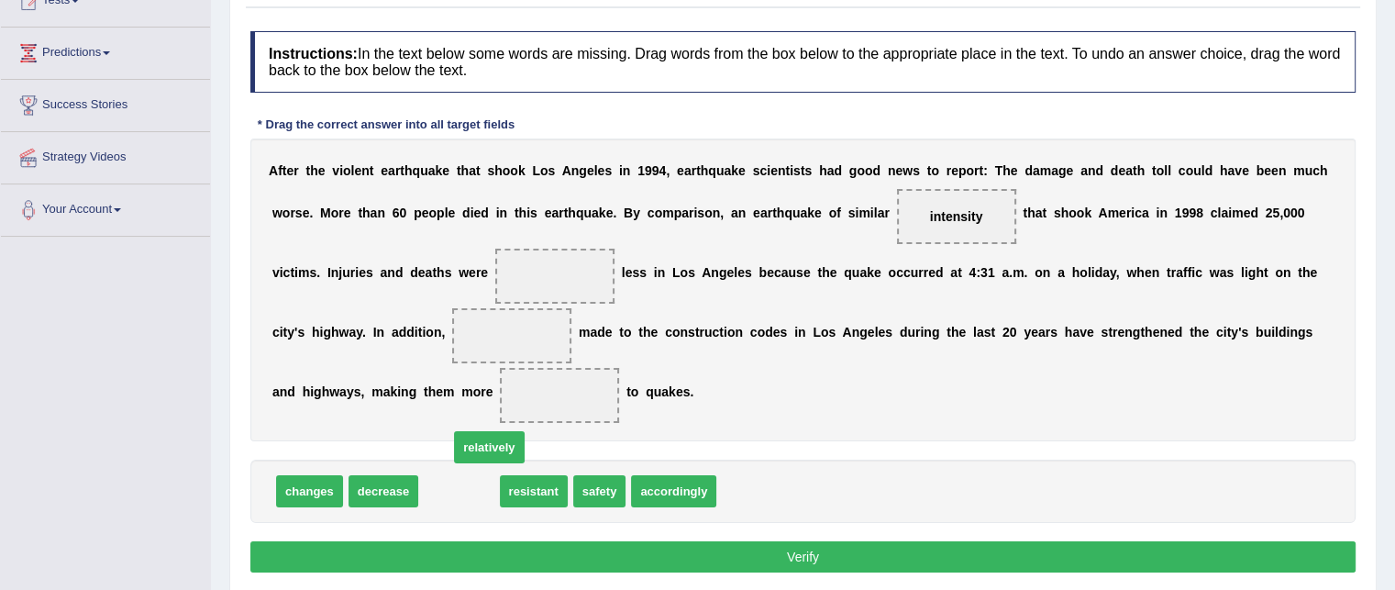
drag, startPoint x: 450, startPoint y: 489, endPoint x: 481, endPoint y: 445, distance: 53.4
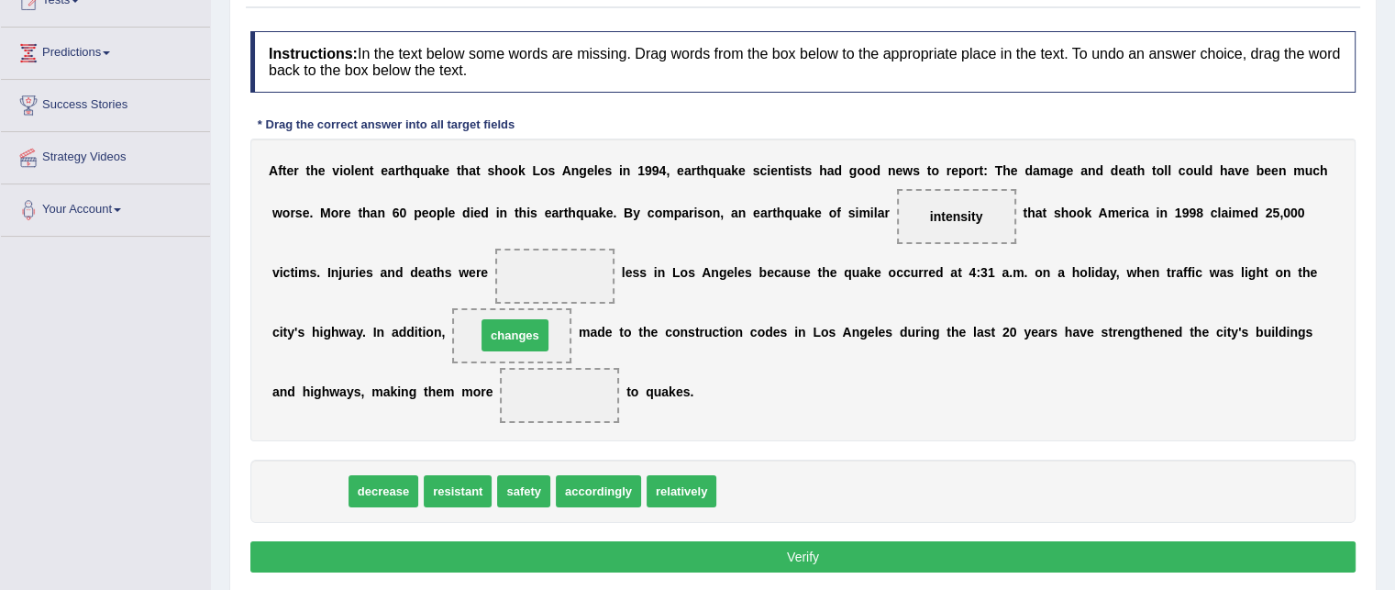
drag, startPoint x: 318, startPoint y: 493, endPoint x: 524, endPoint y: 337, distance: 258.0
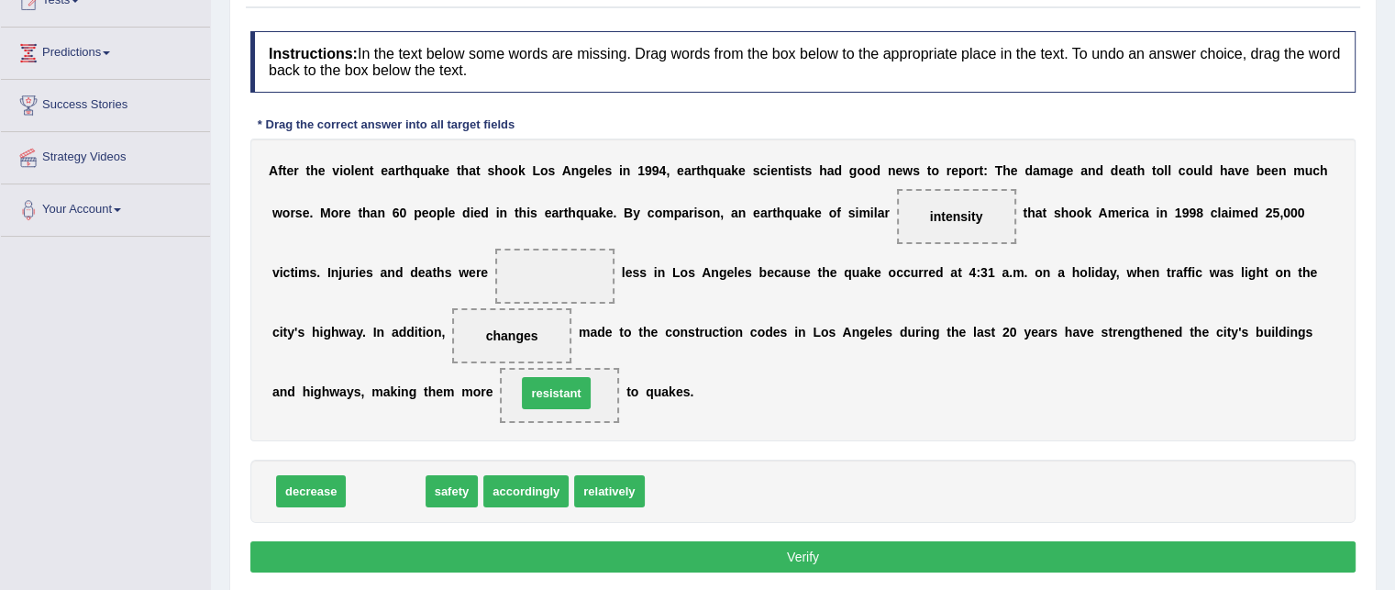
drag, startPoint x: 388, startPoint y: 492, endPoint x: 559, endPoint y: 394, distance: 196.9
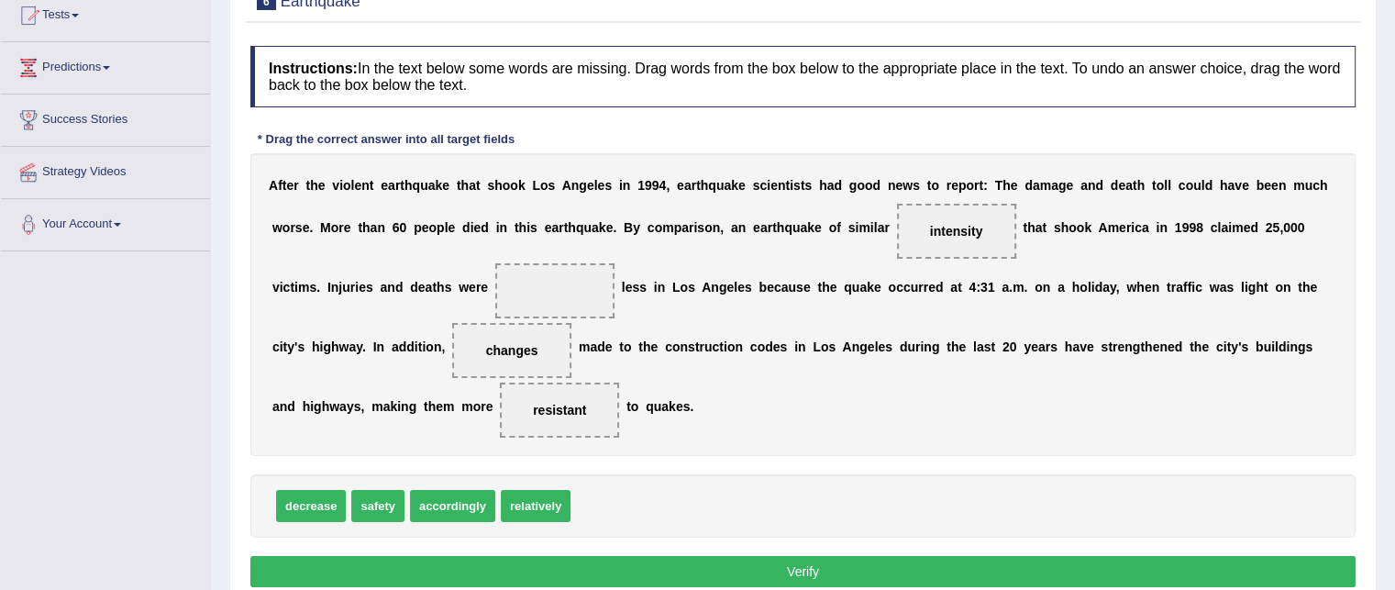
scroll to position [205, 0]
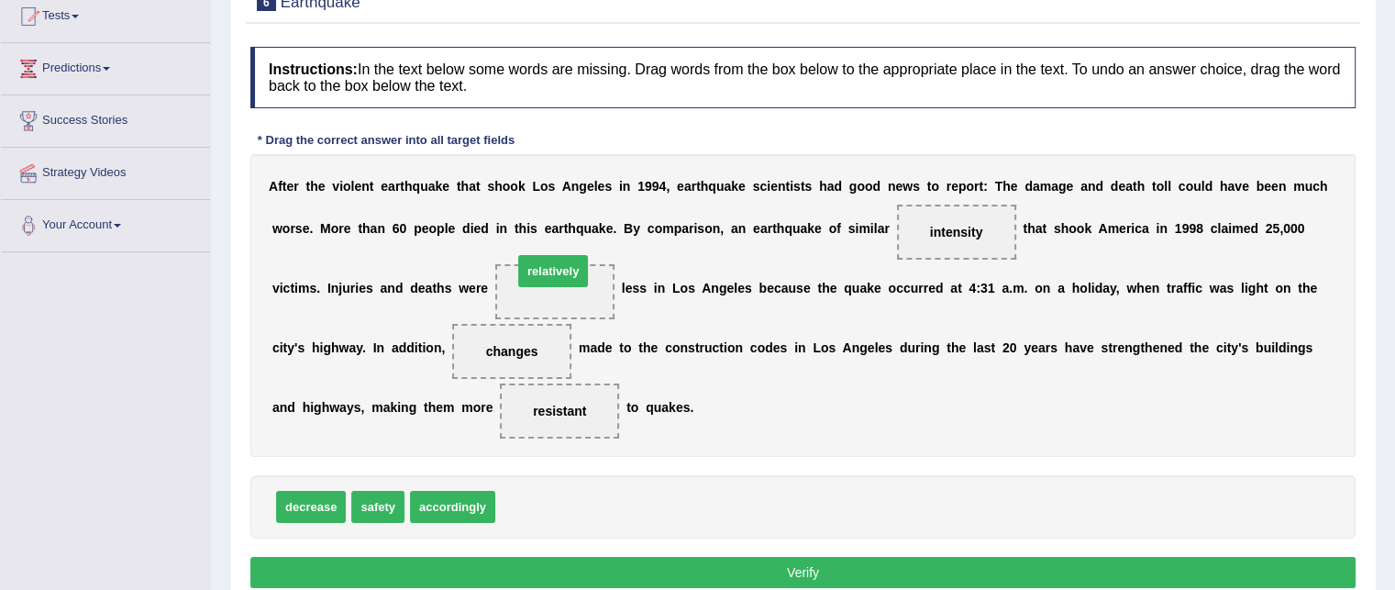
drag, startPoint x: 548, startPoint y: 503, endPoint x: 565, endPoint y: 266, distance: 237.3
click at [565, 266] on span "relatively" at bounding box center [554, 291] width 119 height 55
click at [800, 564] on button "Verify" at bounding box center [802, 572] width 1105 height 31
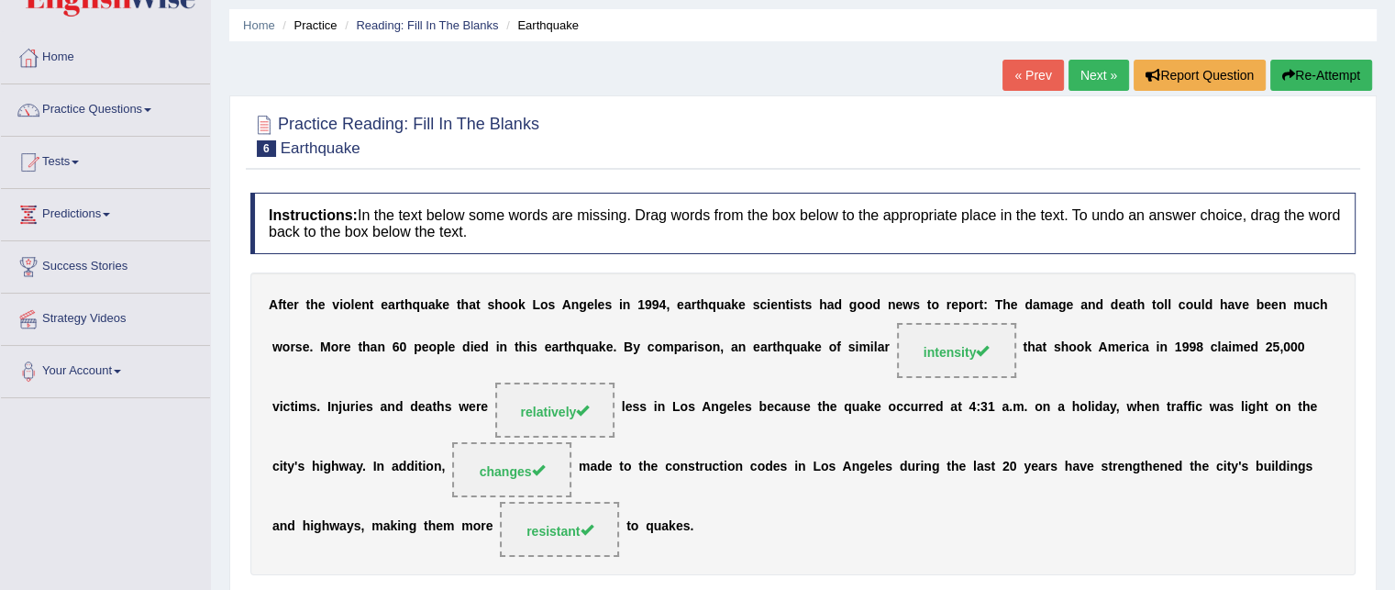
scroll to position [37, 0]
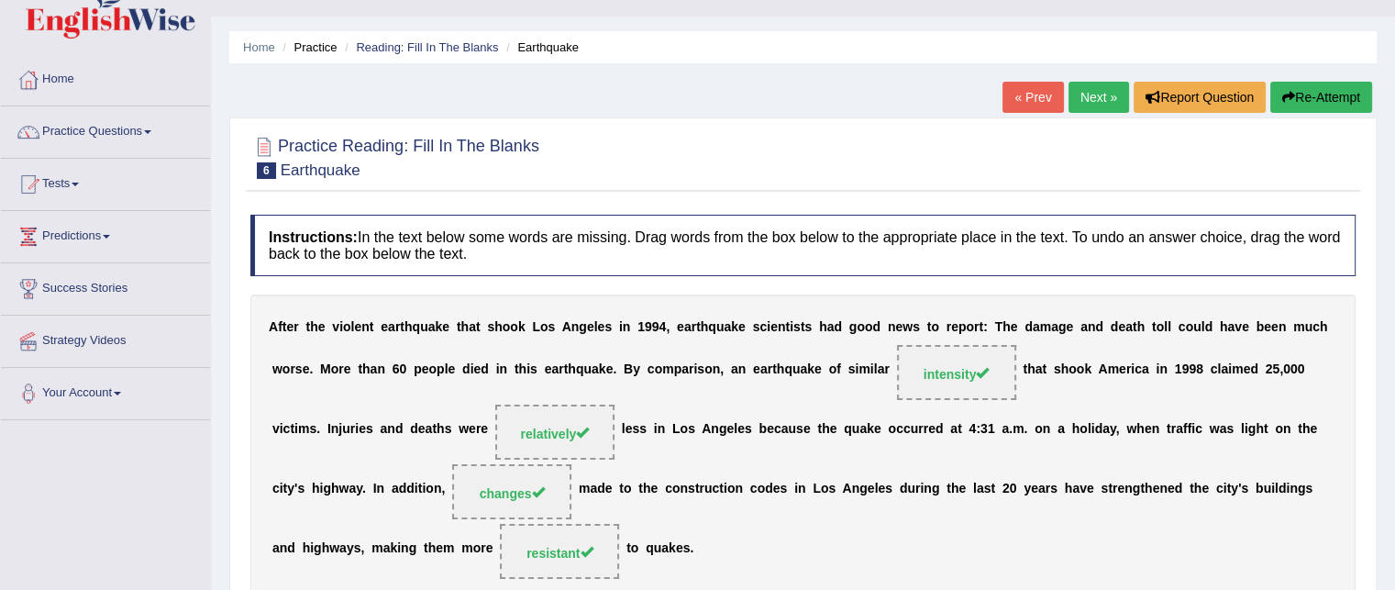
click at [1111, 94] on link "Next »" at bounding box center [1099, 97] width 61 height 31
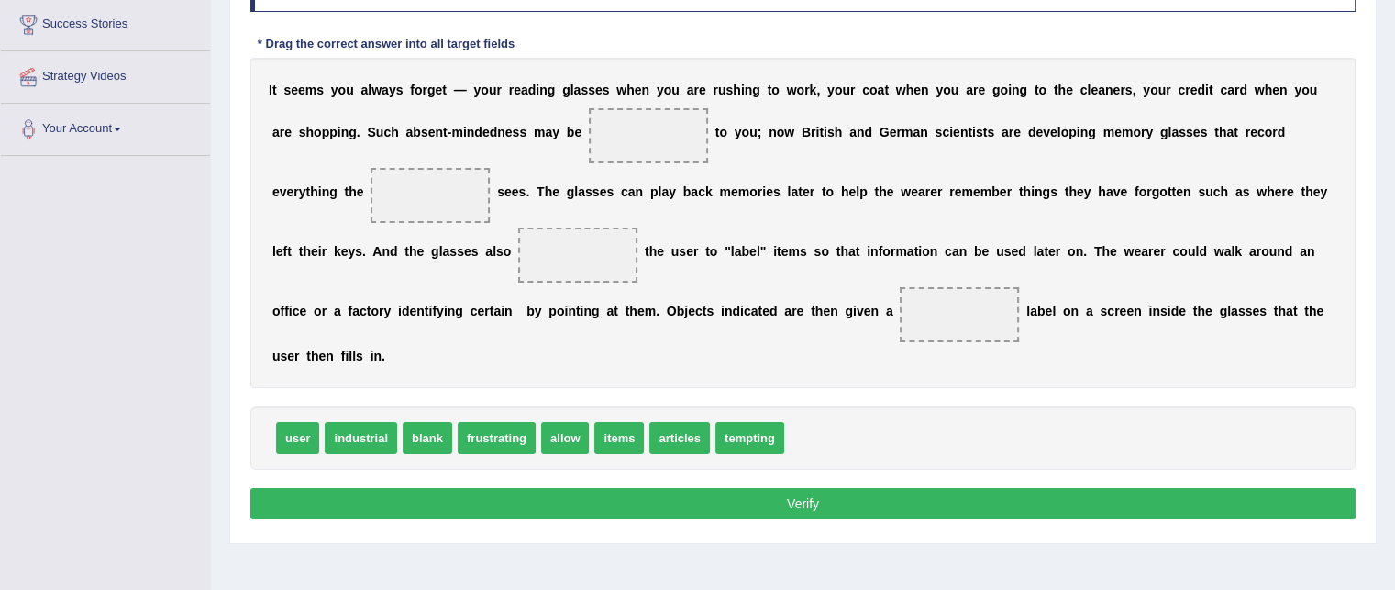
scroll to position [300, 0]
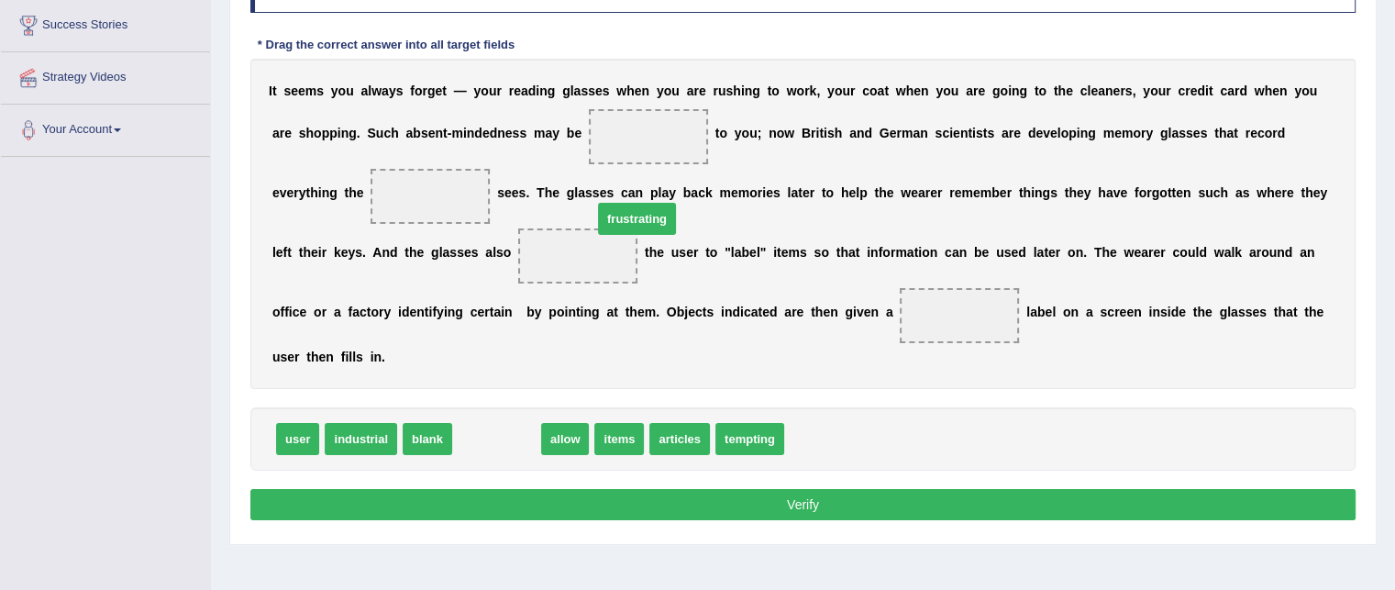
drag, startPoint x: 492, startPoint y: 440, endPoint x: 641, endPoint y: 135, distance: 340.1
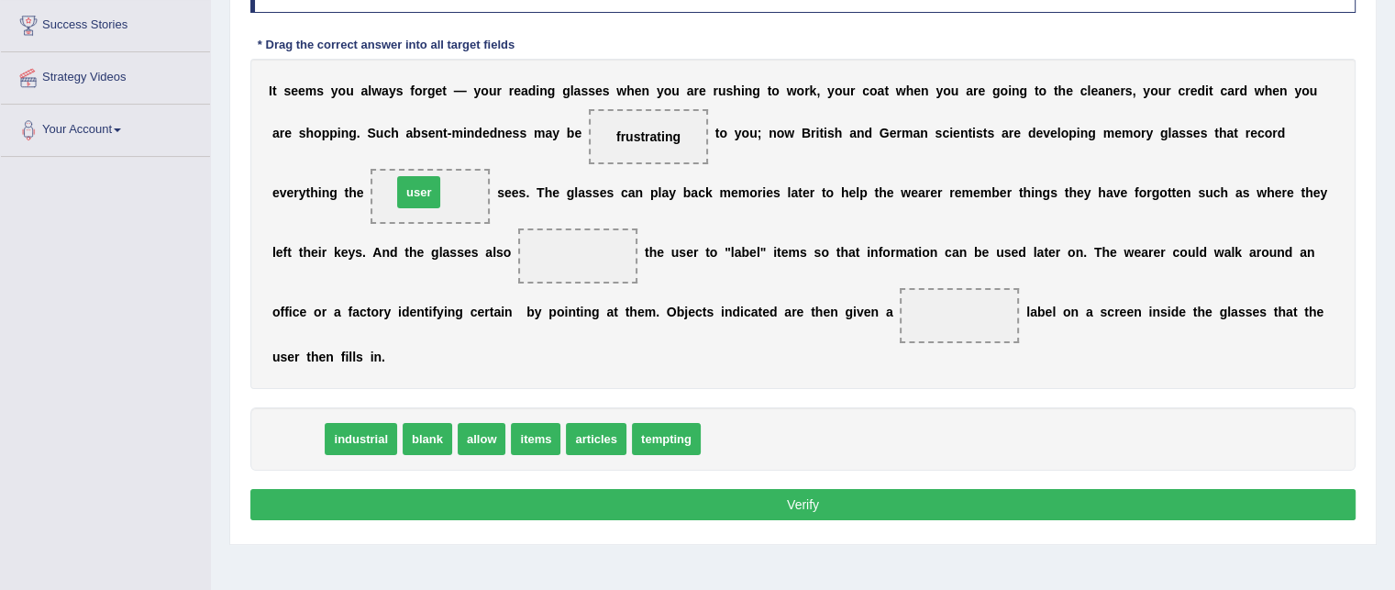
drag, startPoint x: 305, startPoint y: 428, endPoint x: 426, endPoint y: 181, distance: 274.9
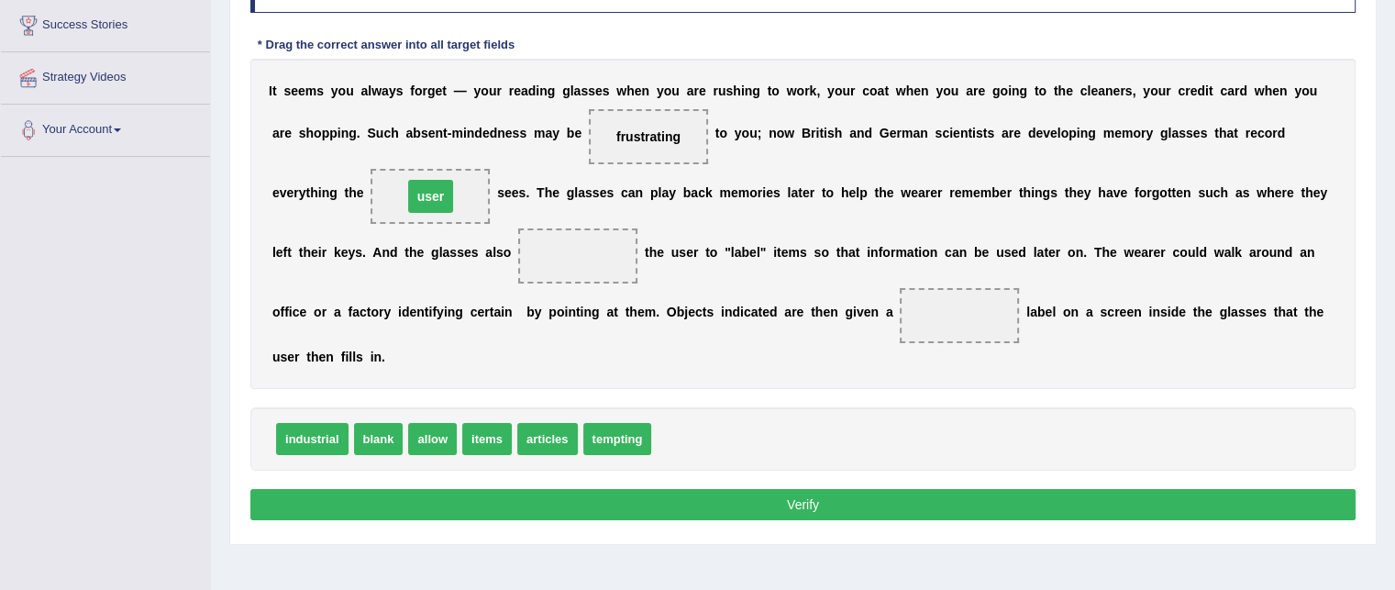
click at [426, 181] on span "user" at bounding box center [431, 196] width 46 height 33
click at [437, 439] on span "allow" at bounding box center [432, 439] width 49 height 32
drag, startPoint x: 437, startPoint y: 439, endPoint x: 605, endPoint y: 230, distance: 268.1
click at [605, 230] on span "allow" at bounding box center [577, 255] width 119 height 55
click at [385, 443] on span "blank" at bounding box center [379, 439] width 50 height 32
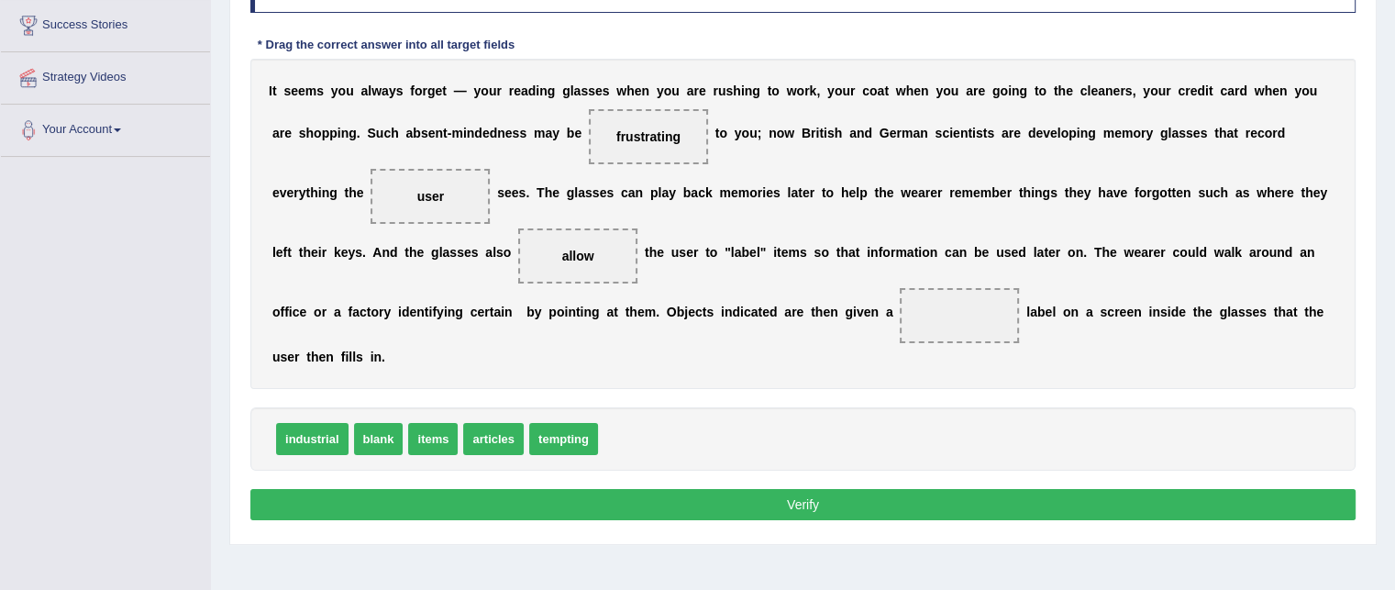
click at [385, 443] on span "blank" at bounding box center [379, 439] width 50 height 32
drag, startPoint x: 385, startPoint y: 443, endPoint x: 950, endPoint y: 321, distance: 578.1
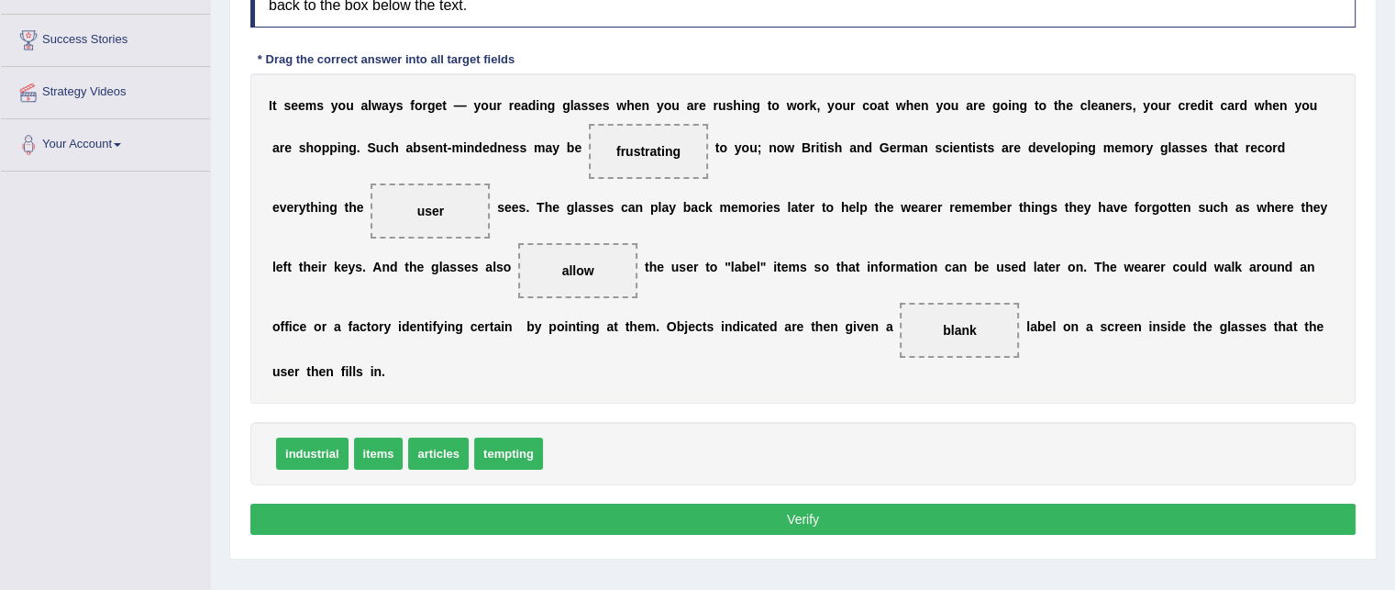
scroll to position [283, 0]
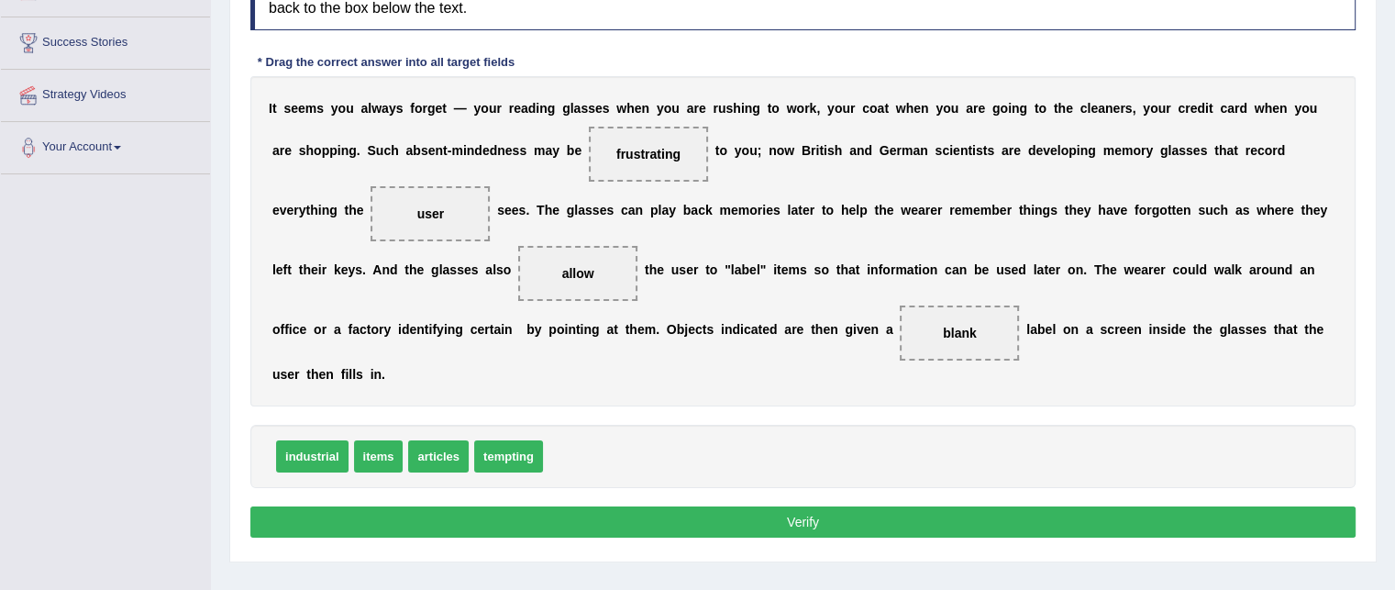
click at [810, 524] on button "Verify" at bounding box center [802, 521] width 1105 height 31
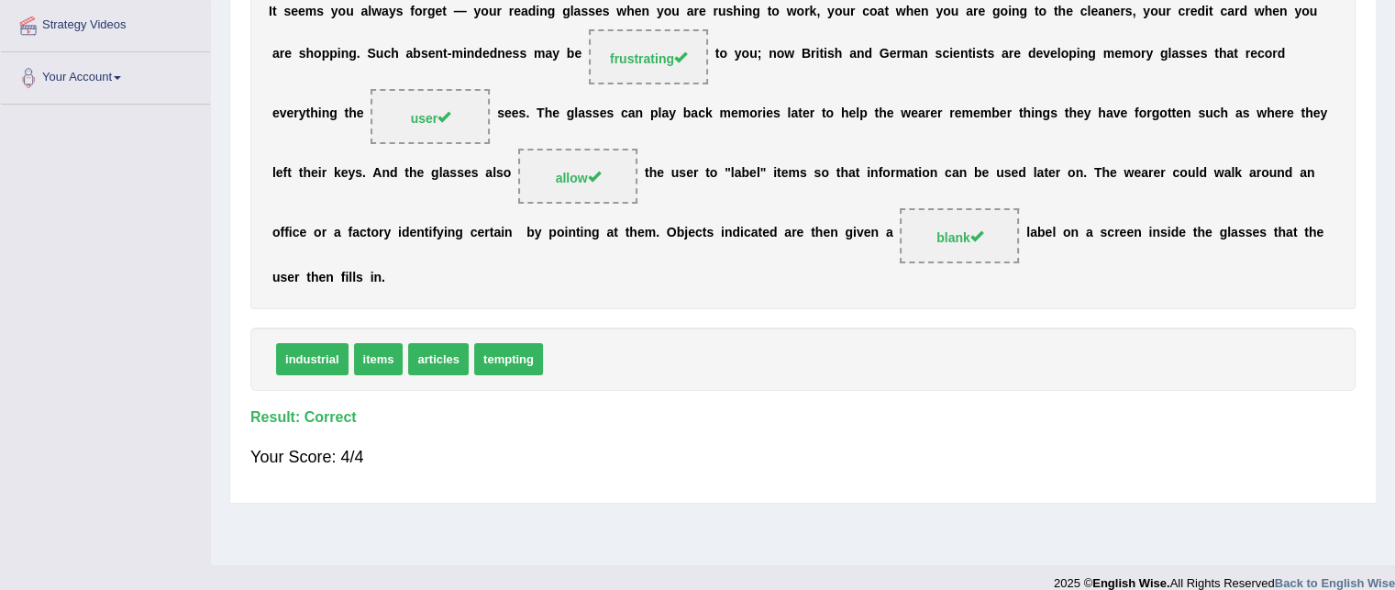
scroll to position [356, 0]
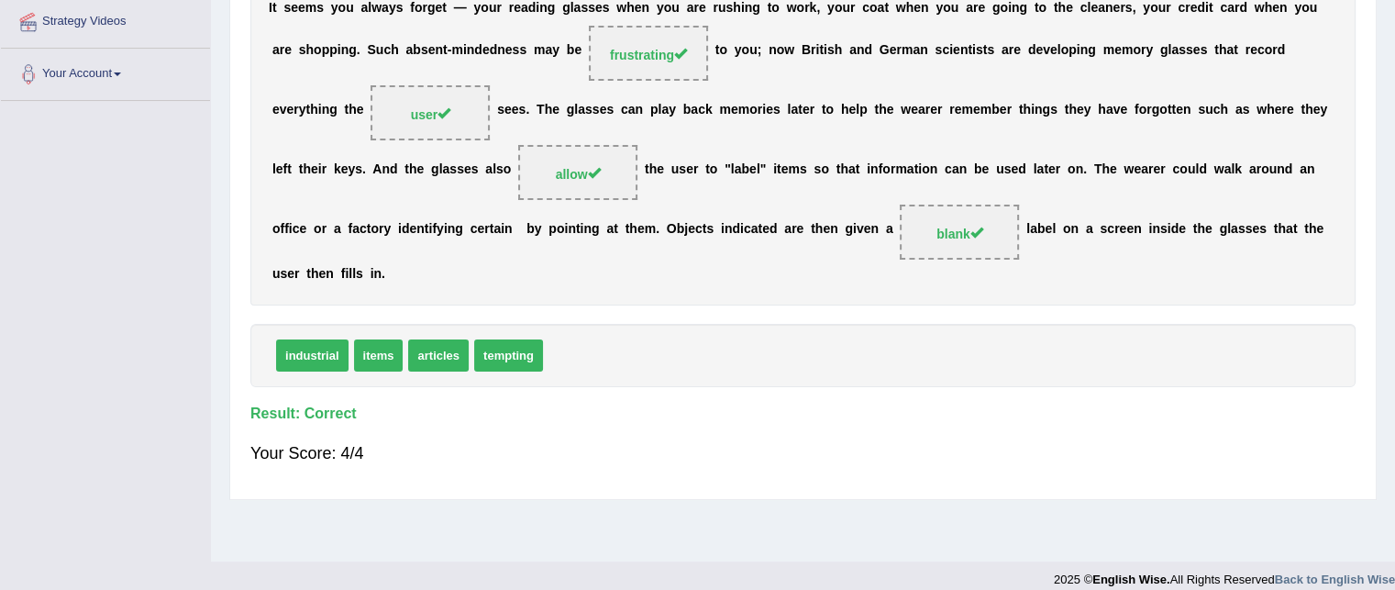
click at [1379, 43] on div "Home Practice Reading: Fill In The Blanks Absent-mindedness « Prev Next » Repor…" at bounding box center [803, 102] width 1184 height 917
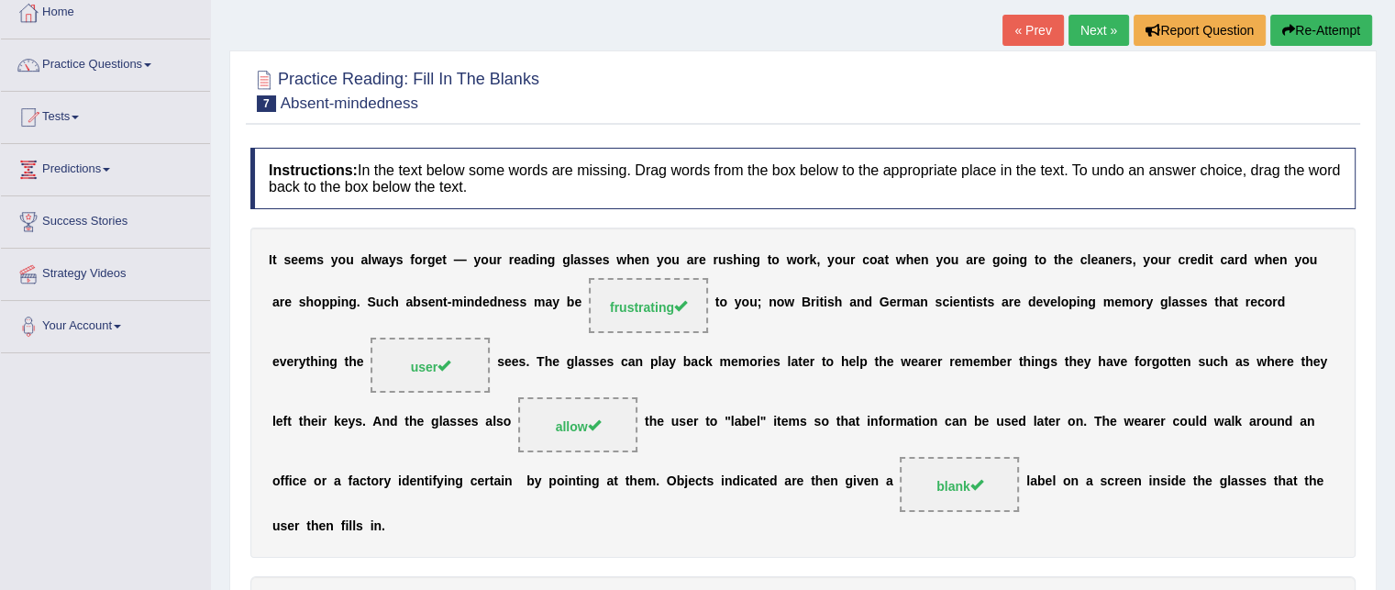
scroll to position [99, 0]
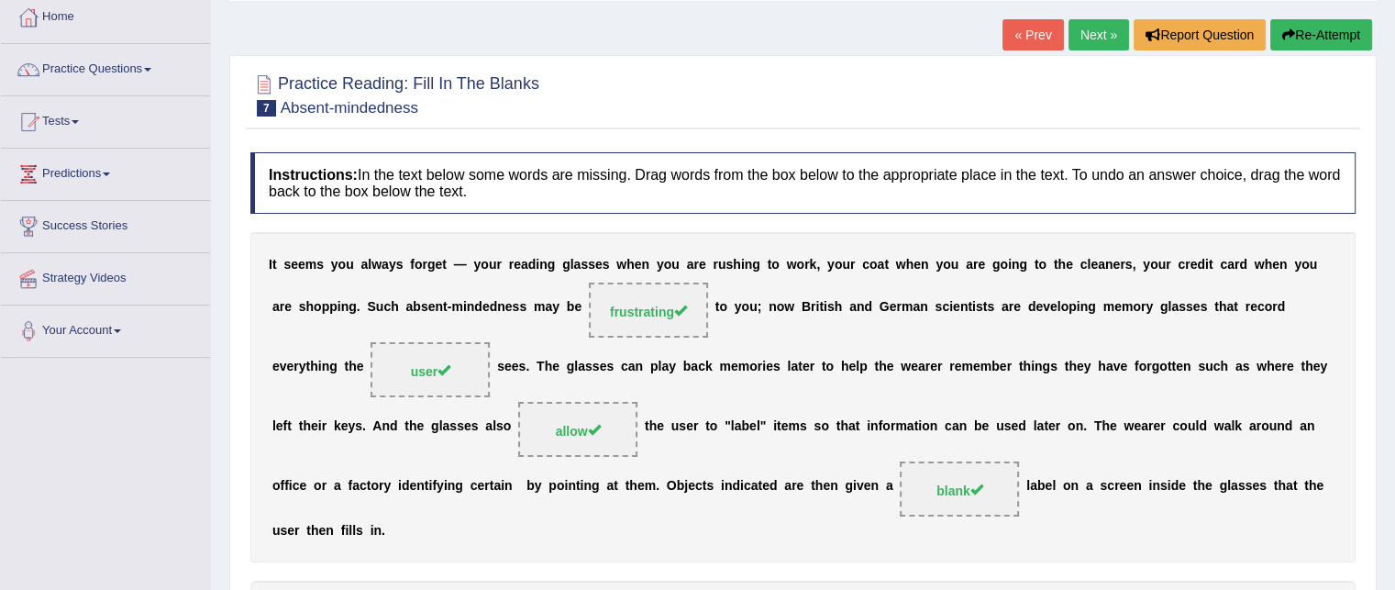
click at [1101, 36] on link "Next »" at bounding box center [1099, 34] width 61 height 31
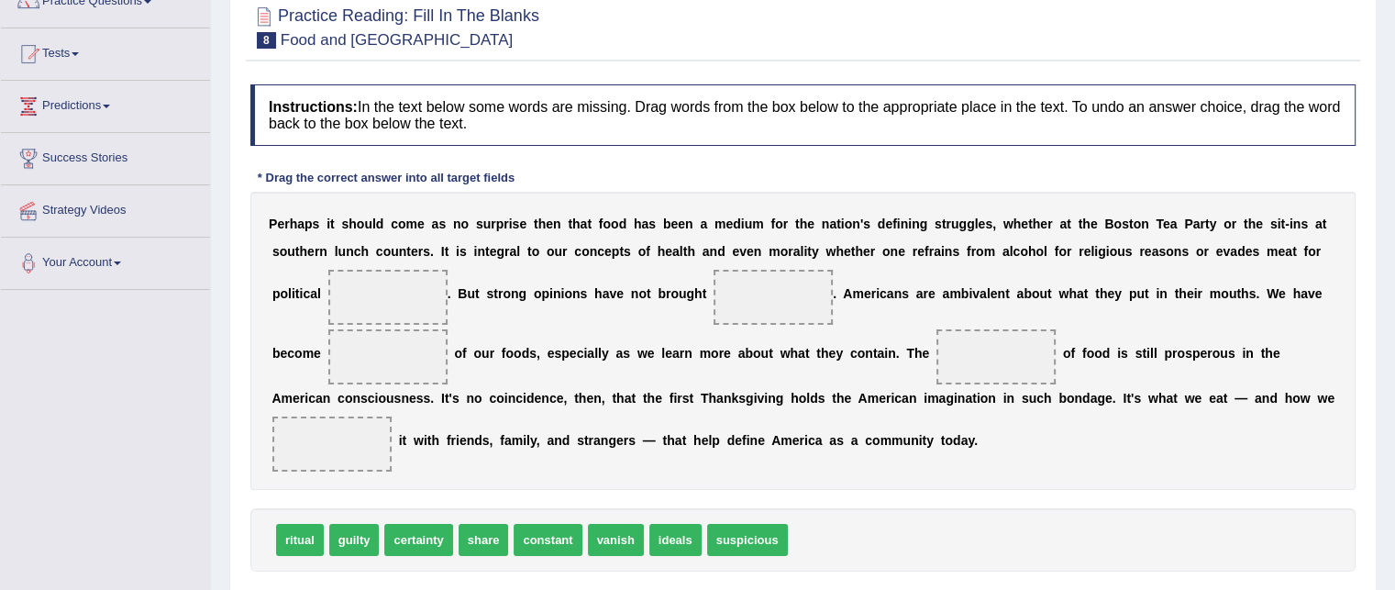
scroll to position [183, 0]
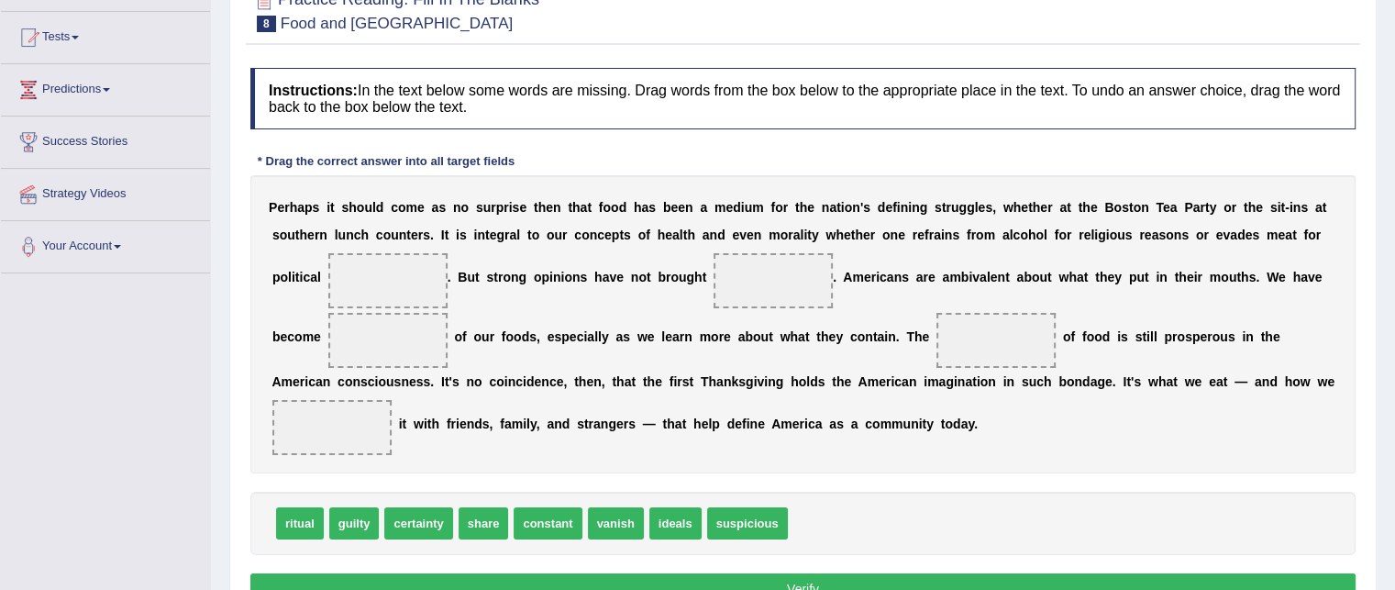
drag, startPoint x: 292, startPoint y: 216, endPoint x: 326, endPoint y: 209, distance: 34.5
click at [326, 209] on div "P e r h a p s i t s h o u l d c o m e a s n o s u r p r i s e t h e n t h a t f…" at bounding box center [802, 324] width 1105 height 298
drag, startPoint x: 305, startPoint y: 525, endPoint x: 384, endPoint y: 281, distance: 256.5
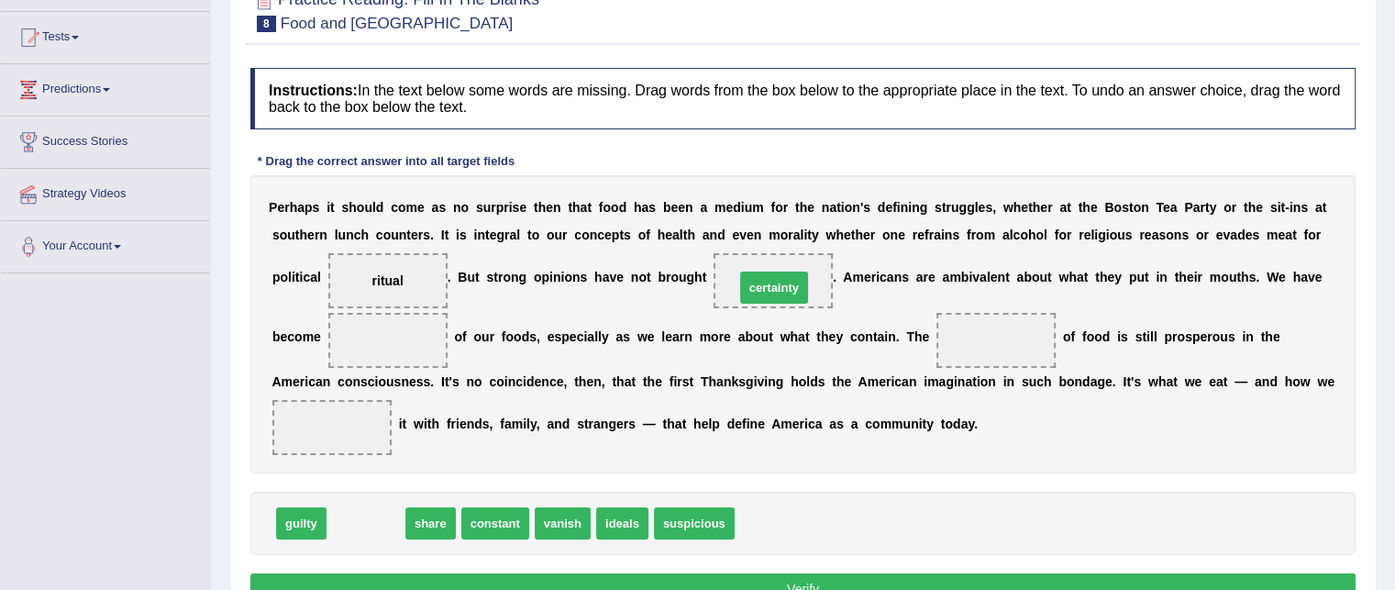
drag, startPoint x: 374, startPoint y: 521, endPoint x: 780, endPoint y: 285, distance: 469.1
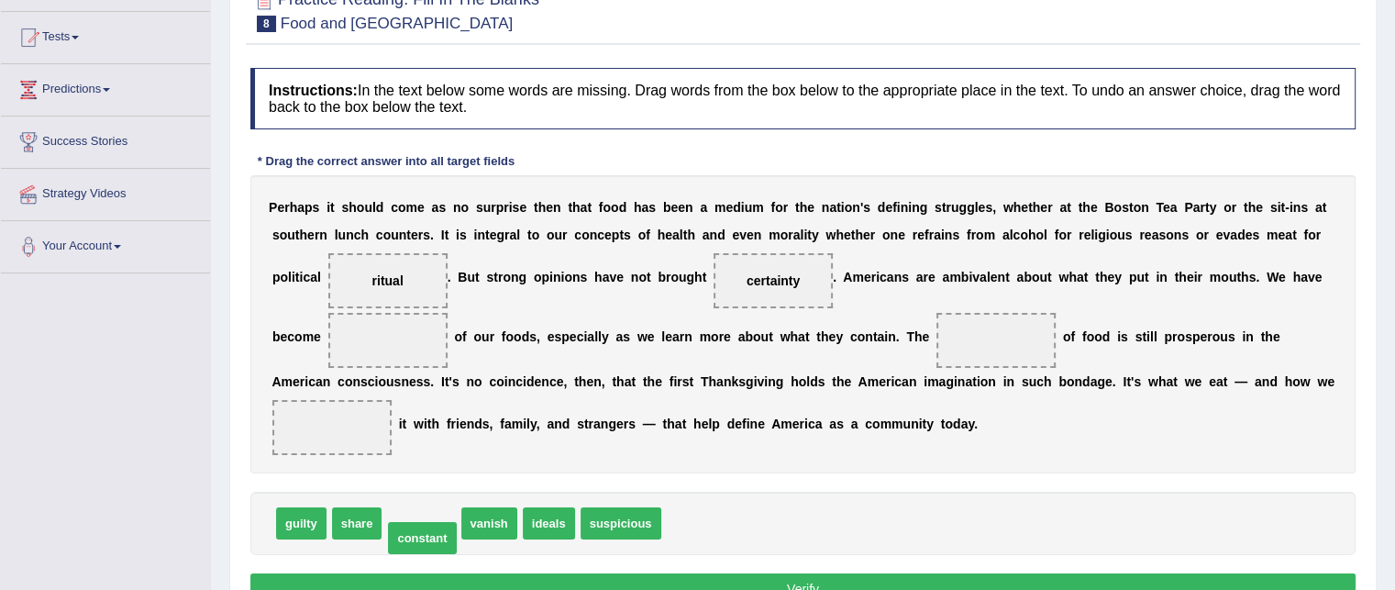
drag, startPoint x: 427, startPoint y: 513, endPoint x: 429, endPoint y: 532, distance: 19.5
click at [429, 532] on span "vanish" at bounding box center [415, 523] width 56 height 32
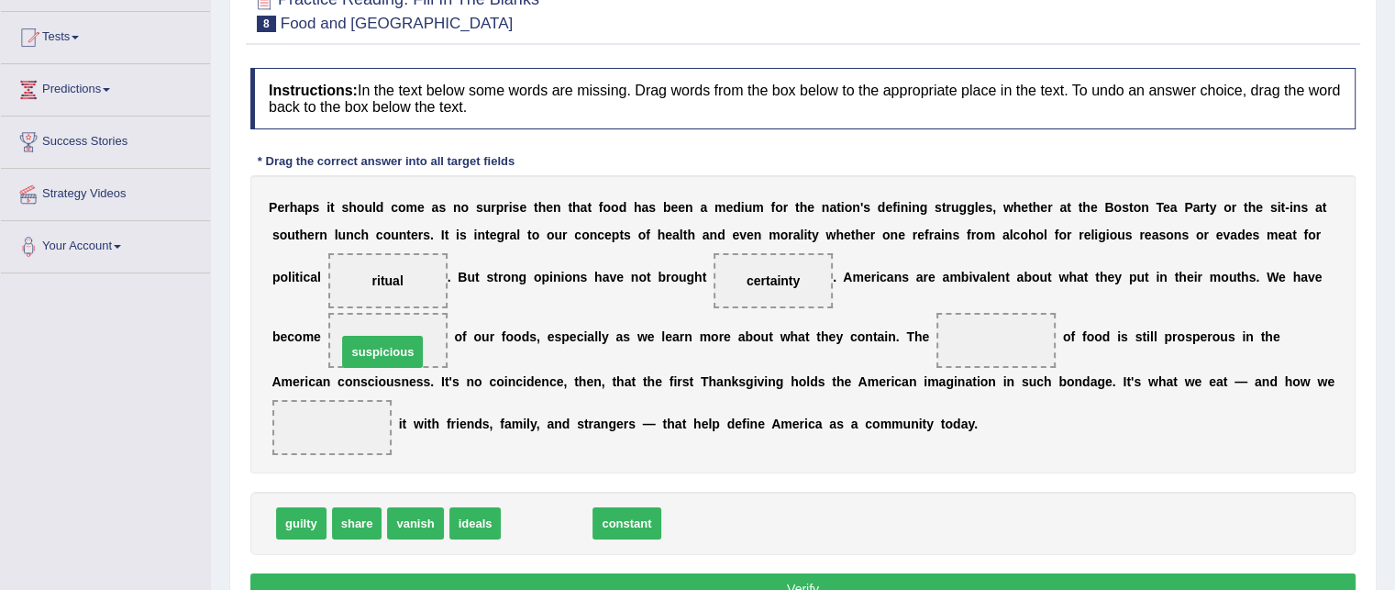
drag, startPoint x: 544, startPoint y: 520, endPoint x: 380, endPoint y: 349, distance: 237.5
click at [433, 523] on span "vanish" at bounding box center [415, 523] width 56 height 32
drag, startPoint x: 472, startPoint y: 528, endPoint x: 515, endPoint y: 517, distance: 44.3
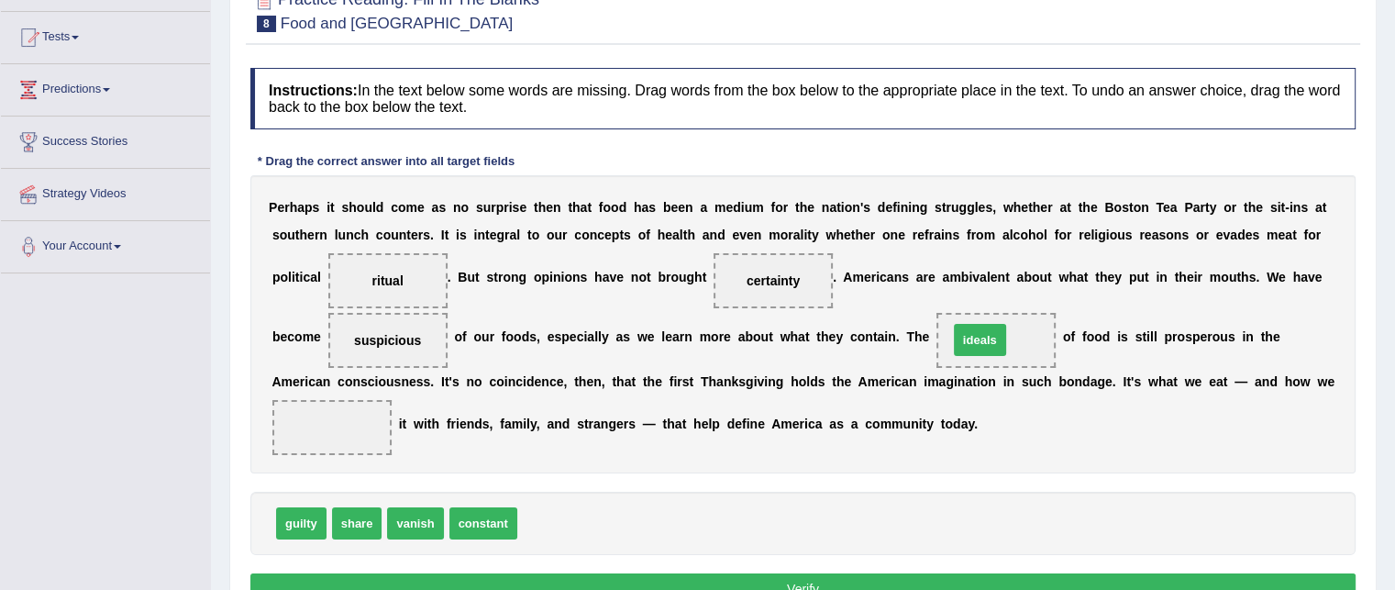
drag, startPoint x: 531, startPoint y: 515, endPoint x: 965, endPoint y: 331, distance: 471.1
drag, startPoint x: 359, startPoint y: 523, endPoint x: 327, endPoint y: 418, distance: 109.4
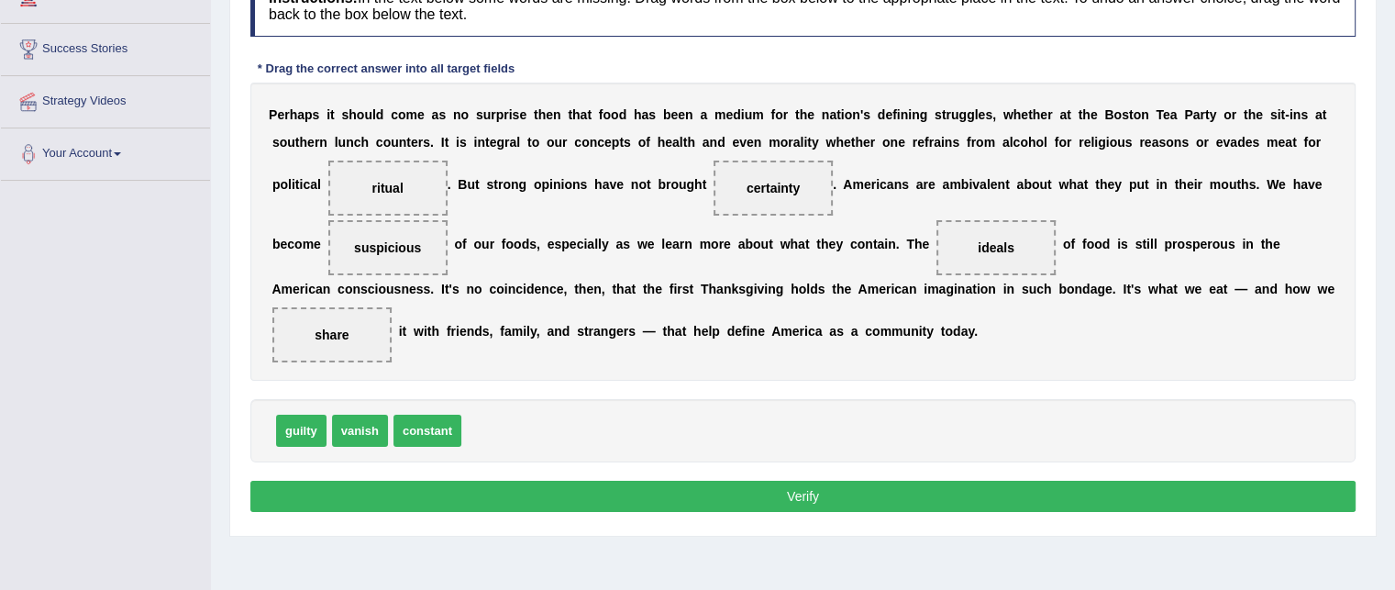
scroll to position [294, 0]
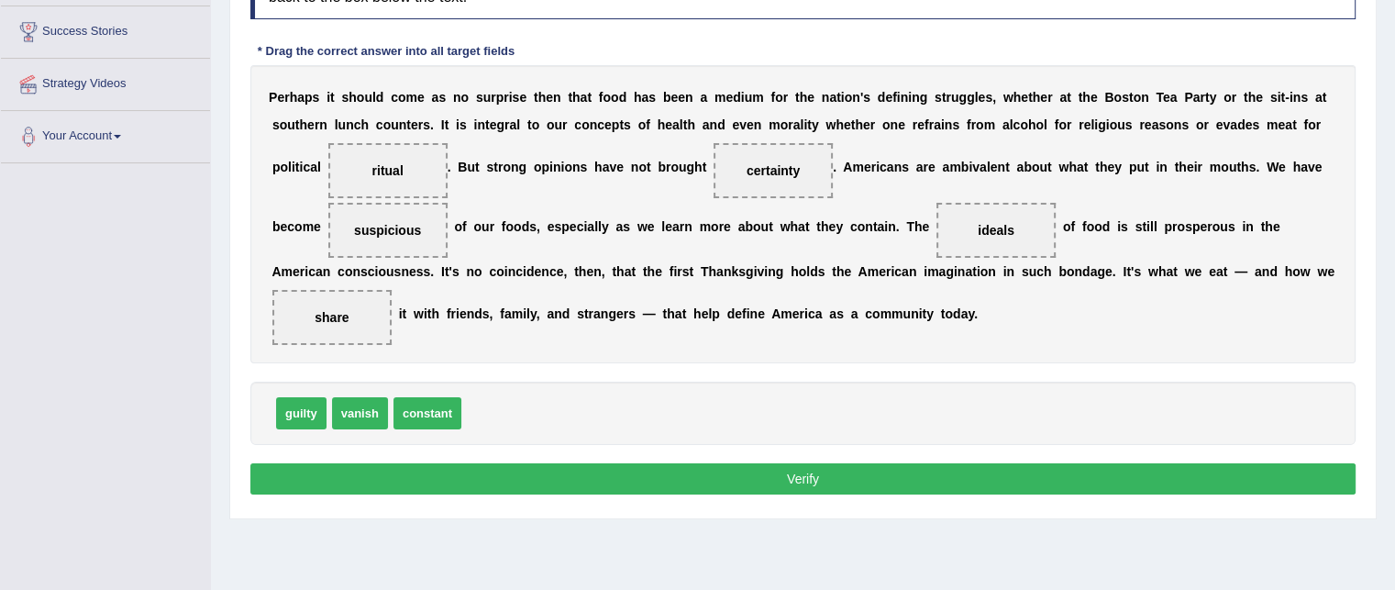
click at [790, 465] on button "Verify" at bounding box center [802, 478] width 1105 height 31
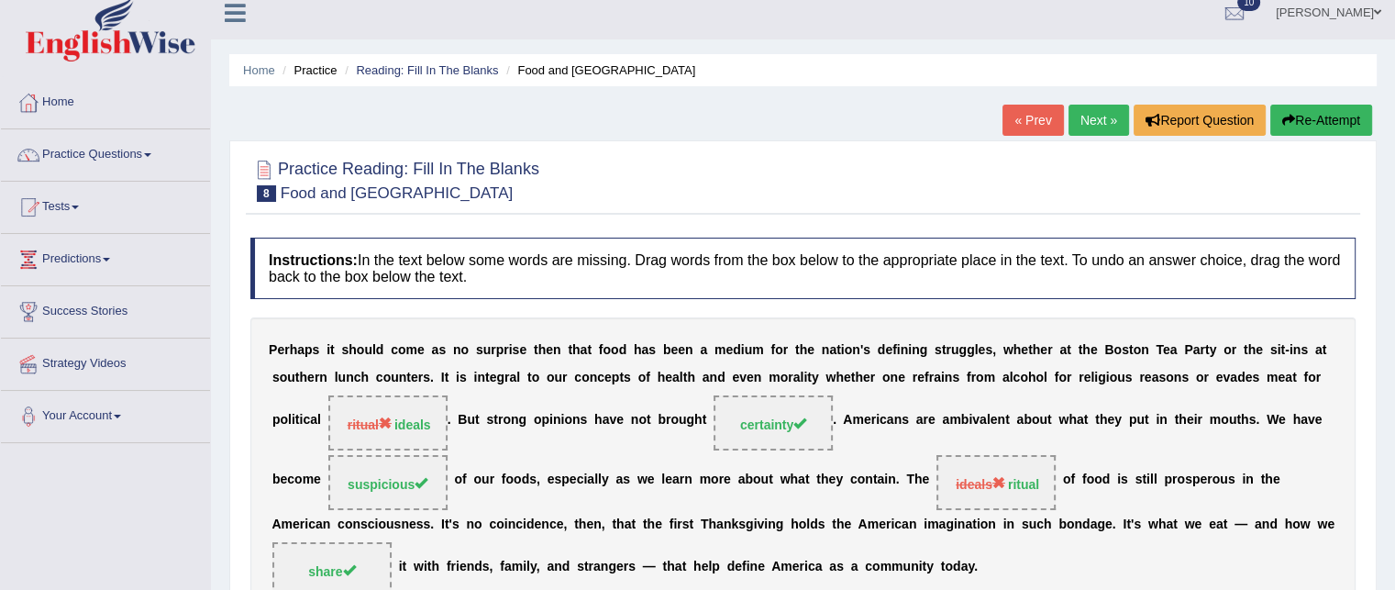
scroll to position [0, 0]
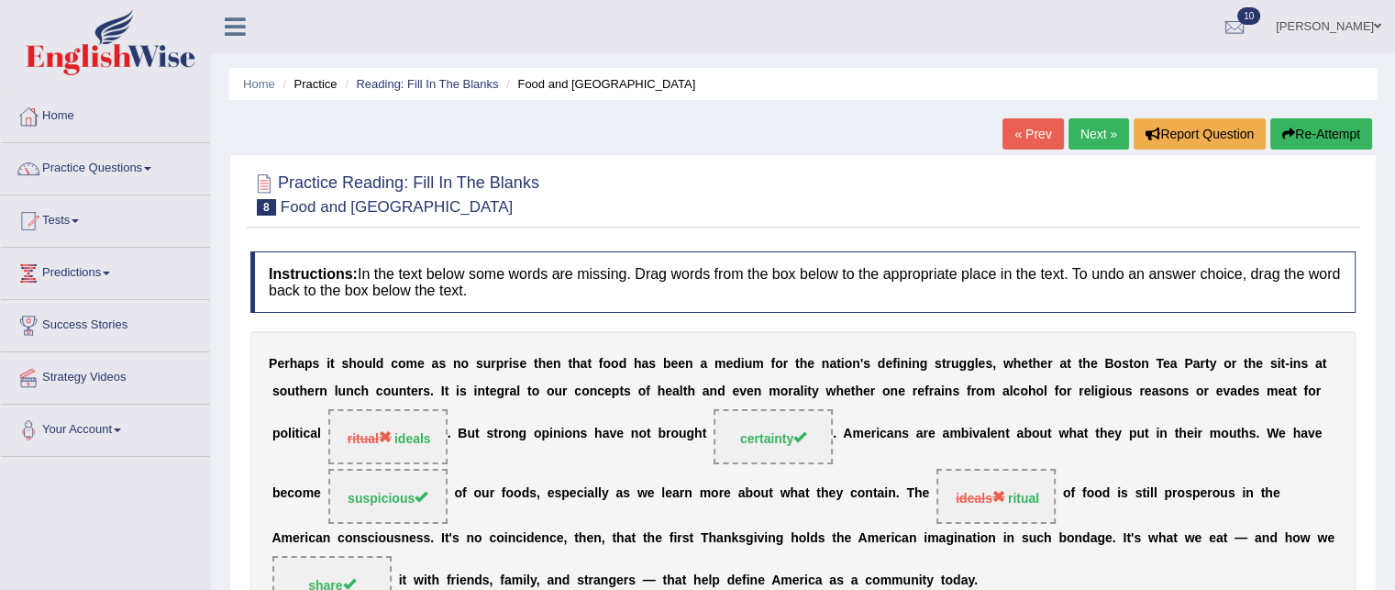
click at [1099, 130] on link "Next »" at bounding box center [1099, 133] width 61 height 31
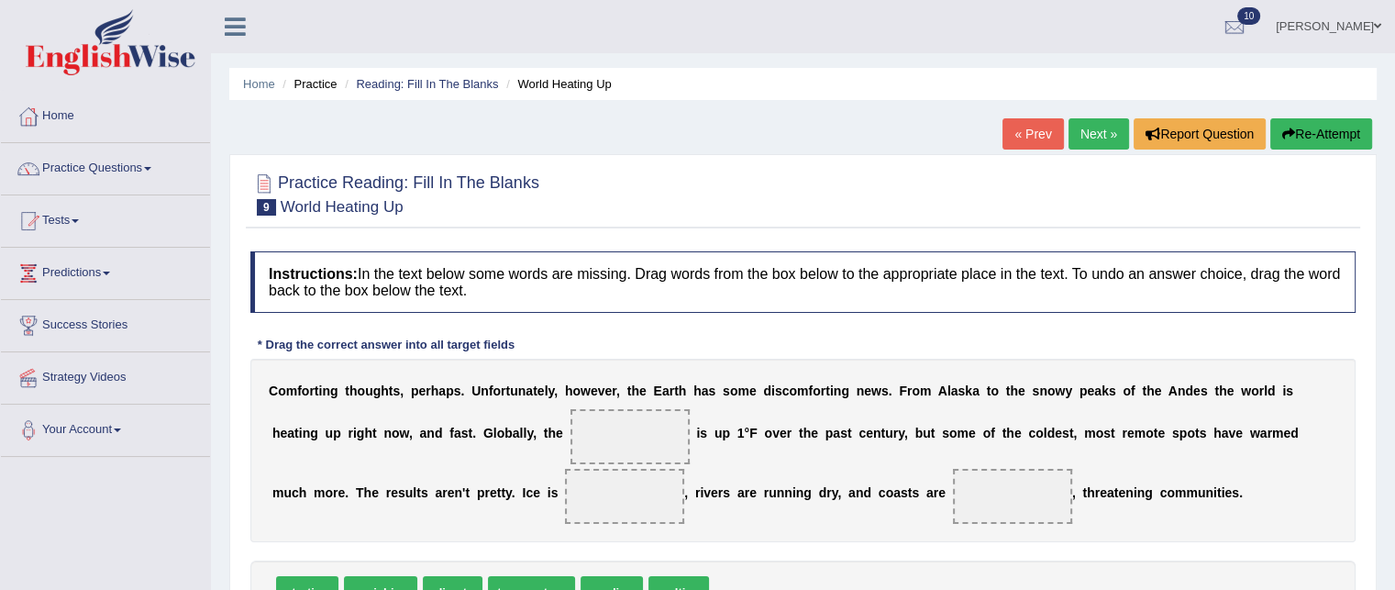
scroll to position [373, 0]
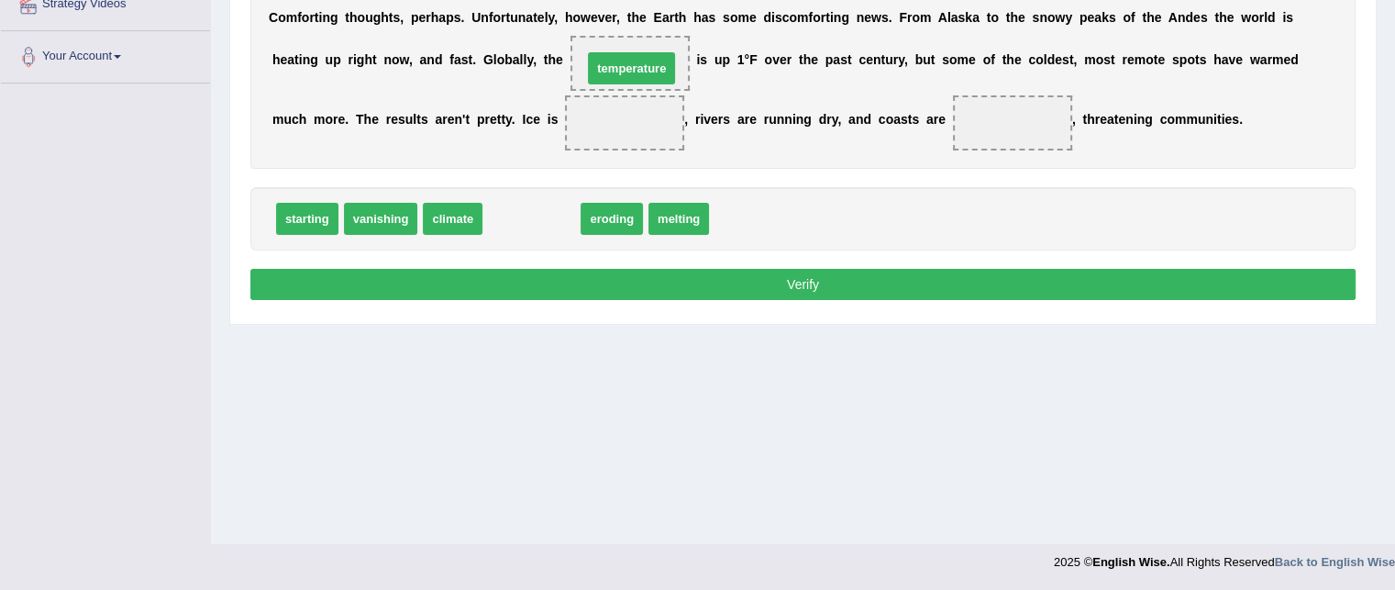
drag, startPoint x: 535, startPoint y: 216, endPoint x: 635, endPoint y: 66, distance: 179.9
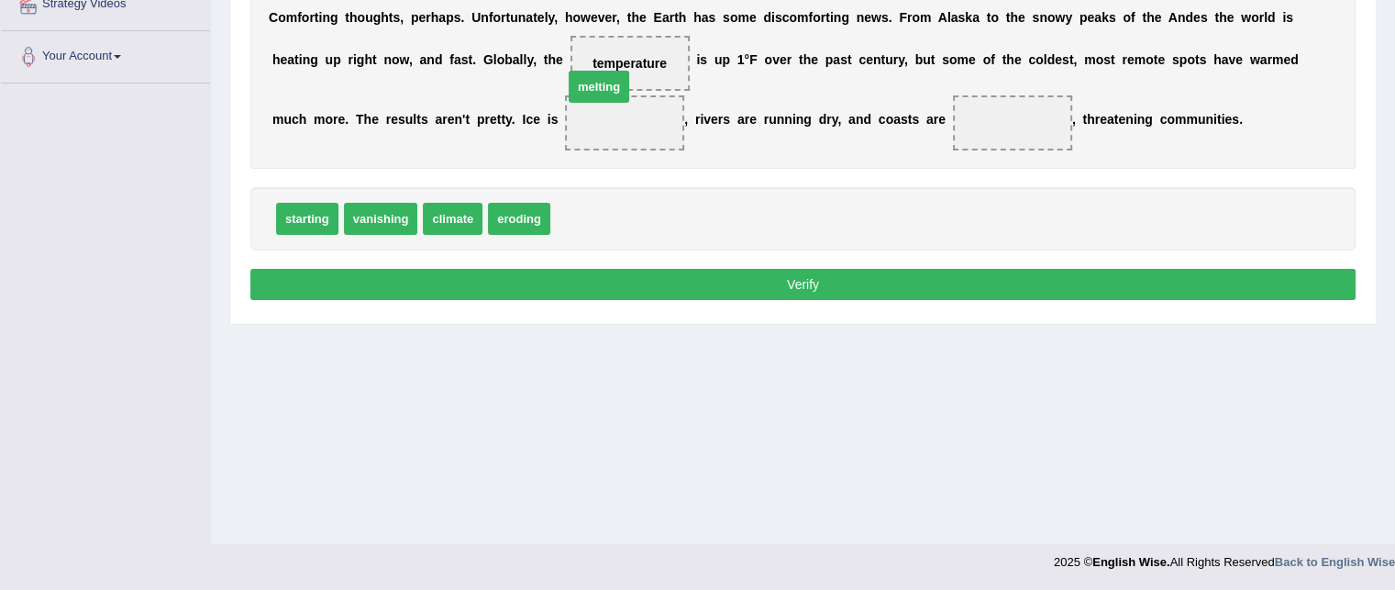
drag, startPoint x: 585, startPoint y: 210, endPoint x: 614, endPoint y: 127, distance: 88.2
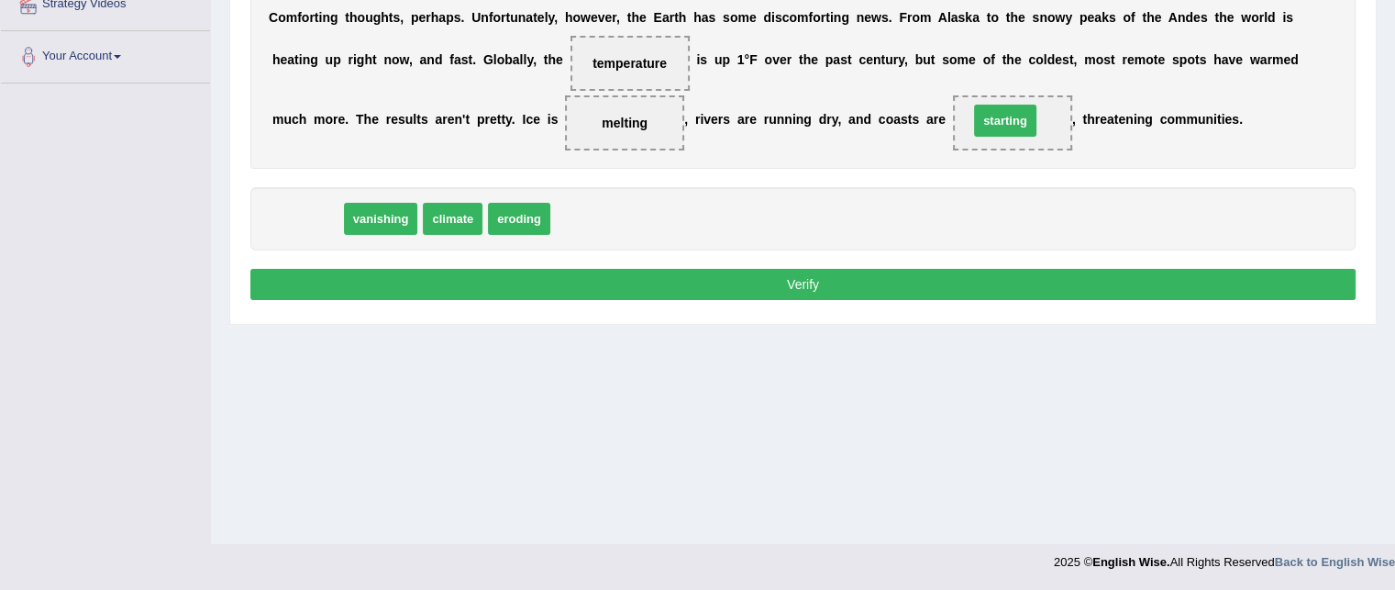
drag, startPoint x: 297, startPoint y: 228, endPoint x: 995, endPoint y: 130, distance: 705.0
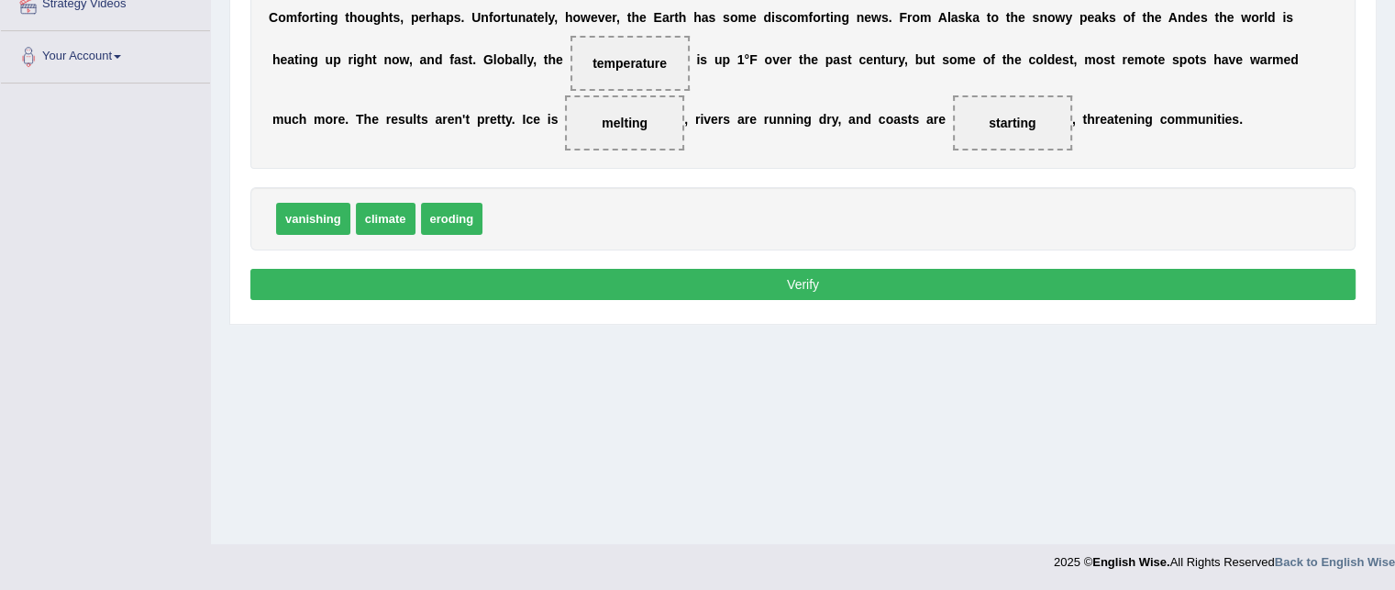
click at [831, 276] on button "Verify" at bounding box center [802, 284] width 1105 height 31
